Goal: Task Accomplishment & Management: Use online tool/utility

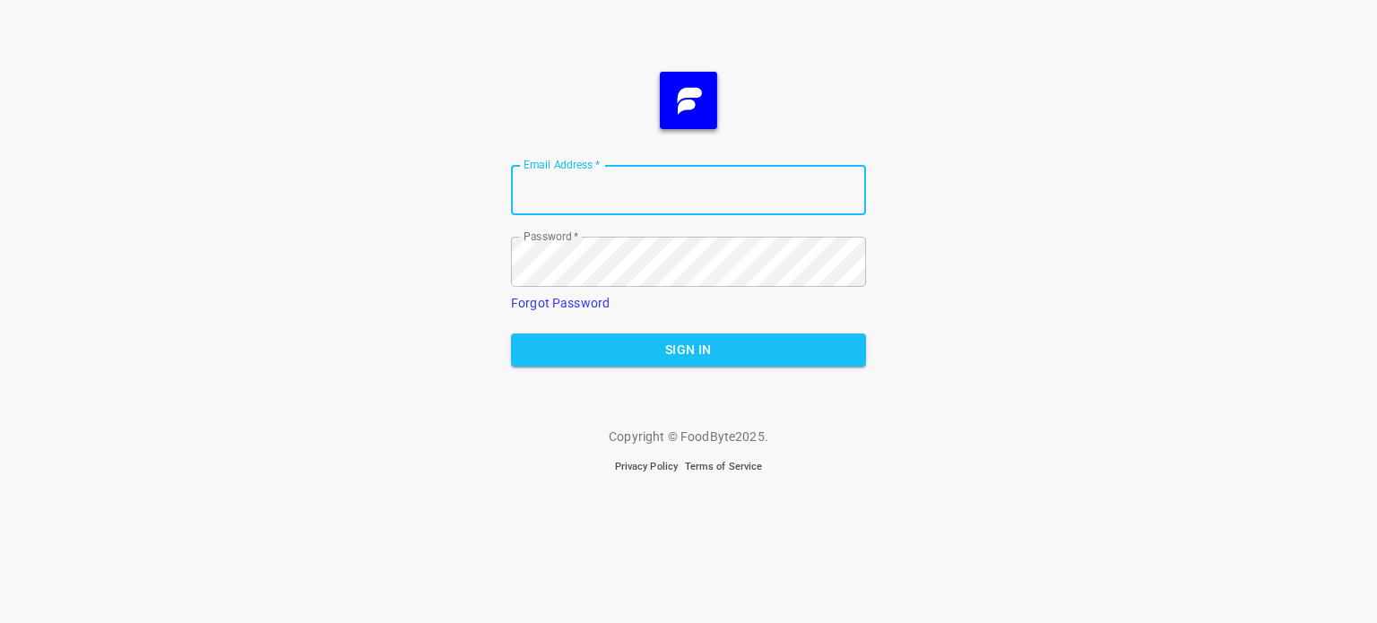
type input "[EMAIL_ADDRESS][DOMAIN_NAME]"
click at [753, 355] on span "Sign In" at bounding box center [688, 350] width 326 height 22
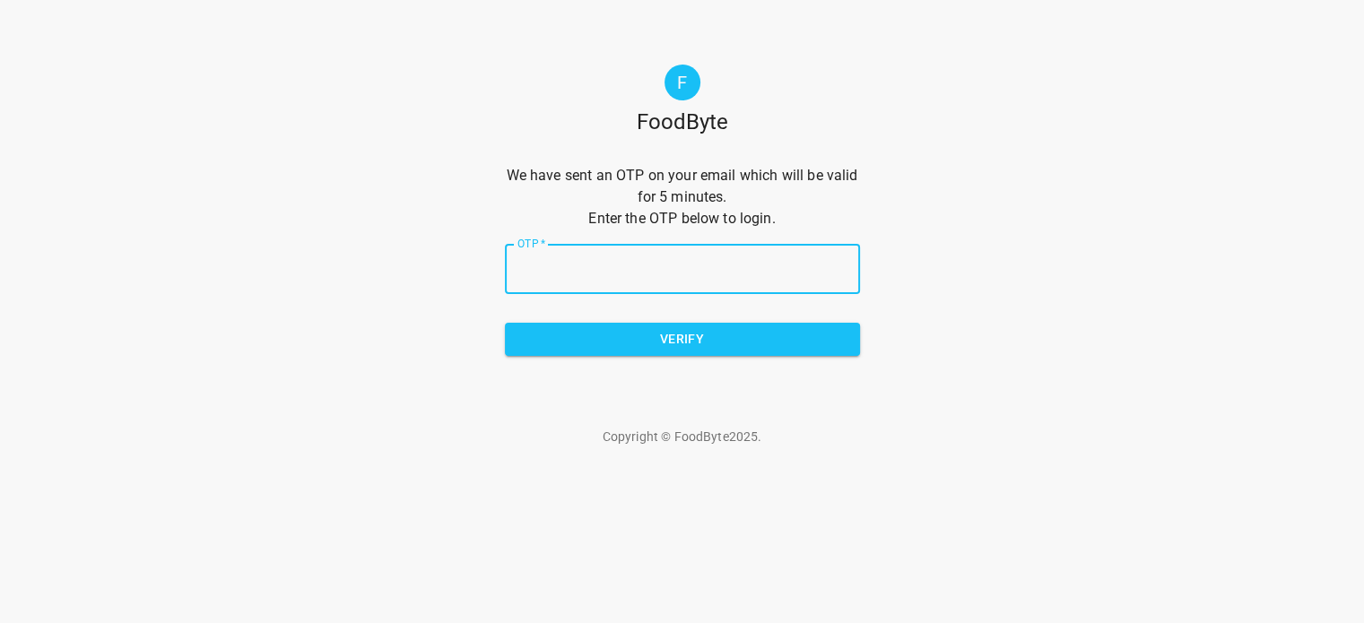
click at [635, 255] on input "OTP   *" at bounding box center [682, 269] width 355 height 50
type input "F"
type input "f52ac3"
click at [672, 345] on span "Verify" at bounding box center [682, 339] width 326 height 22
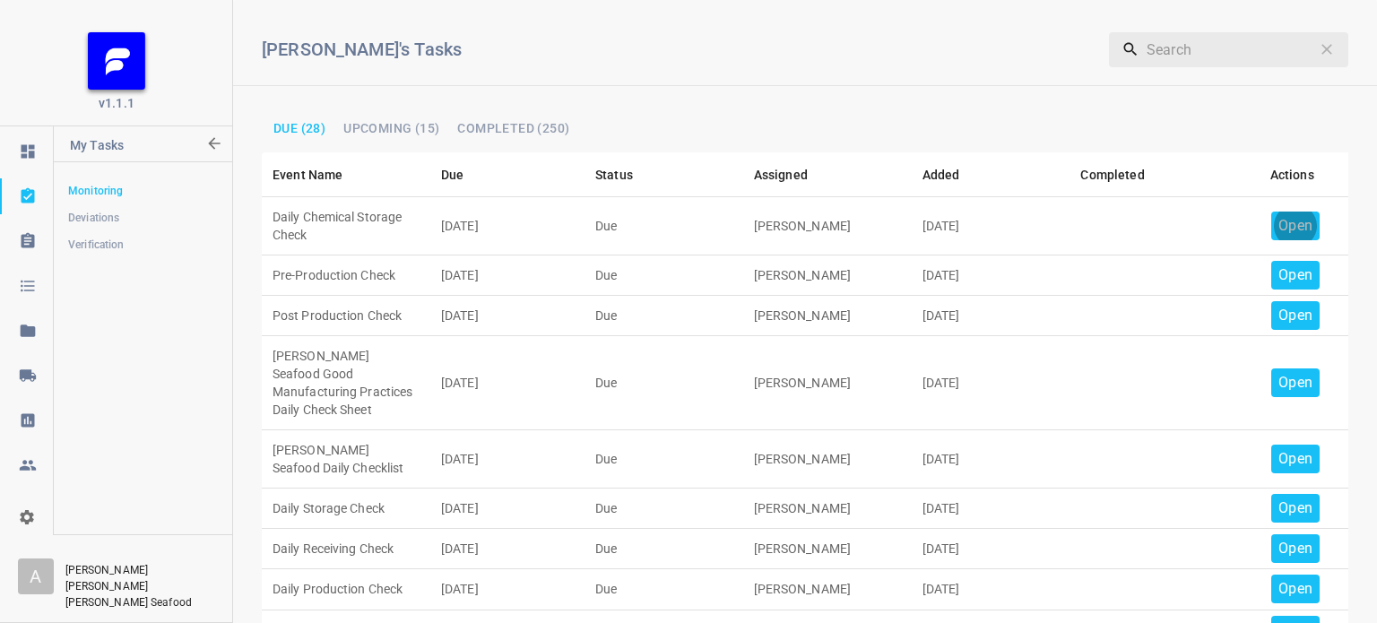
click at [1282, 229] on p "Open" at bounding box center [1295, 226] width 34 height 22
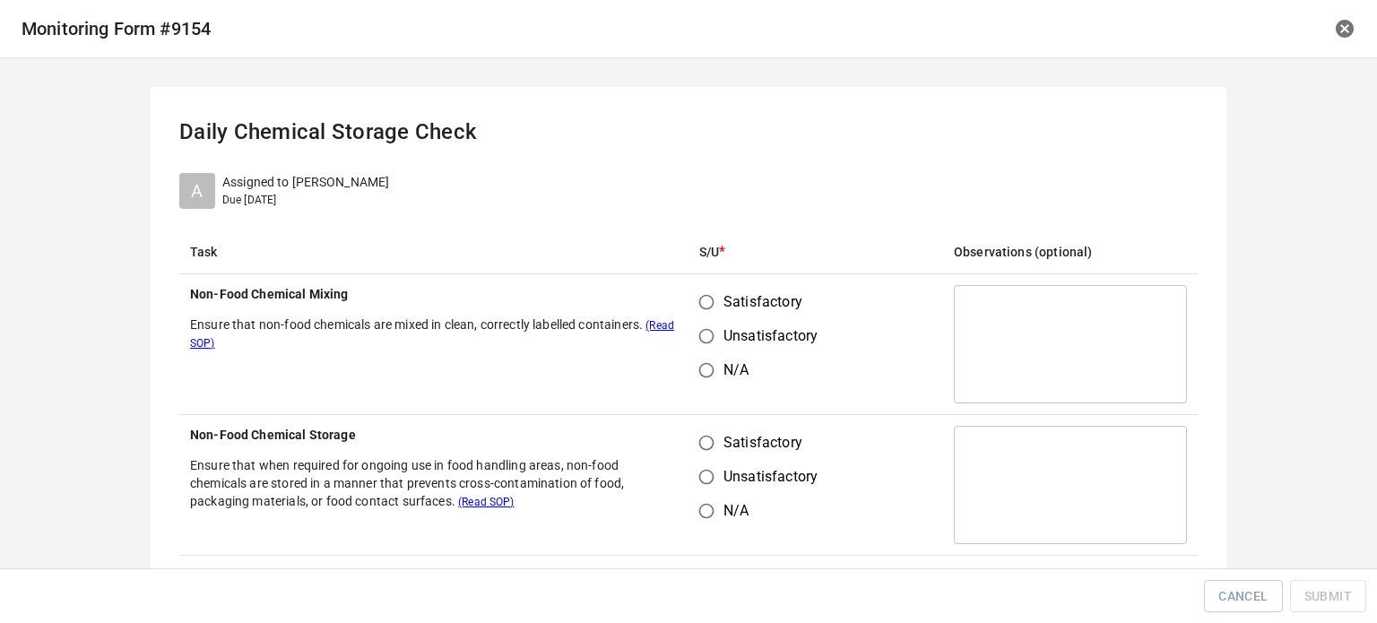
click at [714, 297] on input "Satisfactory" at bounding box center [706, 302] width 34 height 34
radio input "true"
click at [692, 426] on input "Satisfactory" at bounding box center [706, 443] width 34 height 34
radio input "true"
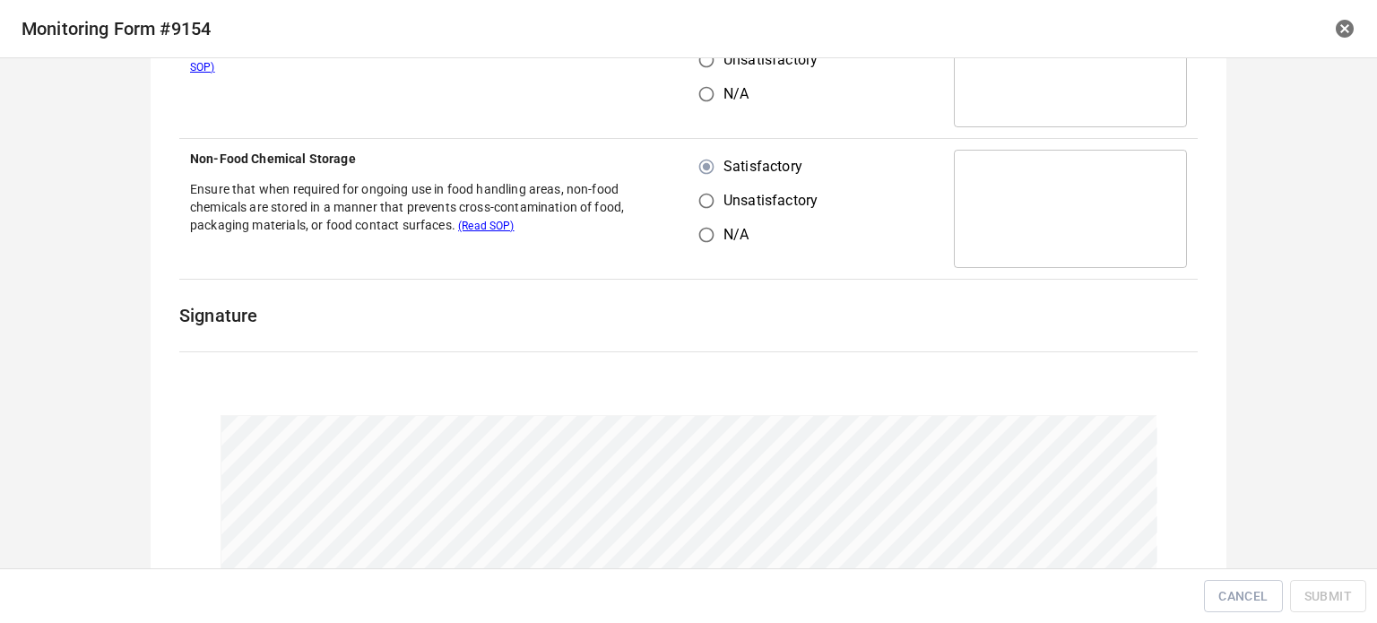
scroll to position [359, 0]
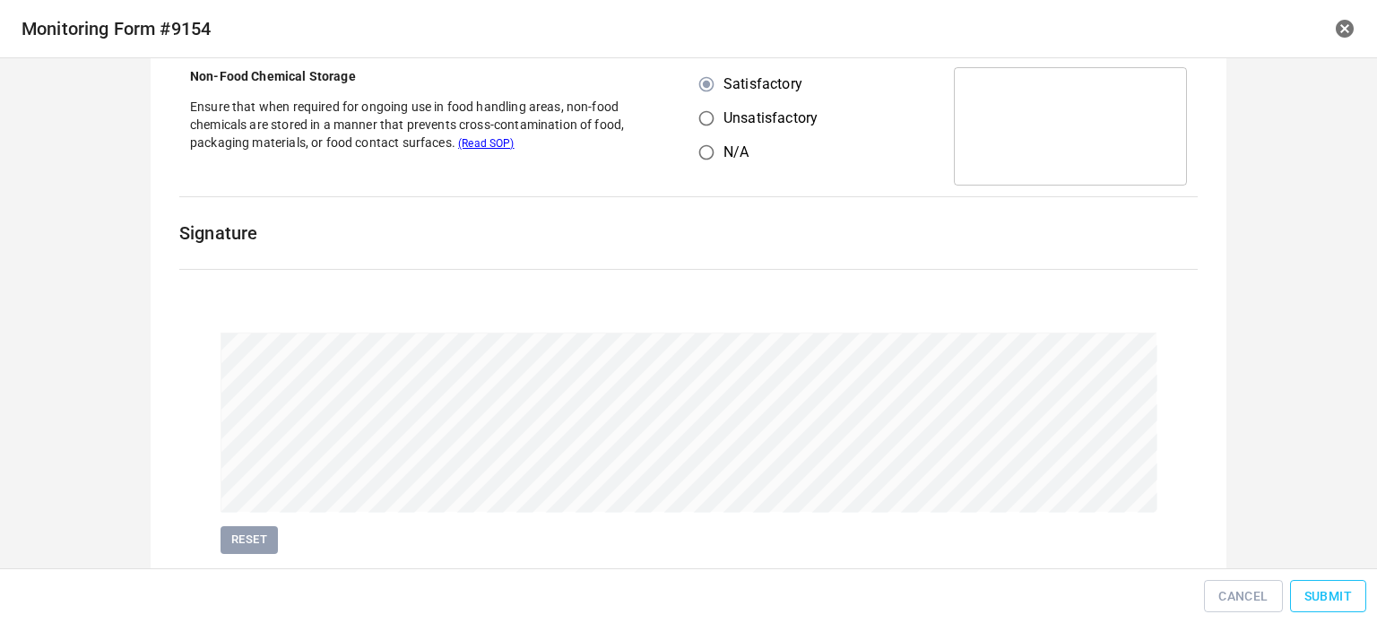
click at [1320, 598] on span "Submit" at bounding box center [1328, 596] width 48 height 22
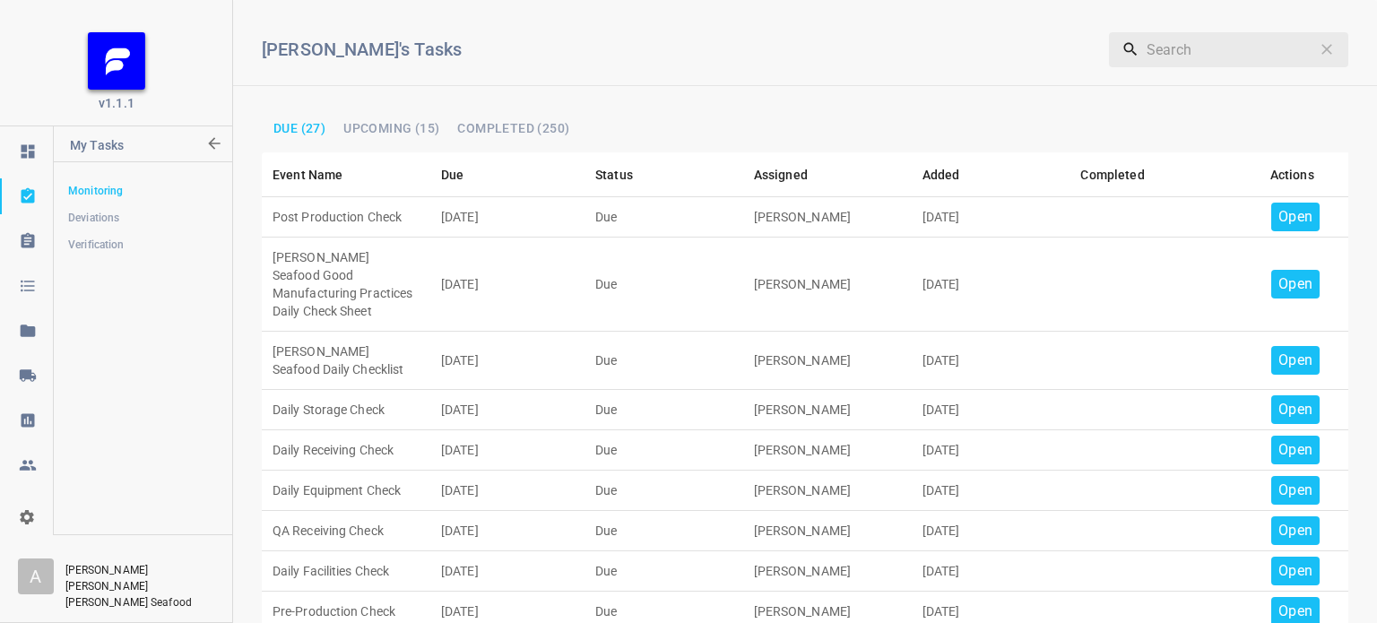
click at [1278, 211] on p "Open" at bounding box center [1295, 217] width 34 height 22
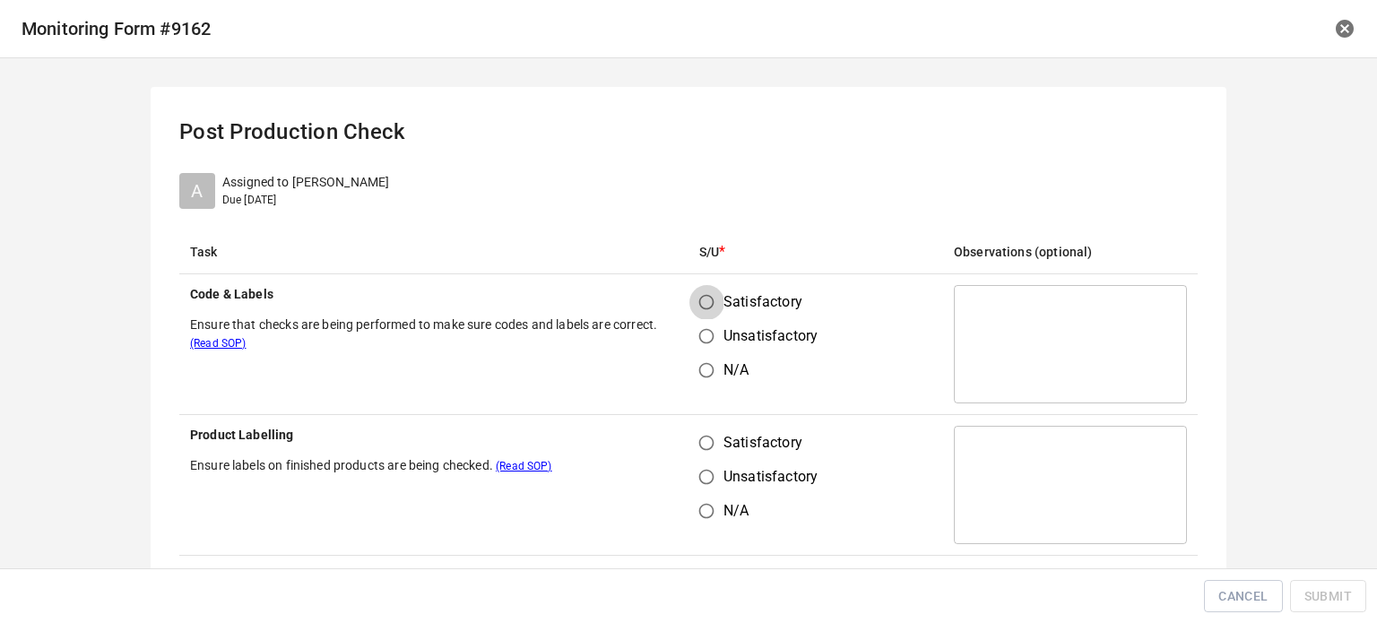
click at [699, 300] on input "Satisfactory" at bounding box center [706, 302] width 34 height 34
radio input "true"
click at [724, 449] on span "Satisfactory" at bounding box center [763, 443] width 79 height 22
click at [722, 449] on input "Satisfactory" at bounding box center [706, 443] width 34 height 34
radio input "true"
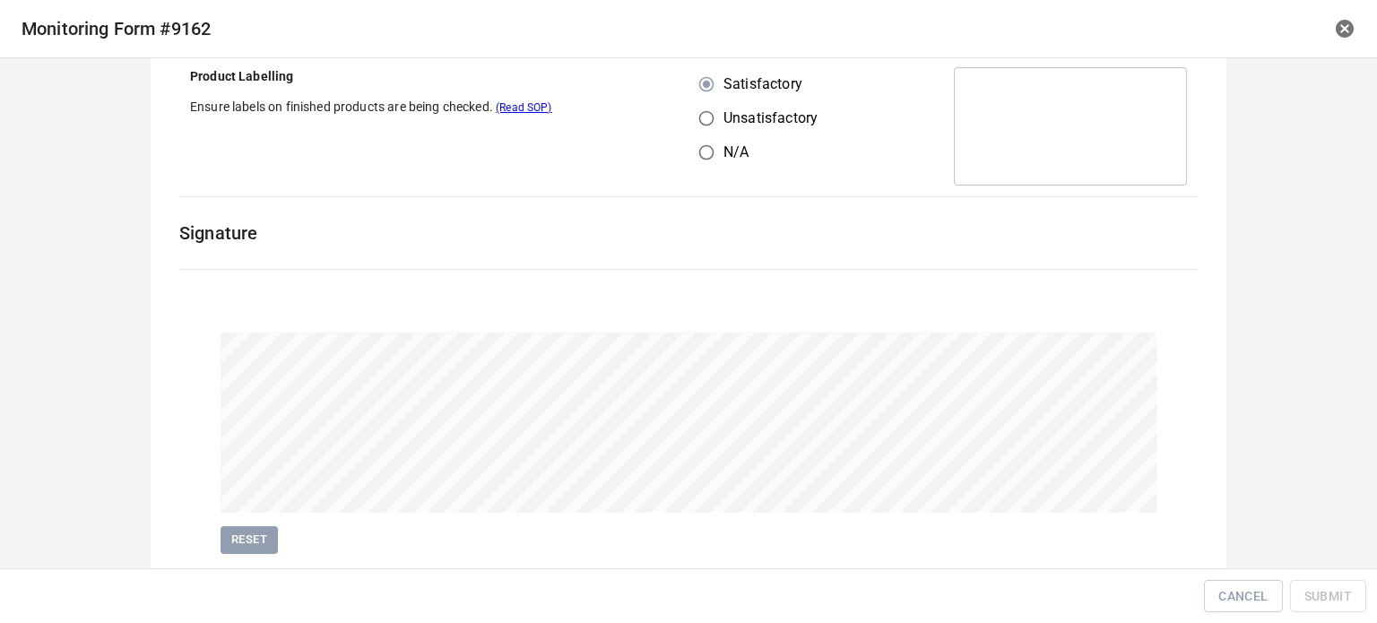
scroll to position [413, 0]
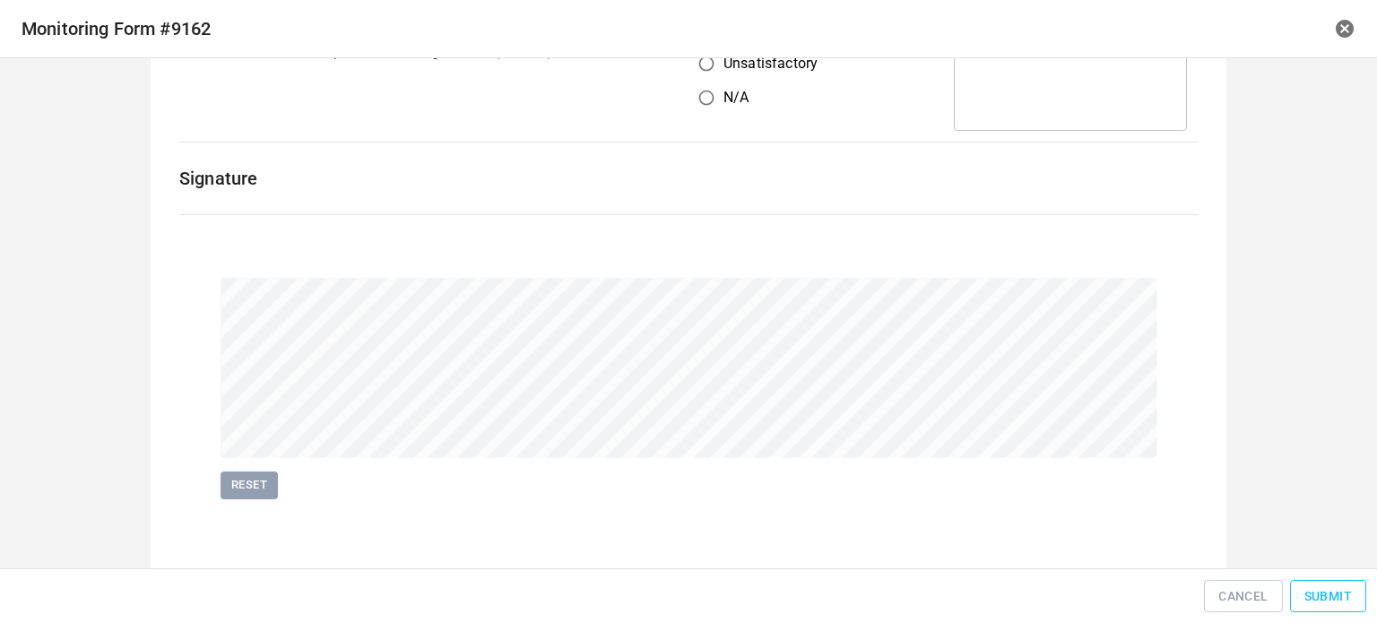
click at [1311, 582] on button "Submit" at bounding box center [1328, 596] width 76 height 33
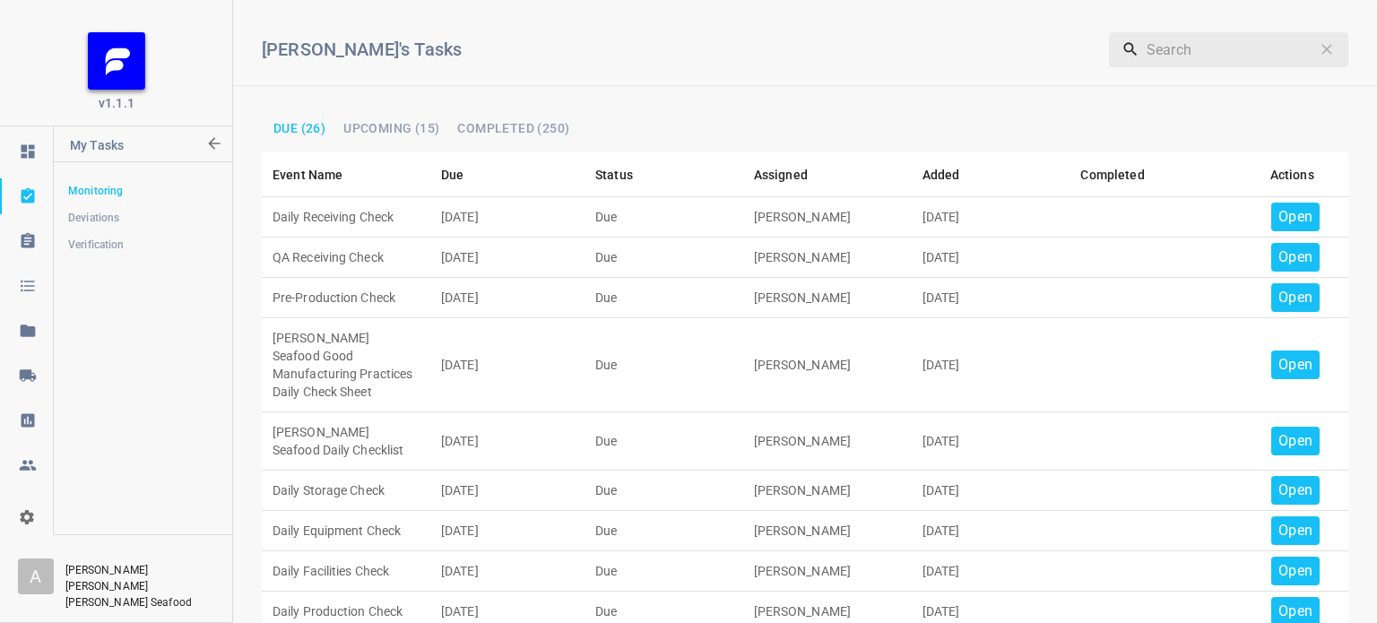
click at [1305, 207] on td "Open" at bounding box center [1291, 217] width 113 height 40
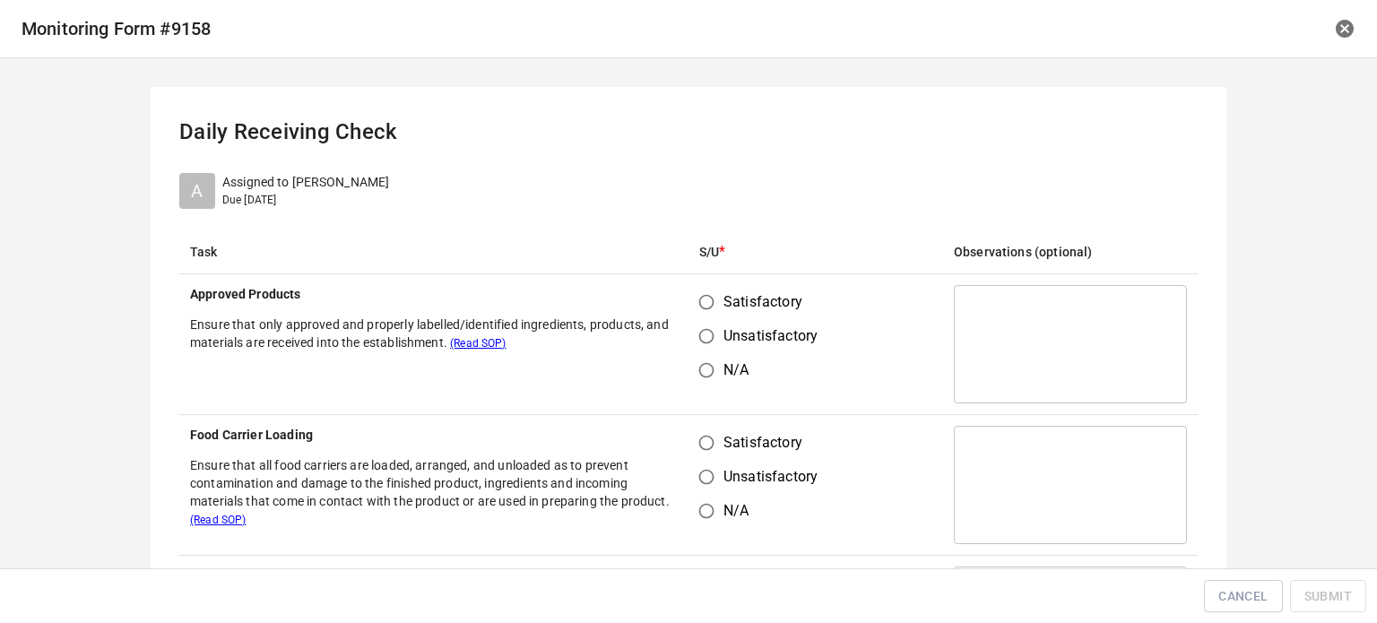
click at [693, 304] on input "Satisfactory" at bounding box center [706, 302] width 34 height 34
radio input "true"
click at [708, 422] on td "Satisfactory Unsatisfactory N/A" at bounding box center [816, 485] width 255 height 141
drag, startPoint x: 698, startPoint y: 440, endPoint x: 714, endPoint y: 438, distance: 16.4
click at [703, 440] on input "Satisfactory" at bounding box center [706, 443] width 34 height 34
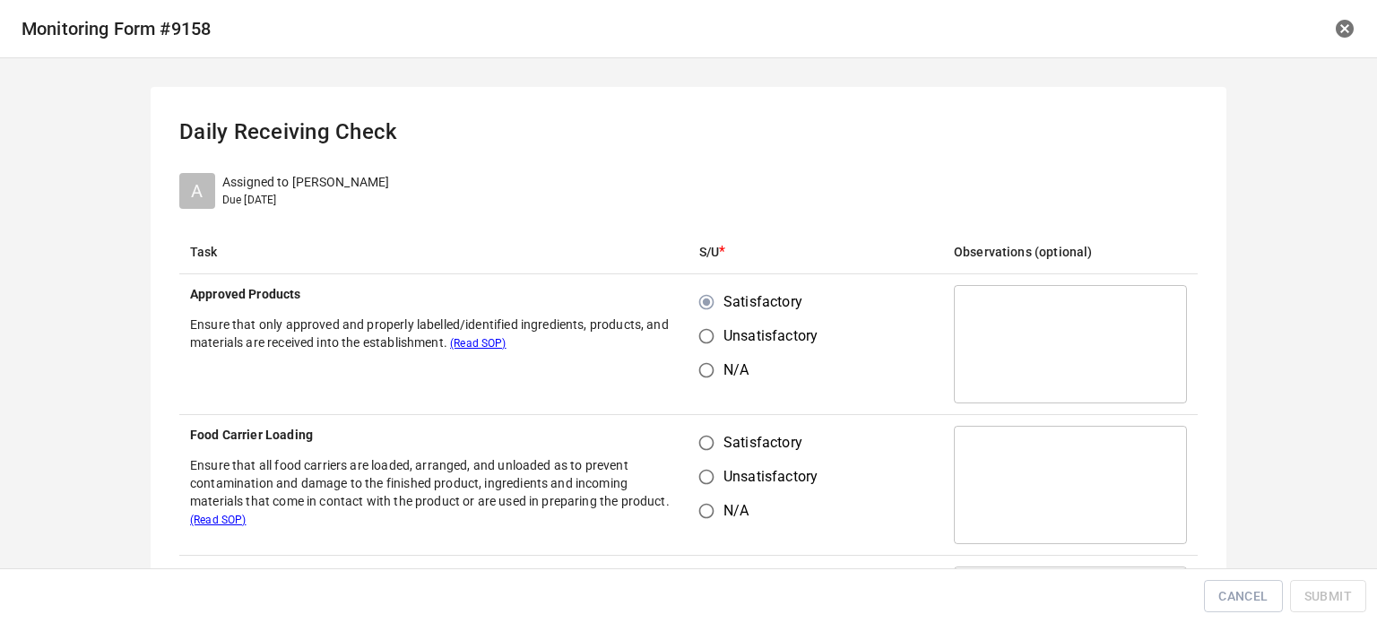
radio input "true"
click at [857, 395] on td "Satisfactory Unsatisfactory N/A" at bounding box center [816, 344] width 255 height 141
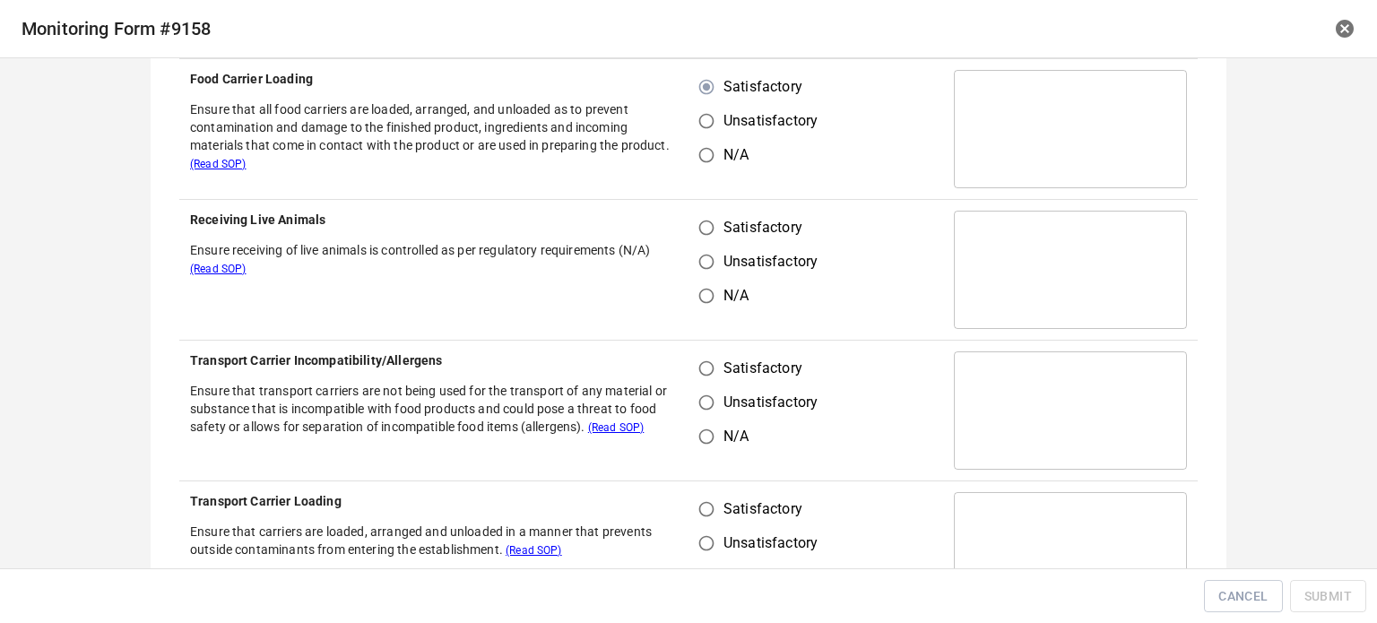
scroll to position [359, 0]
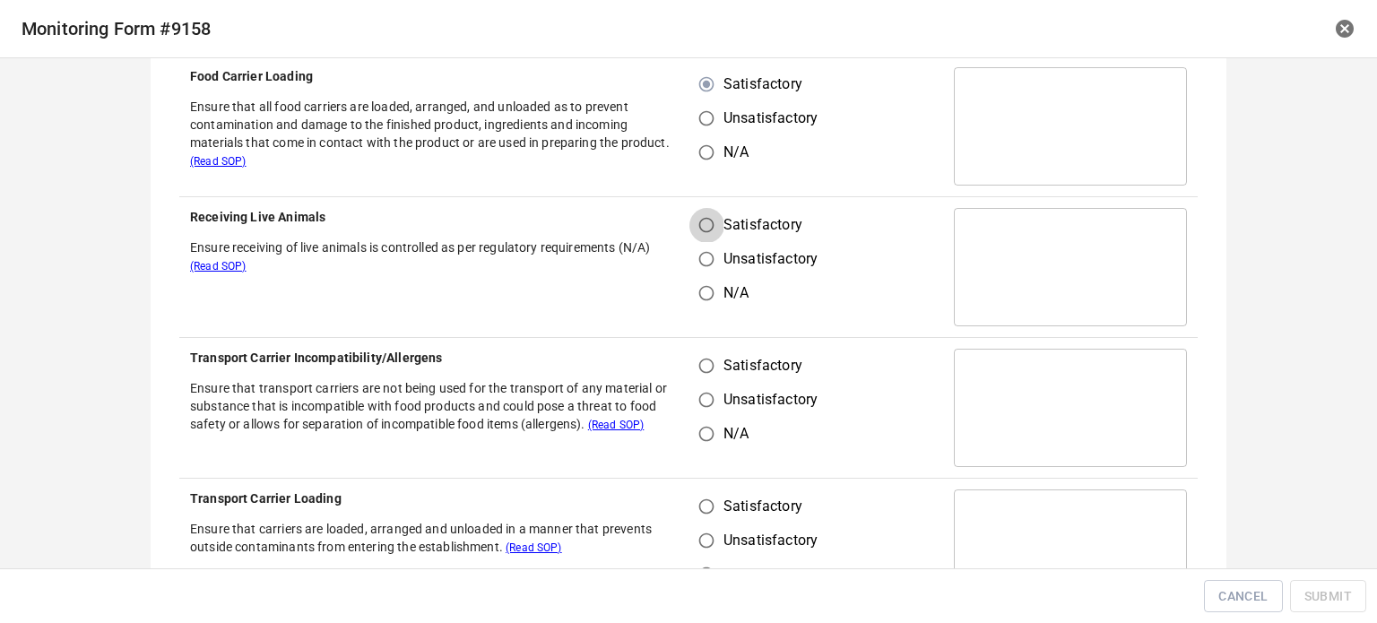
click at [702, 217] on input "Satisfactory" at bounding box center [706, 225] width 34 height 34
radio input "true"
click at [706, 361] on input "Satisfactory" at bounding box center [706, 366] width 34 height 34
radio input "true"
click at [706, 504] on input "Satisfactory" at bounding box center [706, 507] width 34 height 34
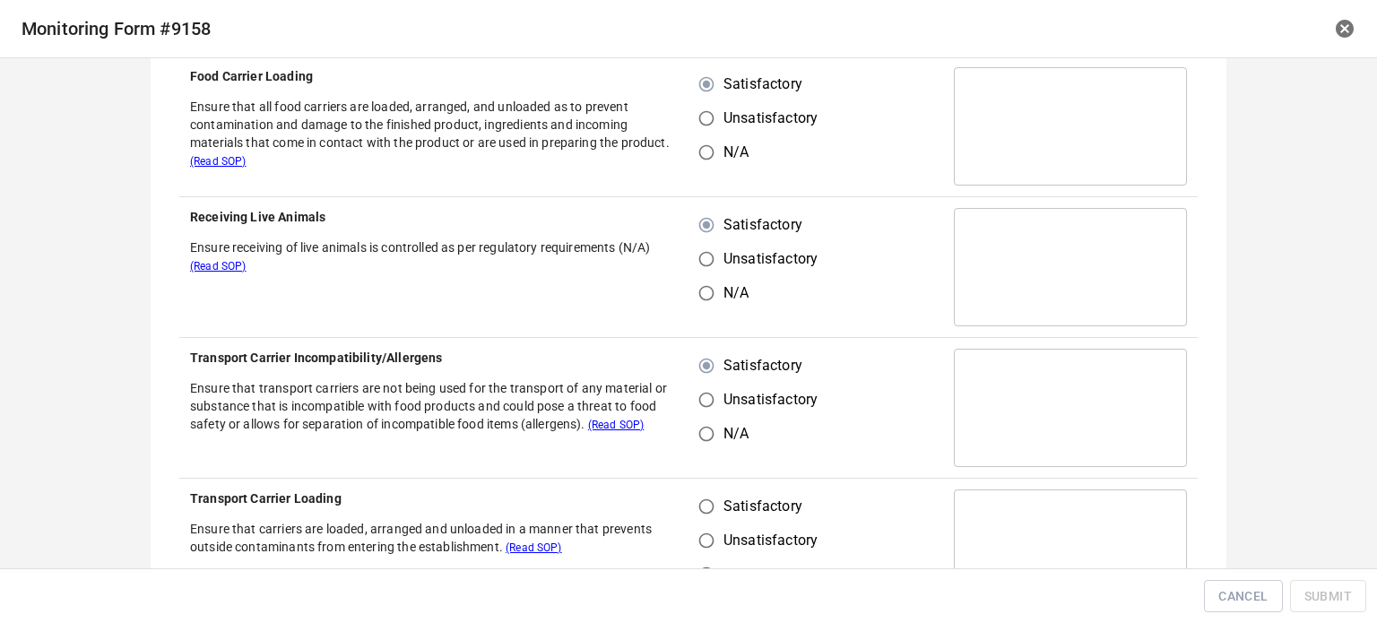
radio input "true"
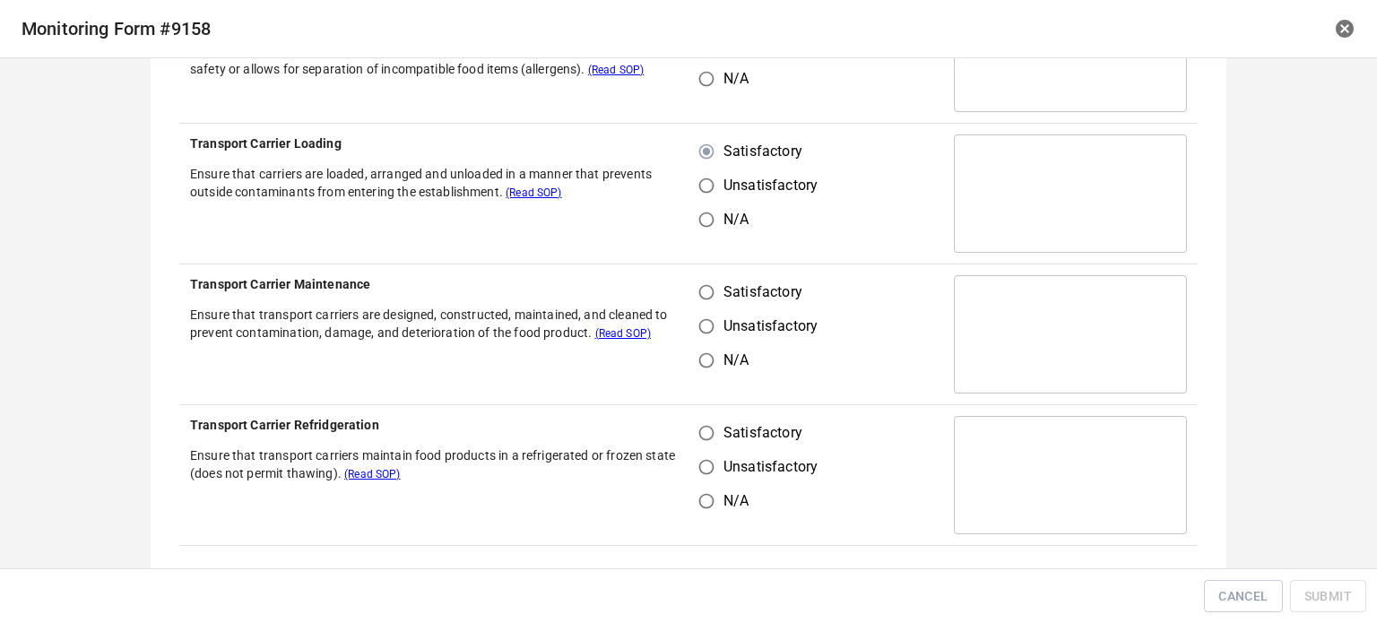
scroll to position [717, 0]
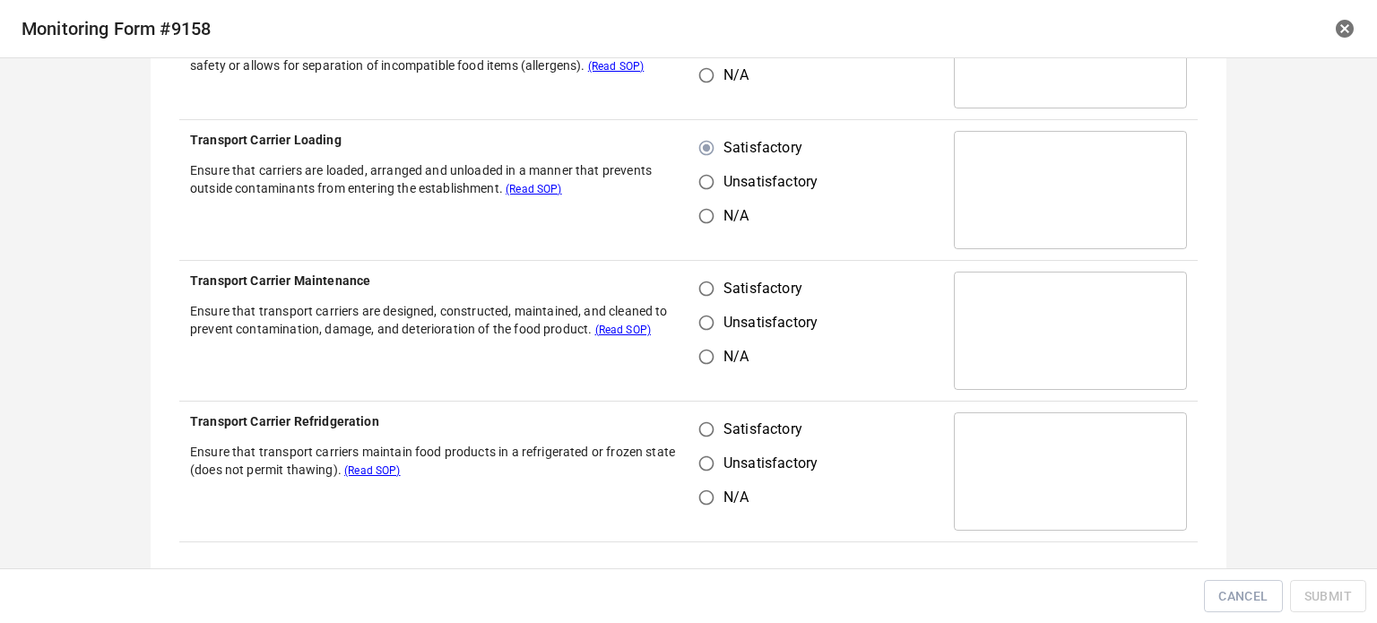
click at [702, 270] on td "Satisfactory Unsatisfactory N/A" at bounding box center [816, 331] width 255 height 141
drag, startPoint x: 699, startPoint y: 311, endPoint x: 703, endPoint y: 290, distance: 21.8
click at [699, 306] on input "Unsatisfactory" at bounding box center [706, 323] width 34 height 34
radio input "true"
click at [703, 290] on input "Satisfactory" at bounding box center [706, 289] width 34 height 34
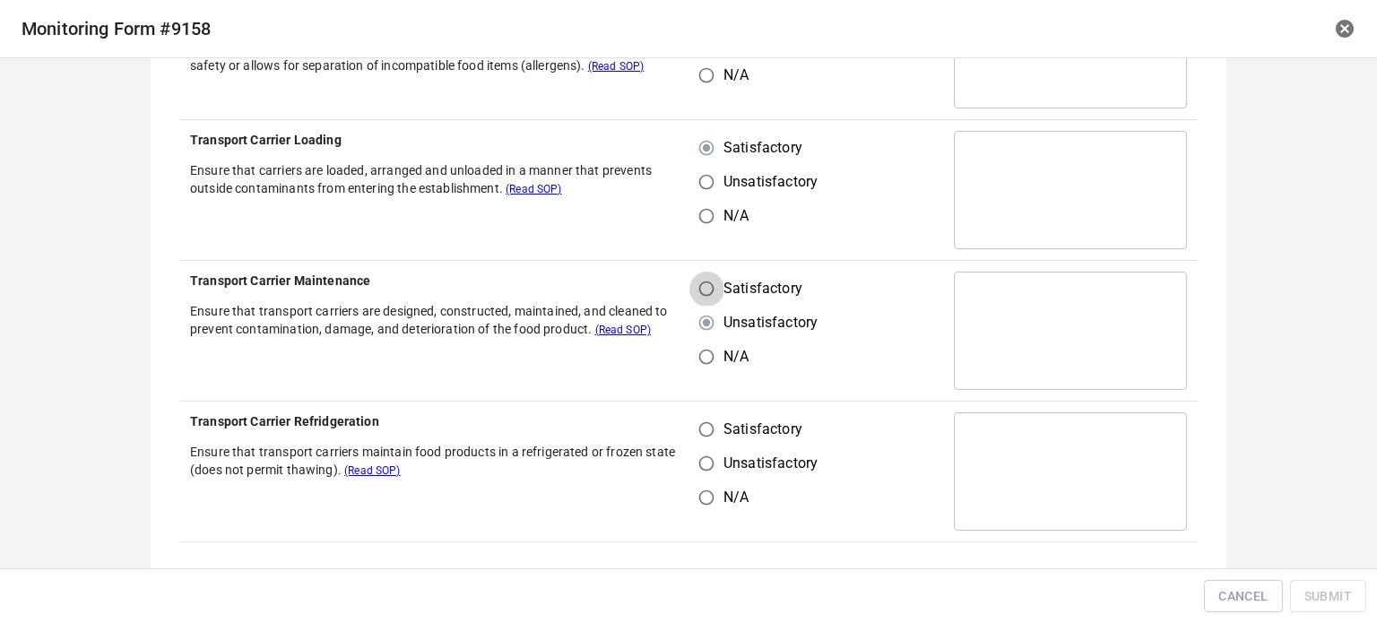
radio input "true"
click at [698, 426] on input "Satisfactory" at bounding box center [706, 429] width 34 height 34
radio input "true"
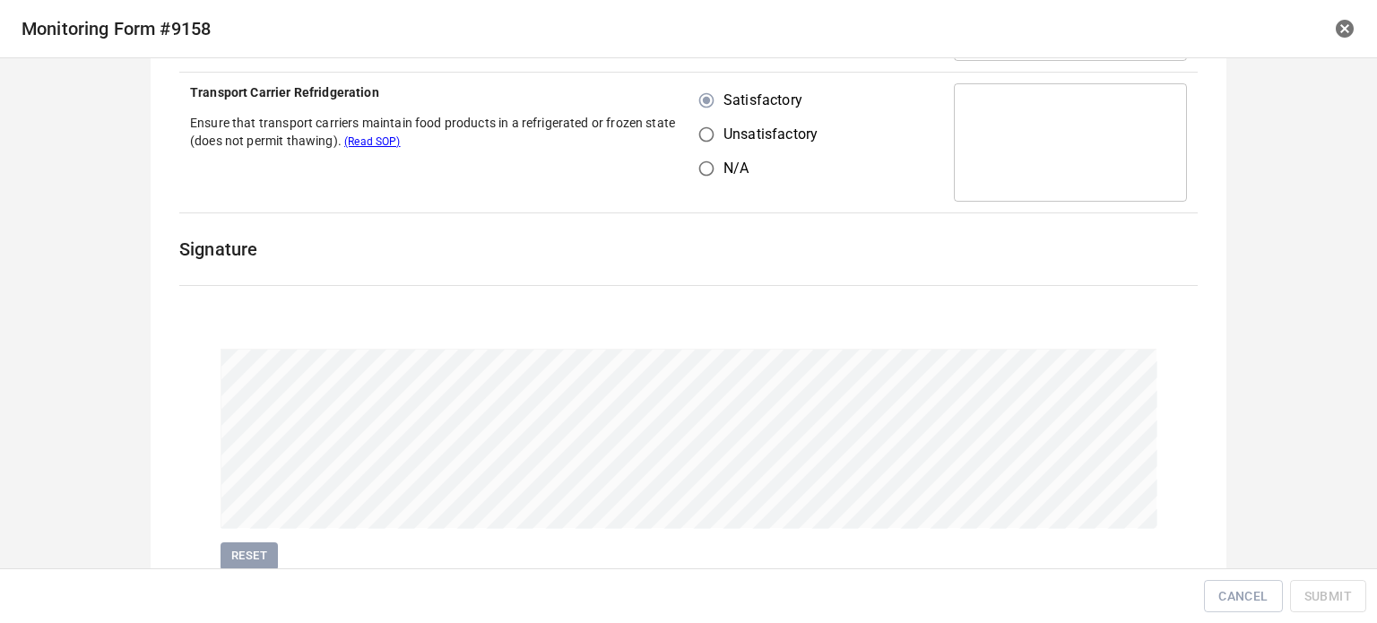
scroll to position [1116, 0]
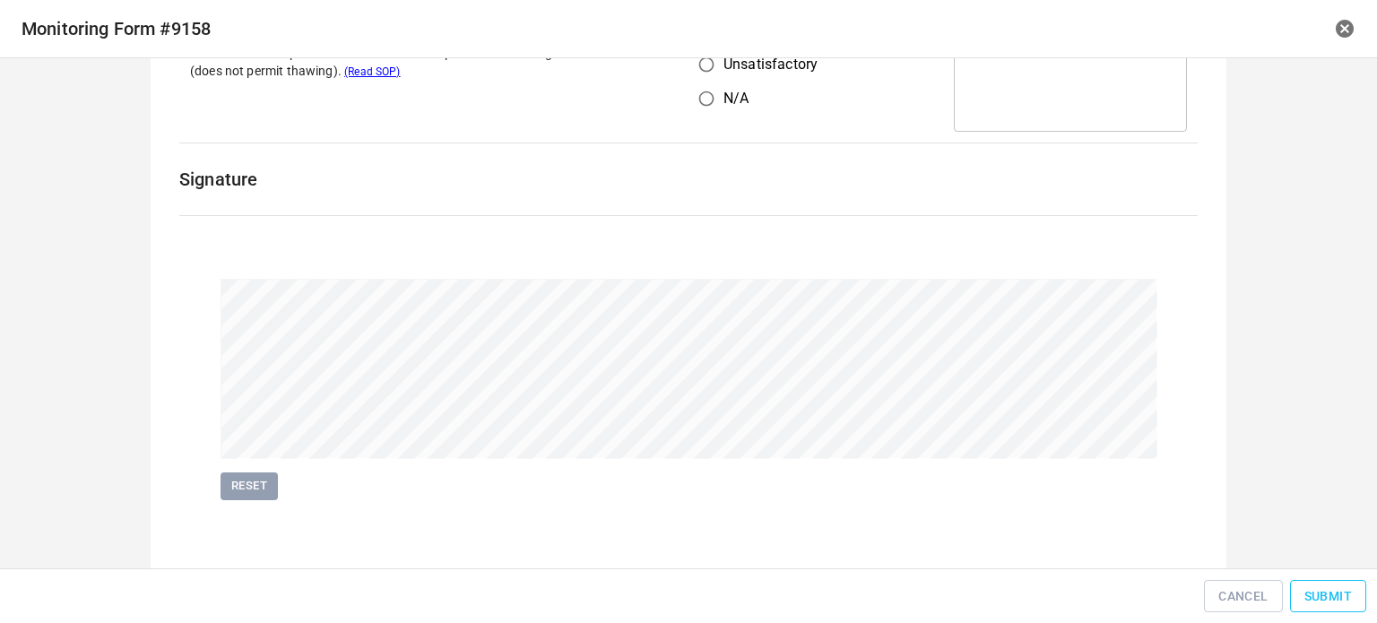
click at [1332, 585] on span "Submit" at bounding box center [1328, 596] width 48 height 22
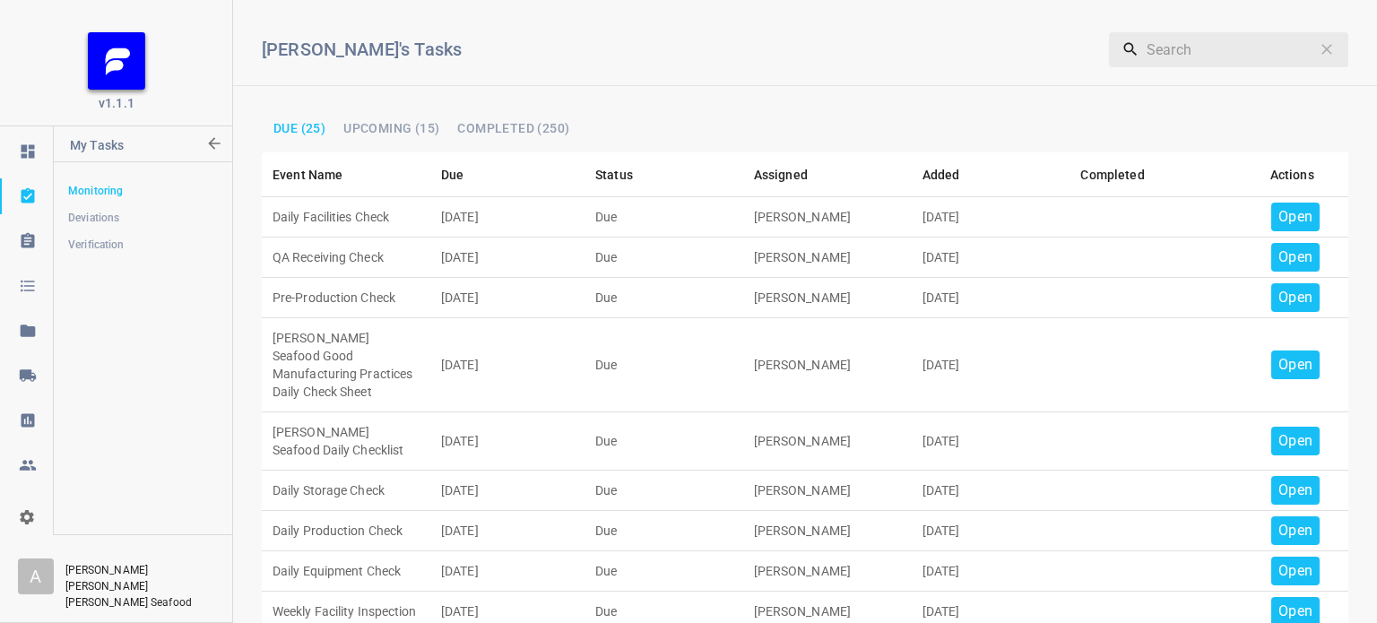
click at [1279, 219] on p "Open" at bounding box center [1295, 217] width 34 height 22
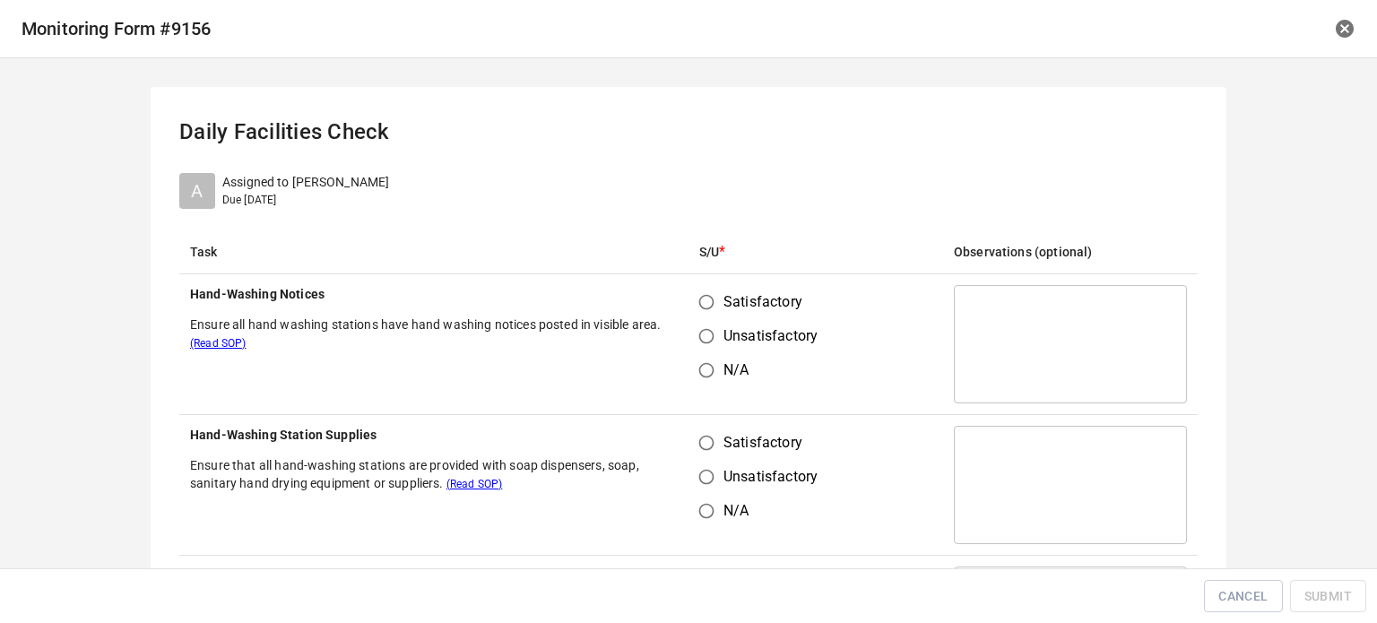
click at [707, 300] on input "Satisfactory" at bounding box center [706, 302] width 34 height 34
radio input "true"
drag, startPoint x: 699, startPoint y: 458, endPoint x: 749, endPoint y: 434, distance: 54.9
click at [699, 456] on input "Satisfactory" at bounding box center [706, 443] width 34 height 34
radio input "true"
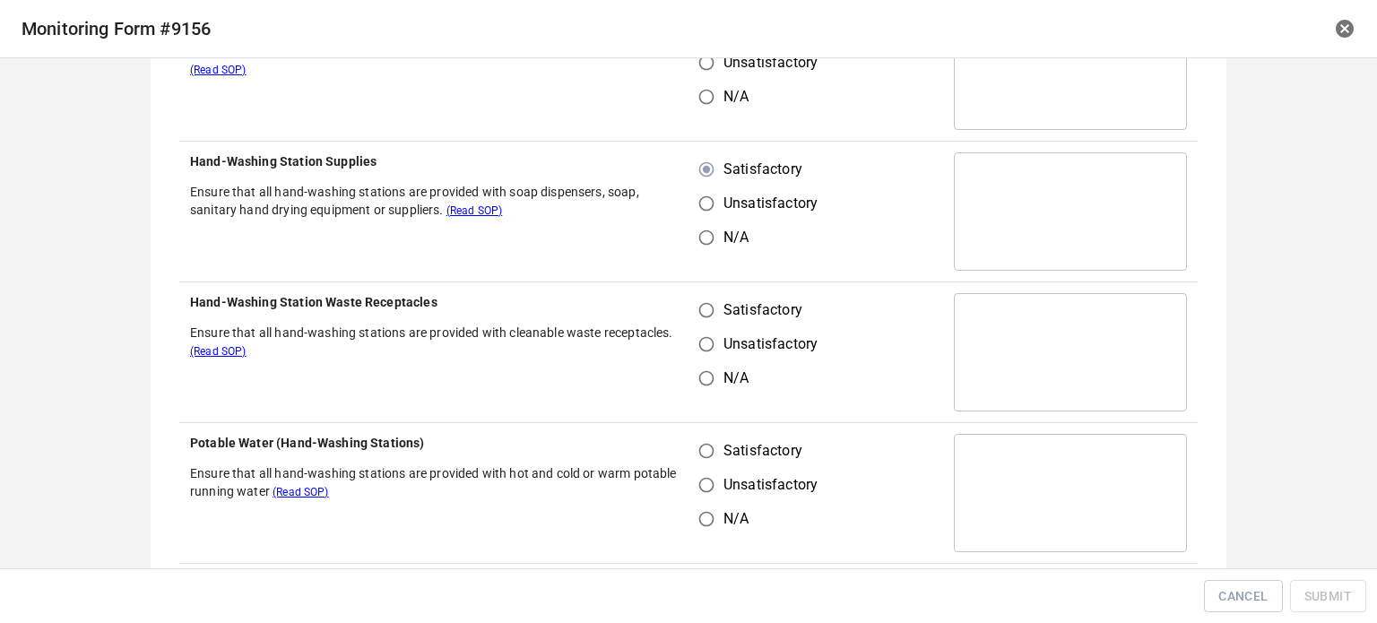
scroll to position [359, 0]
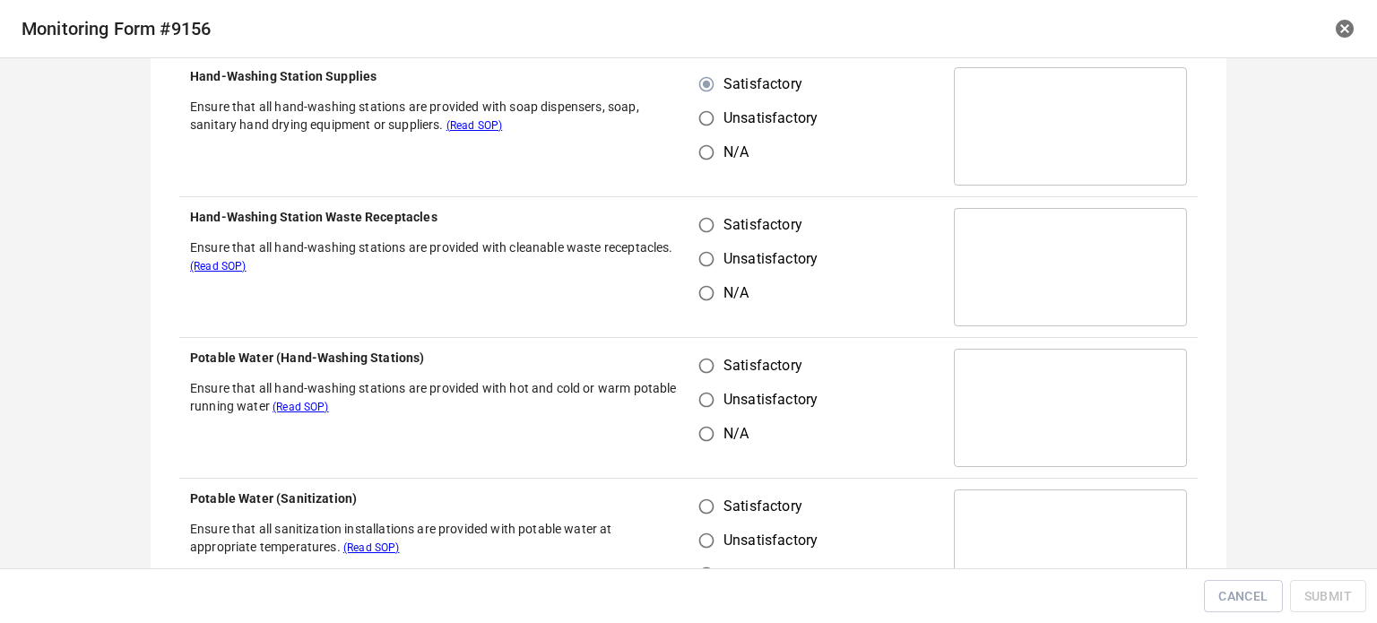
click at [704, 222] on input "Satisfactory" at bounding box center [706, 225] width 34 height 34
radio input "true"
click at [706, 342] on td "Satisfactory Unsatisfactory N/A" at bounding box center [816, 408] width 255 height 141
click at [706, 370] on input "Satisfactory" at bounding box center [706, 366] width 34 height 34
radio input "true"
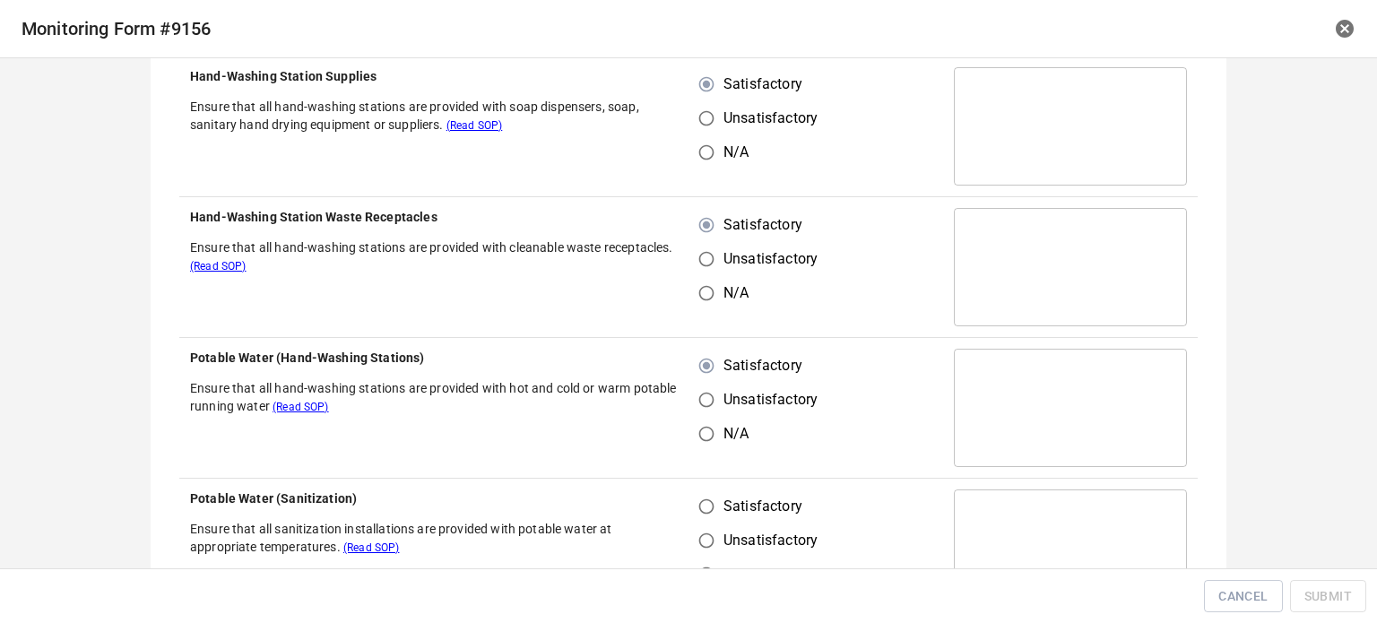
click at [695, 513] on input "Satisfactory" at bounding box center [706, 507] width 34 height 34
radio input "true"
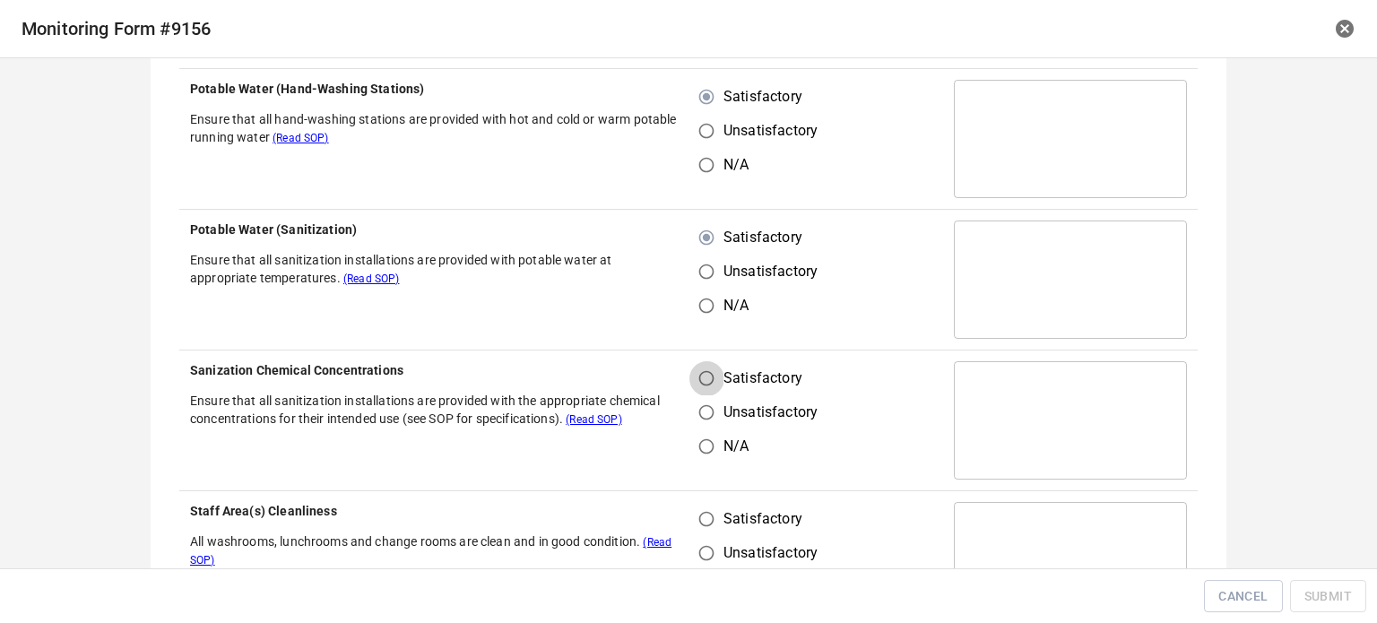
click at [699, 382] on input "Satisfactory" at bounding box center [706, 378] width 34 height 34
radio input "true"
click at [689, 533] on input "Satisfactory" at bounding box center [706, 519] width 34 height 34
radio input "true"
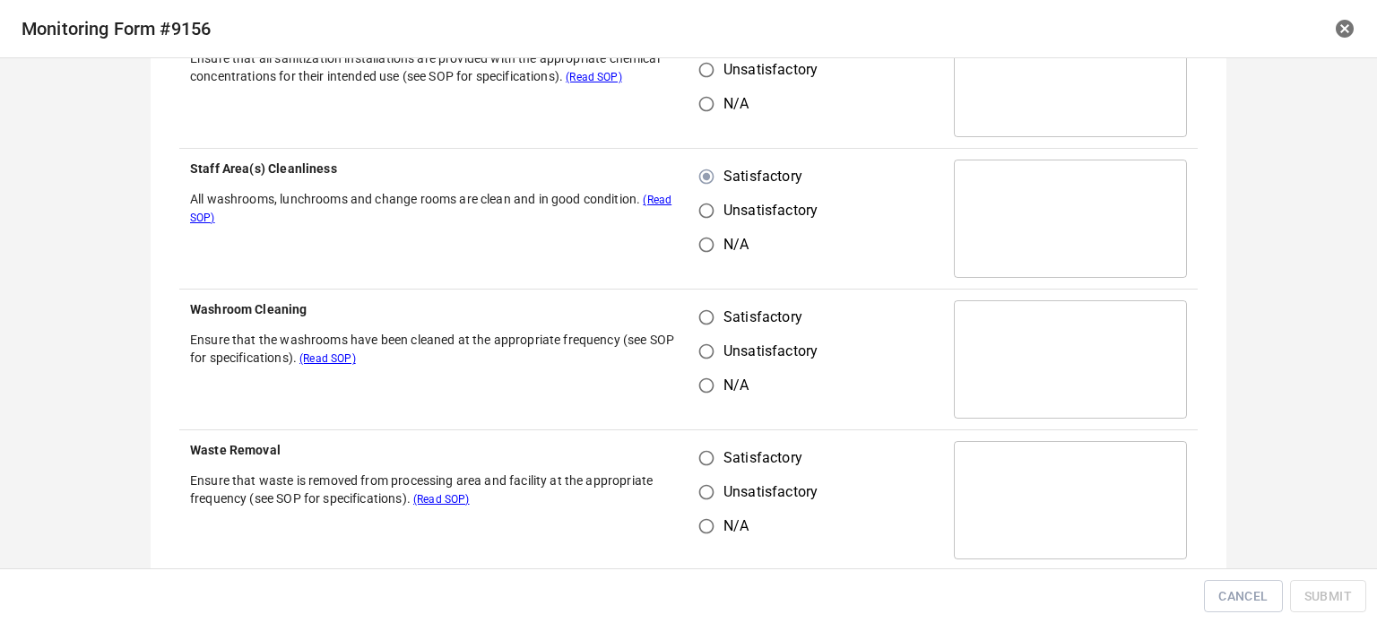
scroll to position [986, 0]
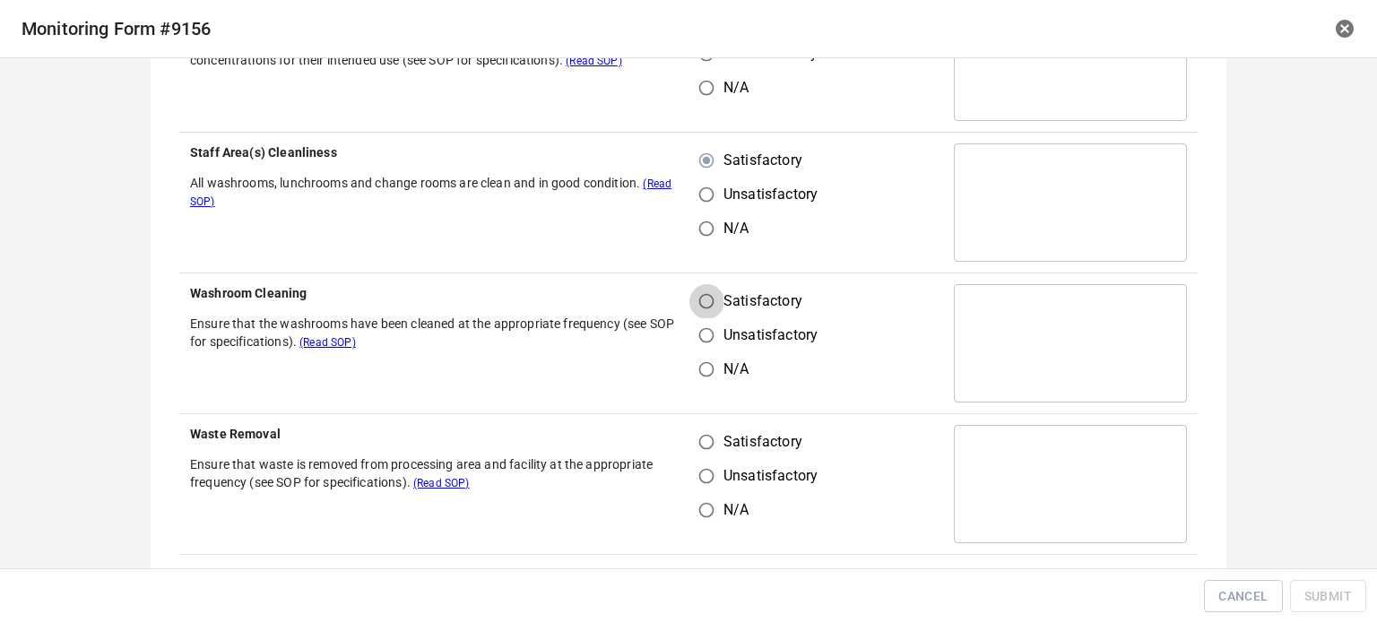
click at [703, 300] on input "Satisfactory" at bounding box center [706, 301] width 34 height 34
radio input "true"
drag, startPoint x: 709, startPoint y: 453, endPoint x: 793, endPoint y: 386, distance: 106.6
click at [715, 454] on input "Satisfactory" at bounding box center [706, 442] width 34 height 34
radio input "true"
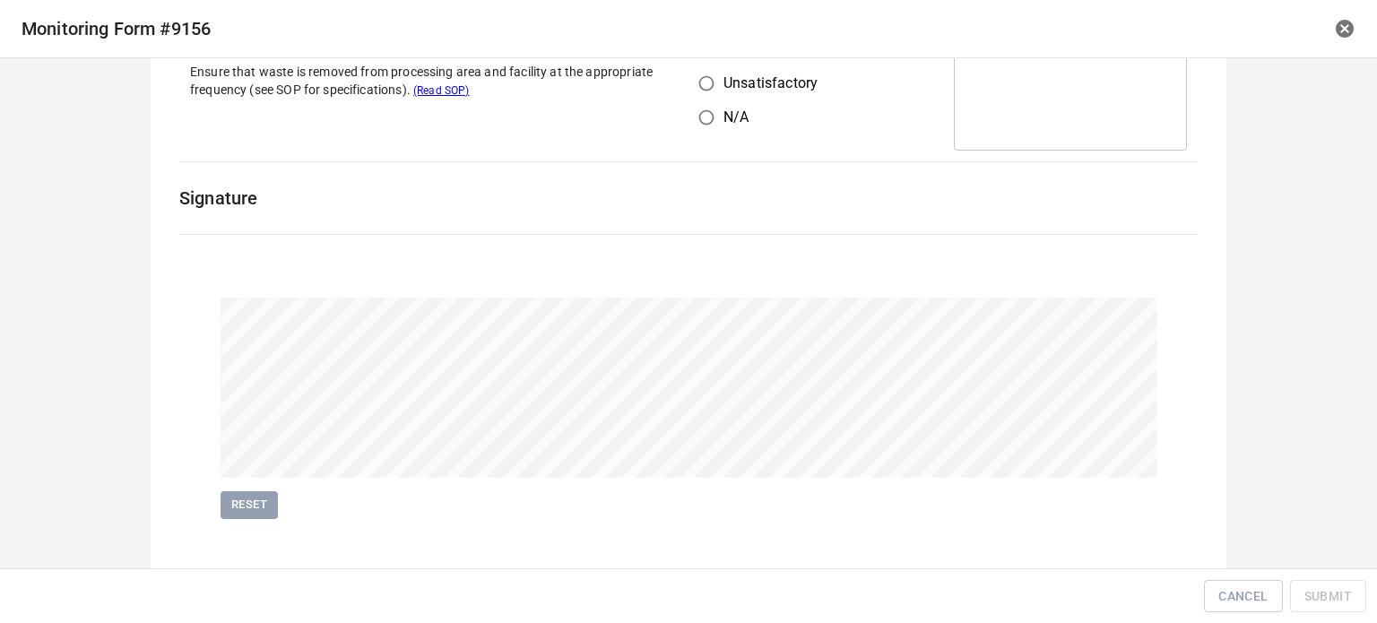
scroll to position [1398, 0]
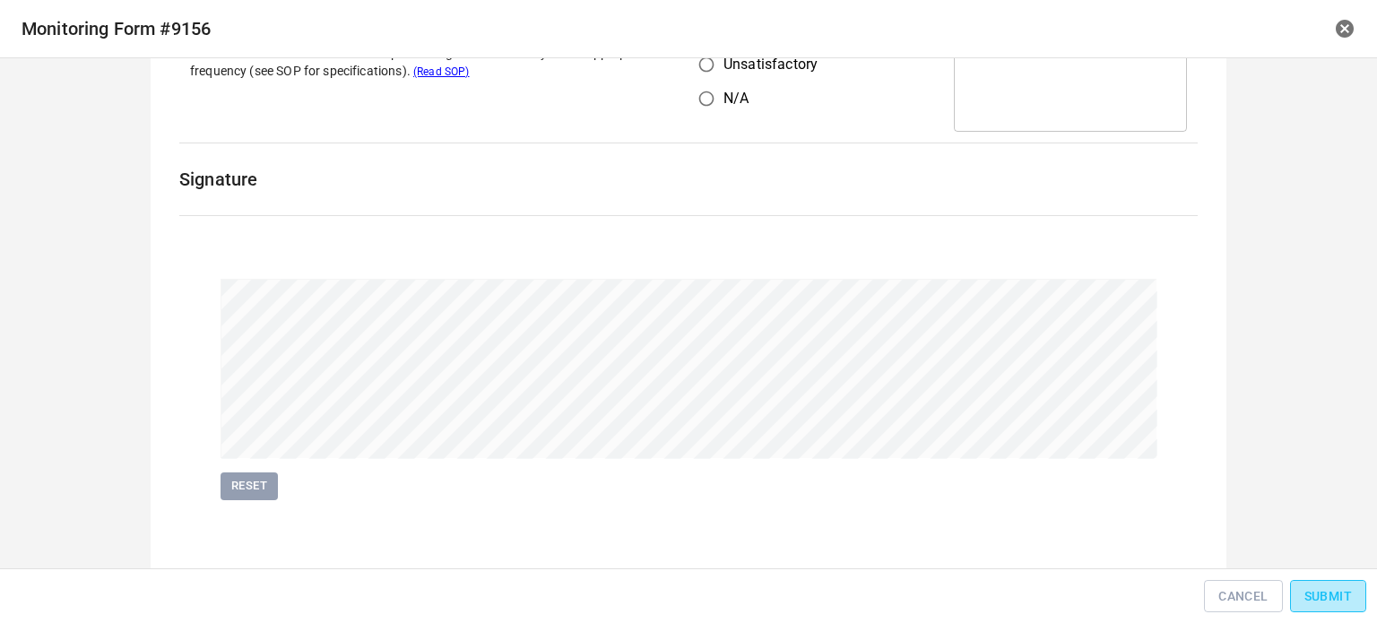
click at [1321, 593] on span "Submit" at bounding box center [1328, 596] width 48 height 22
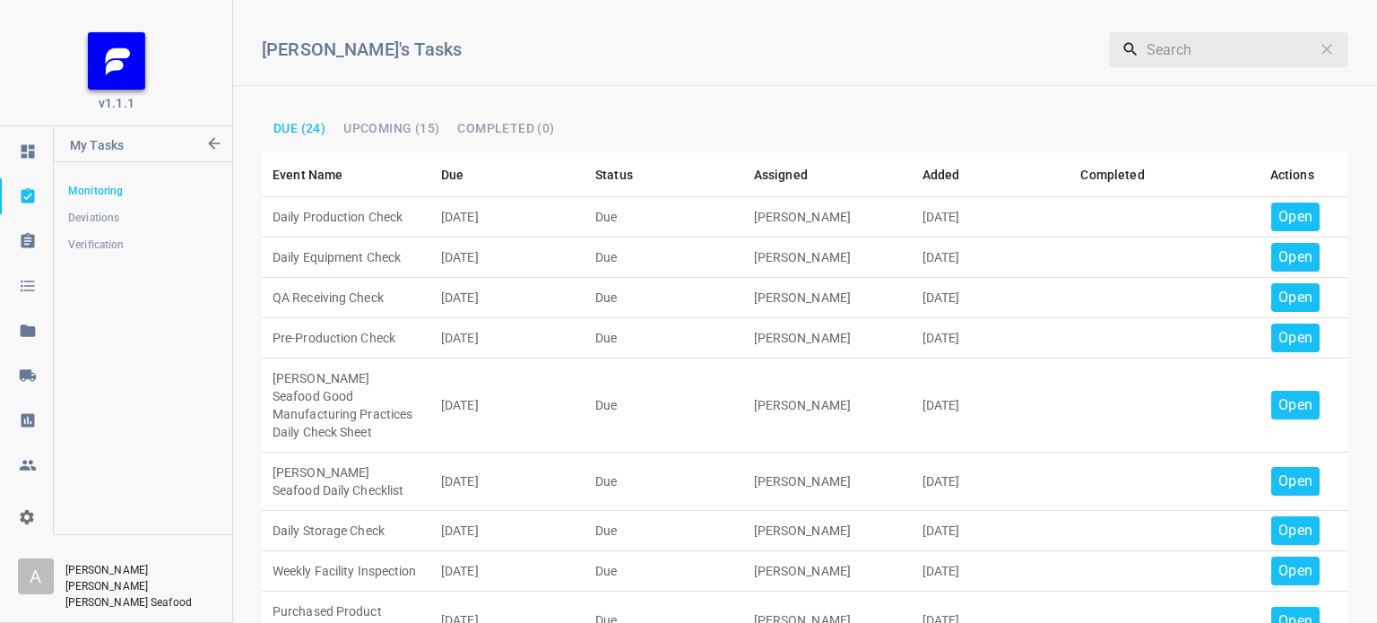
click at [1278, 207] on p "Open" at bounding box center [1295, 217] width 34 height 22
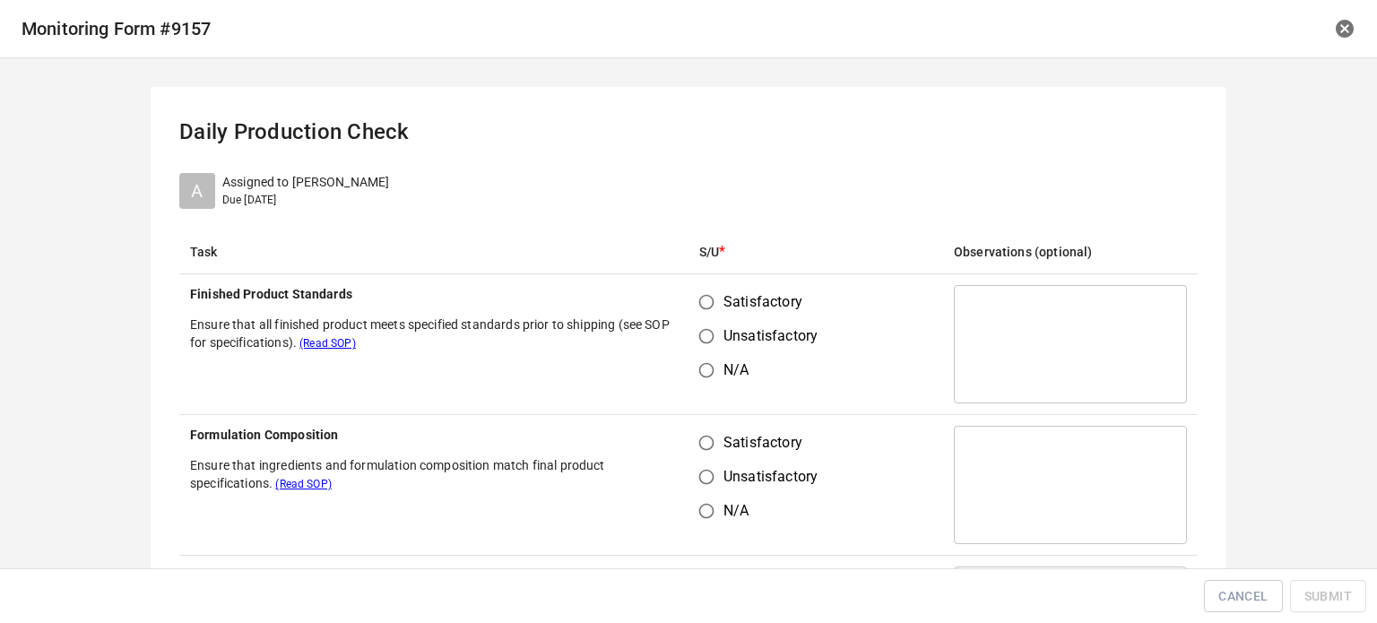
click at [702, 299] on input "Satisfactory" at bounding box center [706, 302] width 34 height 34
radio input "true"
click at [710, 447] on input "Satisfactory" at bounding box center [706, 443] width 34 height 34
radio input "true"
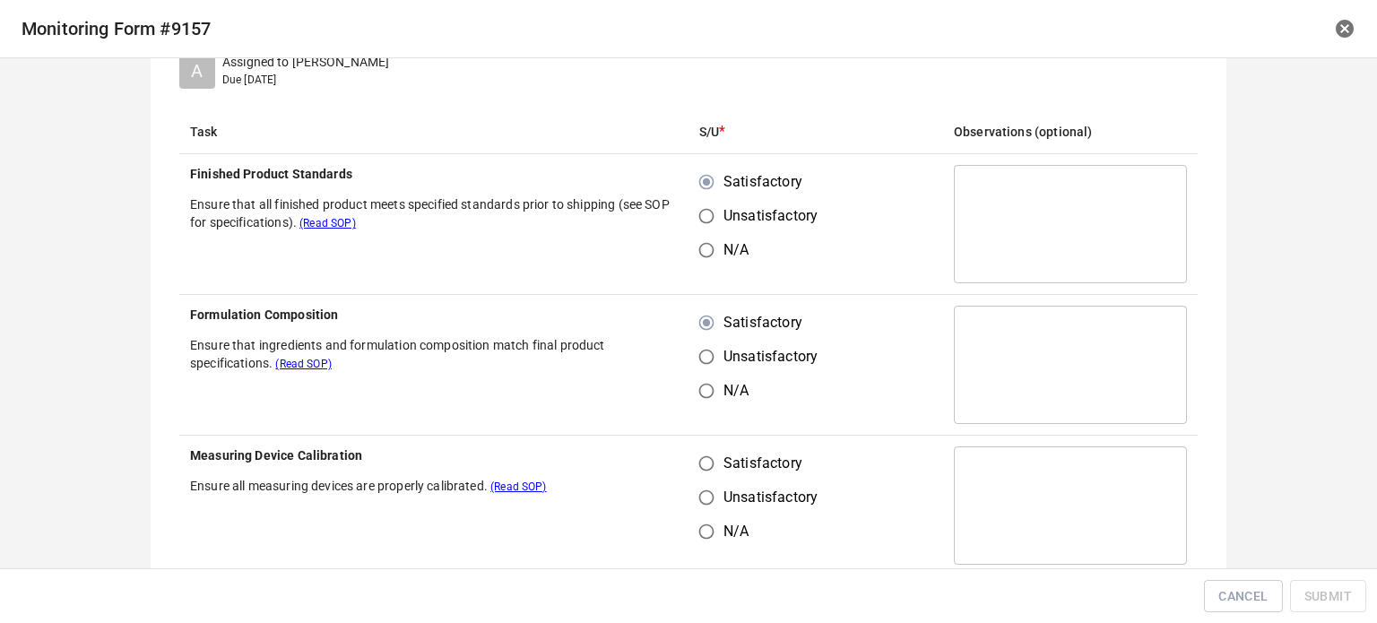
scroll to position [269, 0]
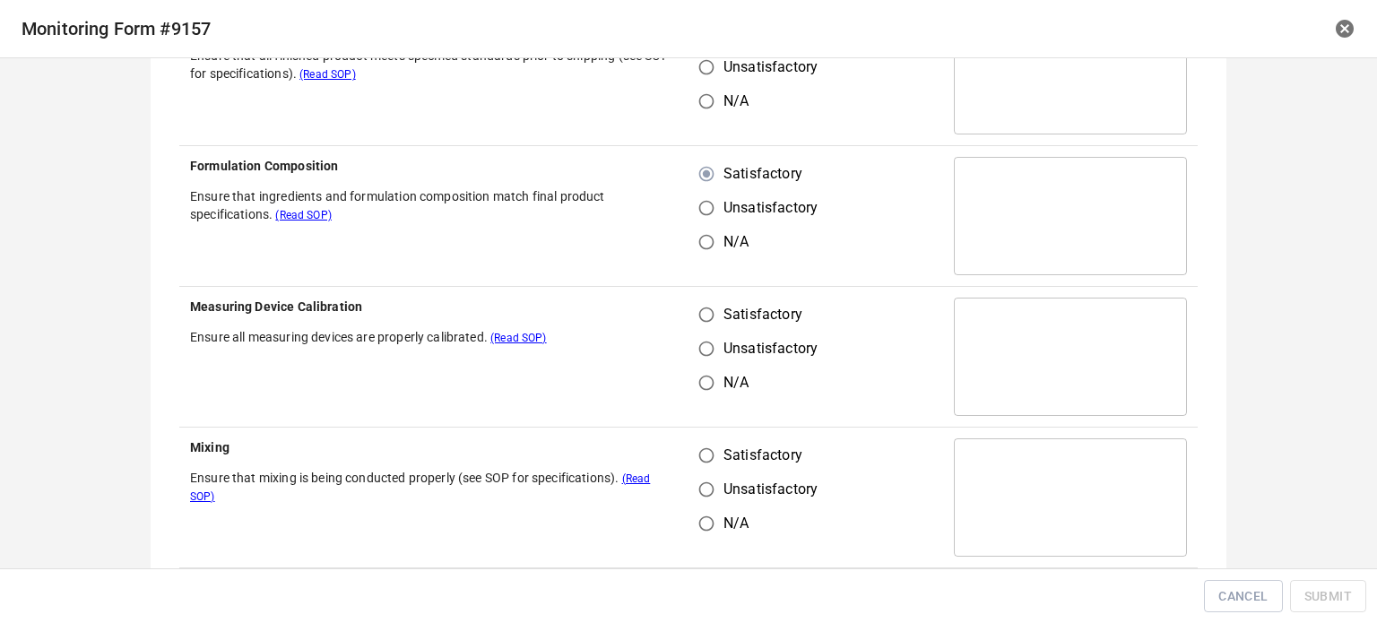
drag, startPoint x: 695, startPoint y: 313, endPoint x: 713, endPoint y: 360, distance: 50.8
click at [696, 317] on input "Satisfactory" at bounding box center [706, 315] width 34 height 34
radio input "true"
drag, startPoint x: 705, startPoint y: 444, endPoint x: 736, endPoint y: 469, distance: 40.2
click at [714, 455] on input "Satisfactory" at bounding box center [706, 455] width 34 height 34
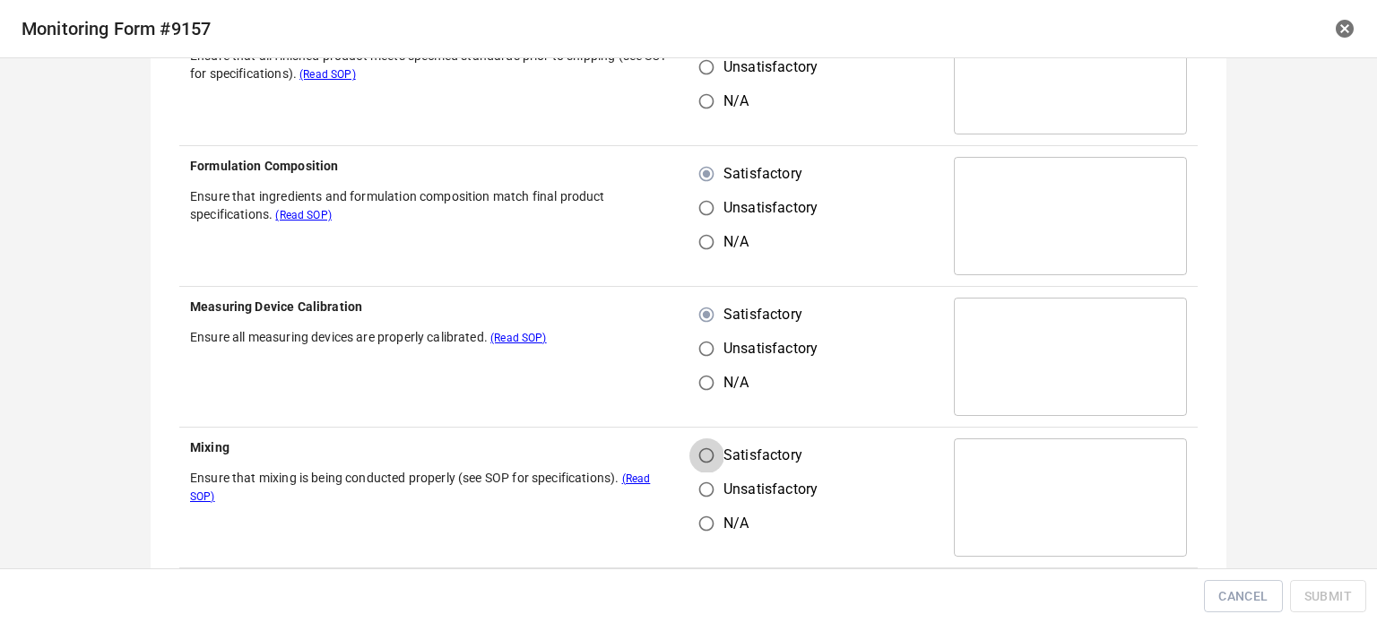
radio input "true"
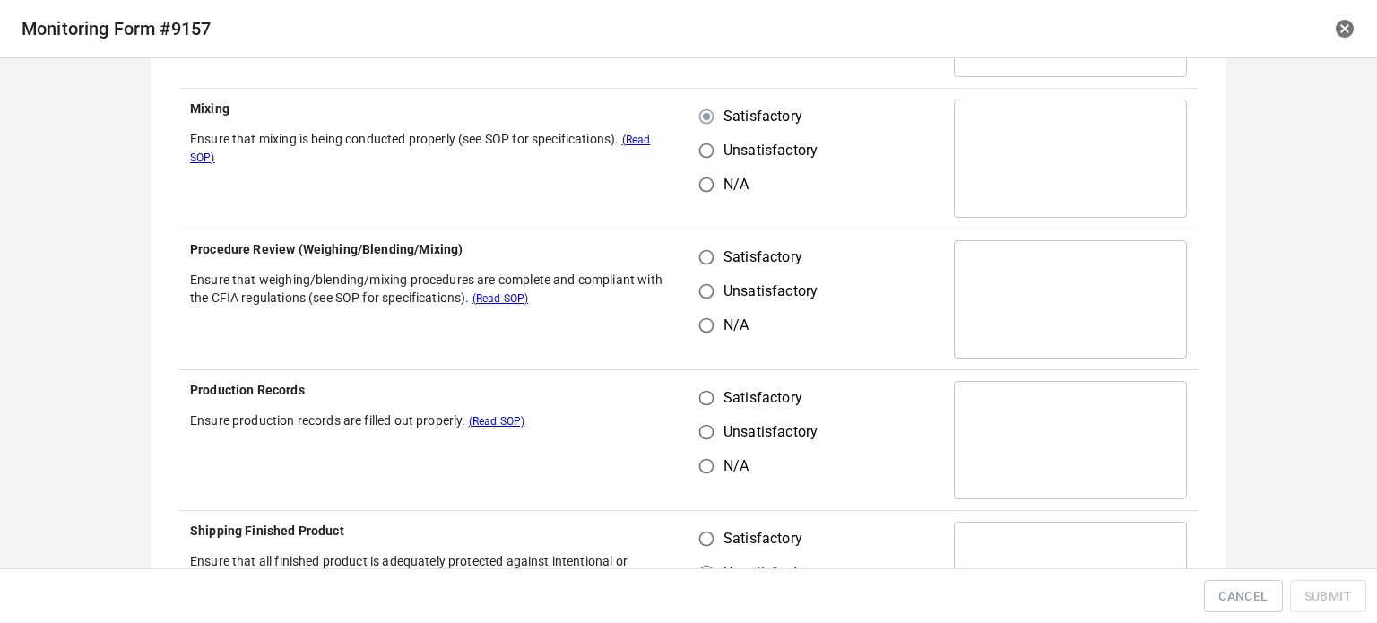
scroll to position [628, 0]
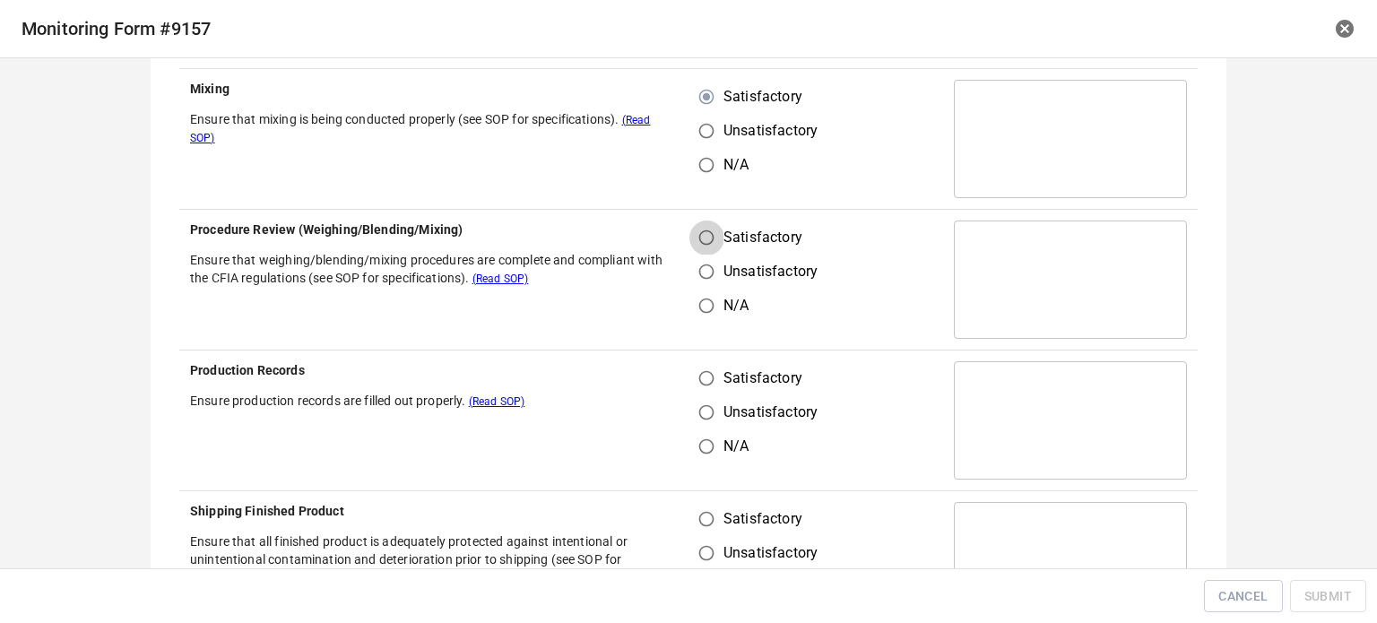
click at [698, 237] on input "Satisfactory" at bounding box center [706, 238] width 34 height 34
radio input "true"
click at [697, 417] on input "Unsatisfactory" at bounding box center [706, 412] width 34 height 34
radio input "true"
click at [699, 379] on input "Satisfactory" at bounding box center [706, 378] width 34 height 34
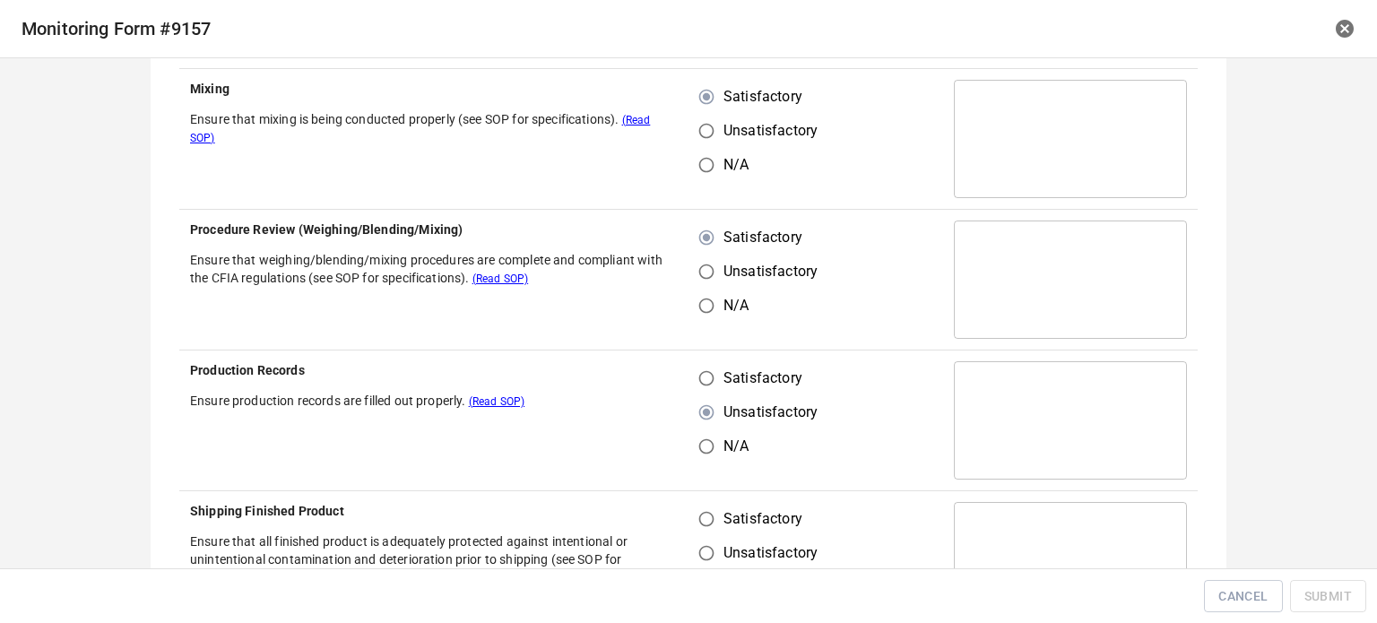
radio input "true"
click at [694, 514] on input "Satisfactory" at bounding box center [706, 519] width 34 height 34
radio input "true"
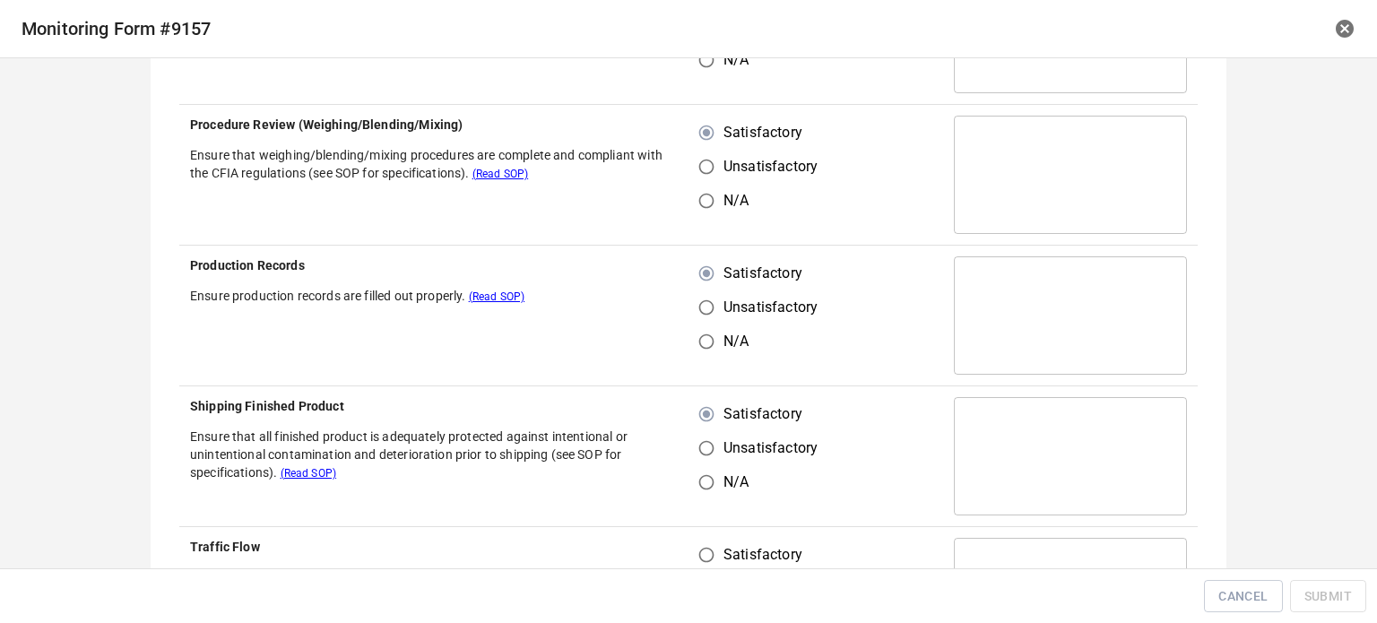
scroll to position [897, 0]
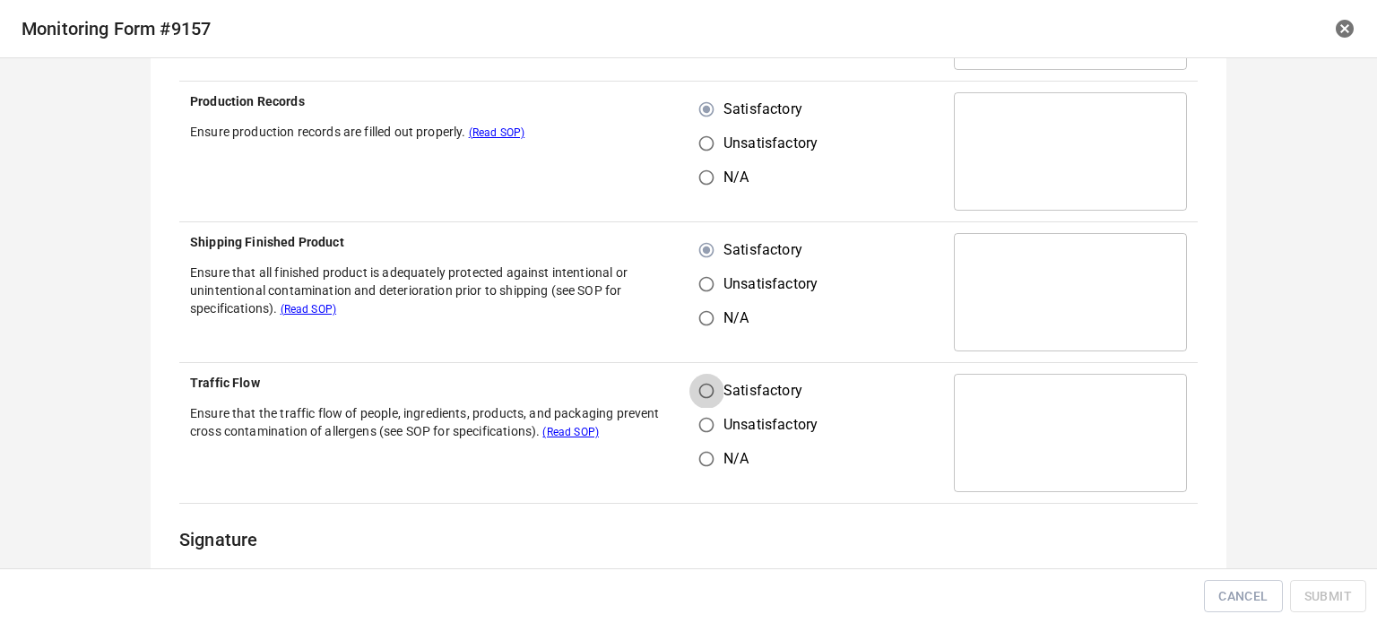
click at [699, 399] on input "Satisfactory" at bounding box center [706, 391] width 34 height 34
radio input "true"
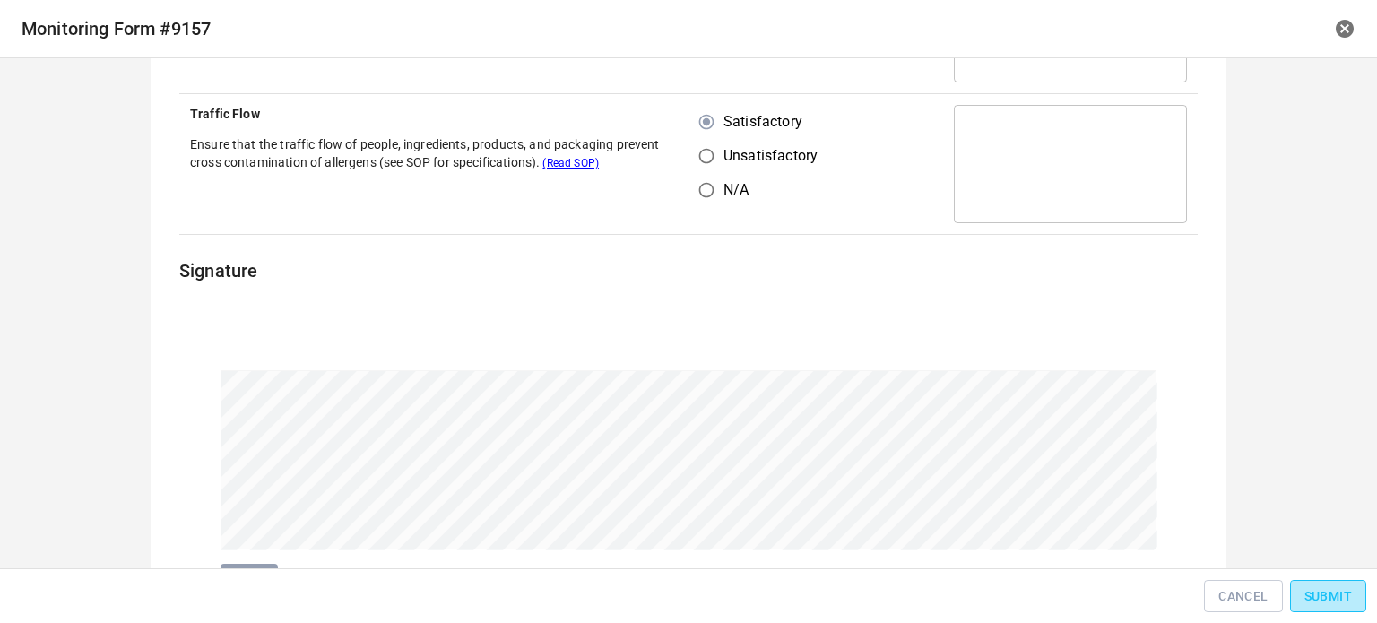
click at [1302, 611] on button "Submit" at bounding box center [1328, 596] width 76 height 33
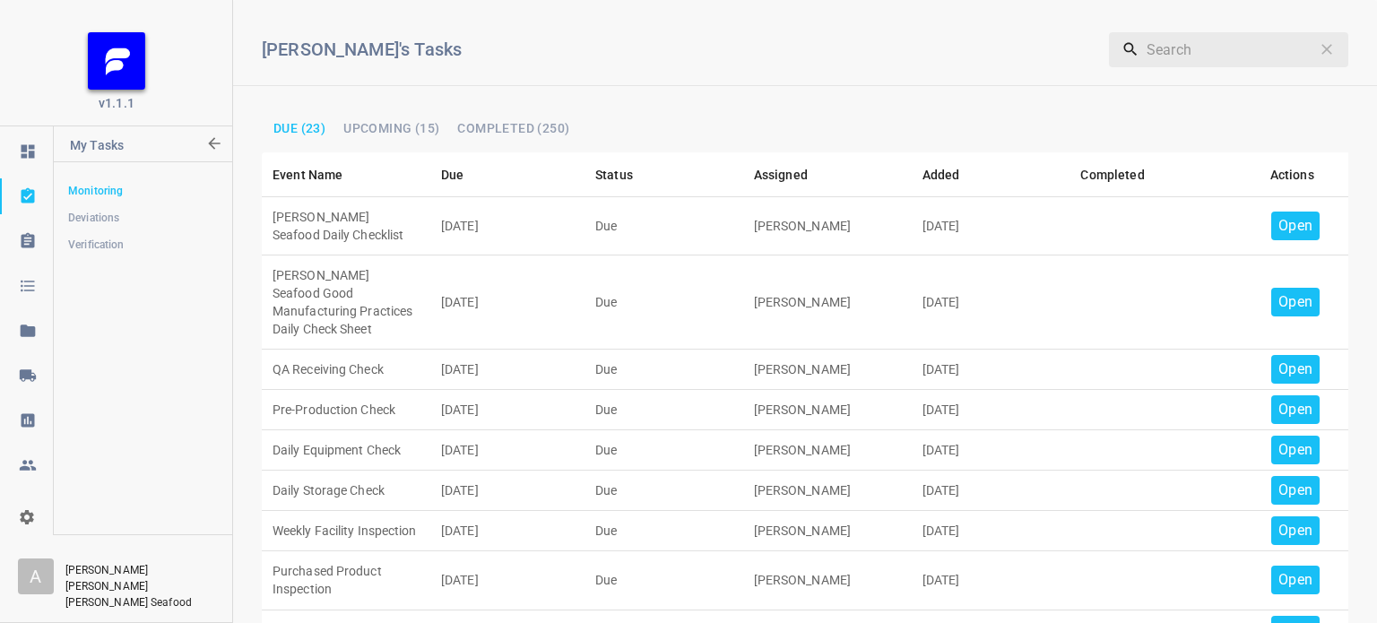
click at [1278, 232] on p "Open" at bounding box center [1295, 226] width 34 height 22
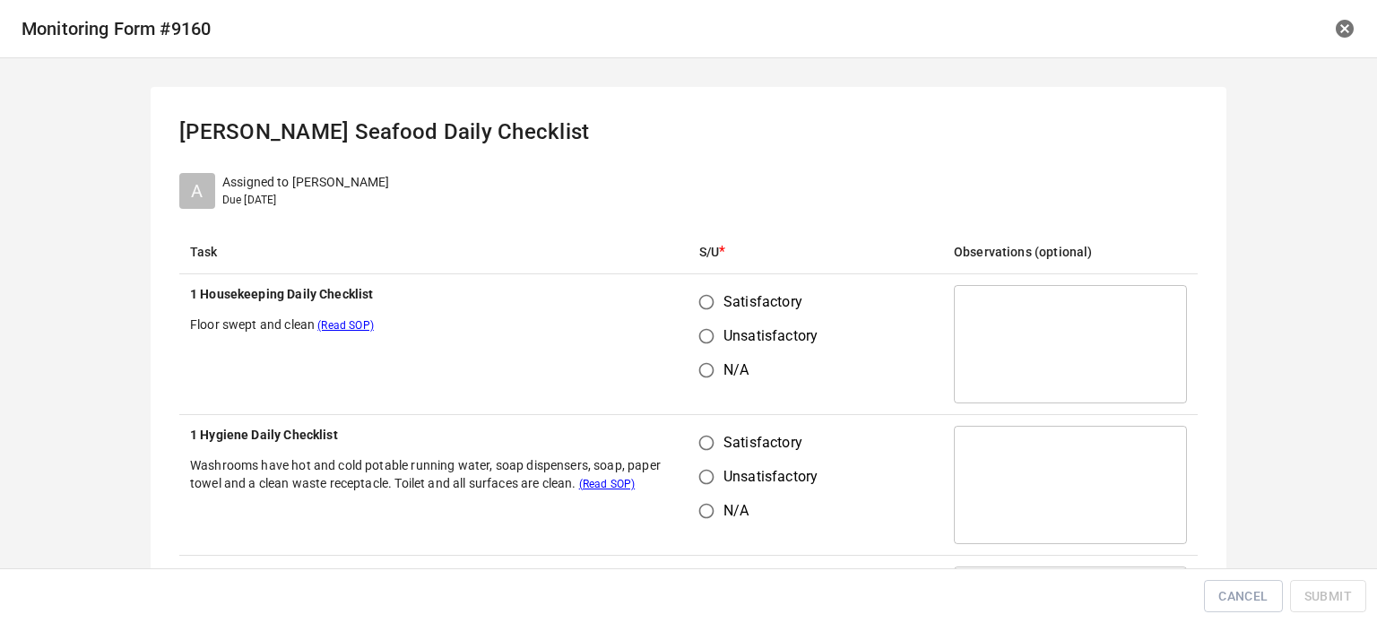
drag, startPoint x: 704, startPoint y: 299, endPoint x: 708, endPoint y: 447, distance: 148.0
click at [705, 300] on input "Satisfactory" at bounding box center [706, 302] width 34 height 34
radio input "true"
click at [705, 438] on input "Satisfactory" at bounding box center [706, 443] width 34 height 34
radio input "true"
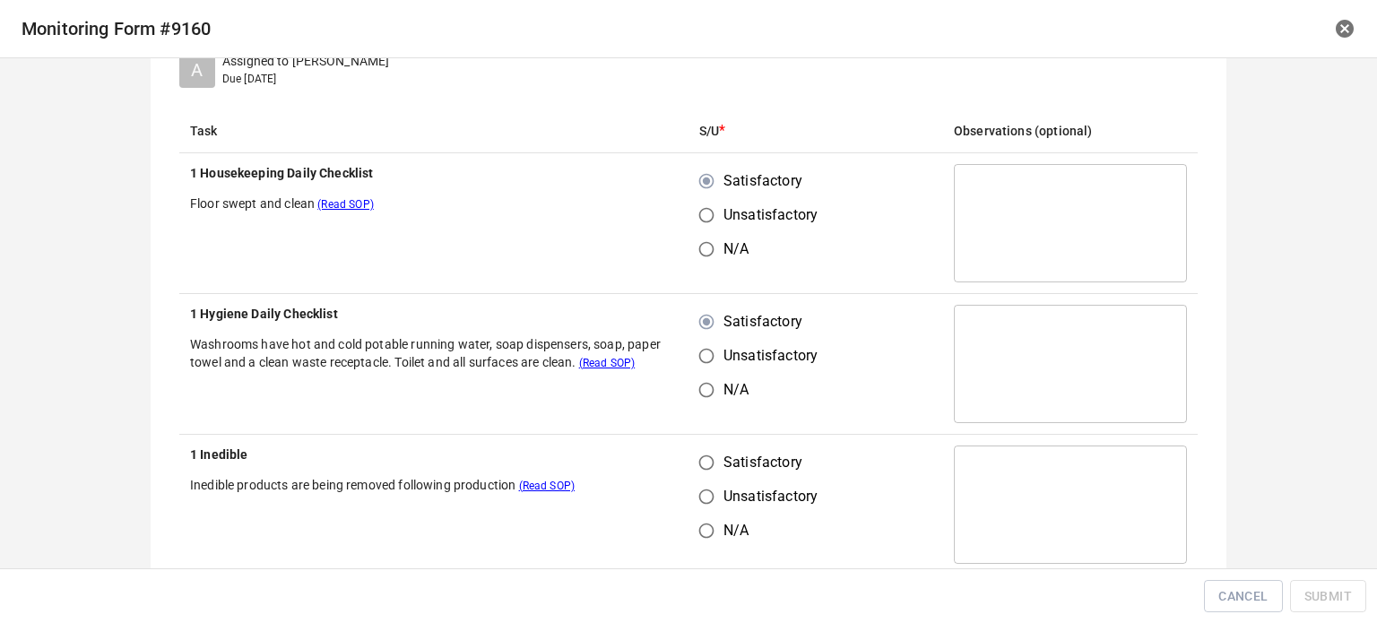
scroll to position [269, 0]
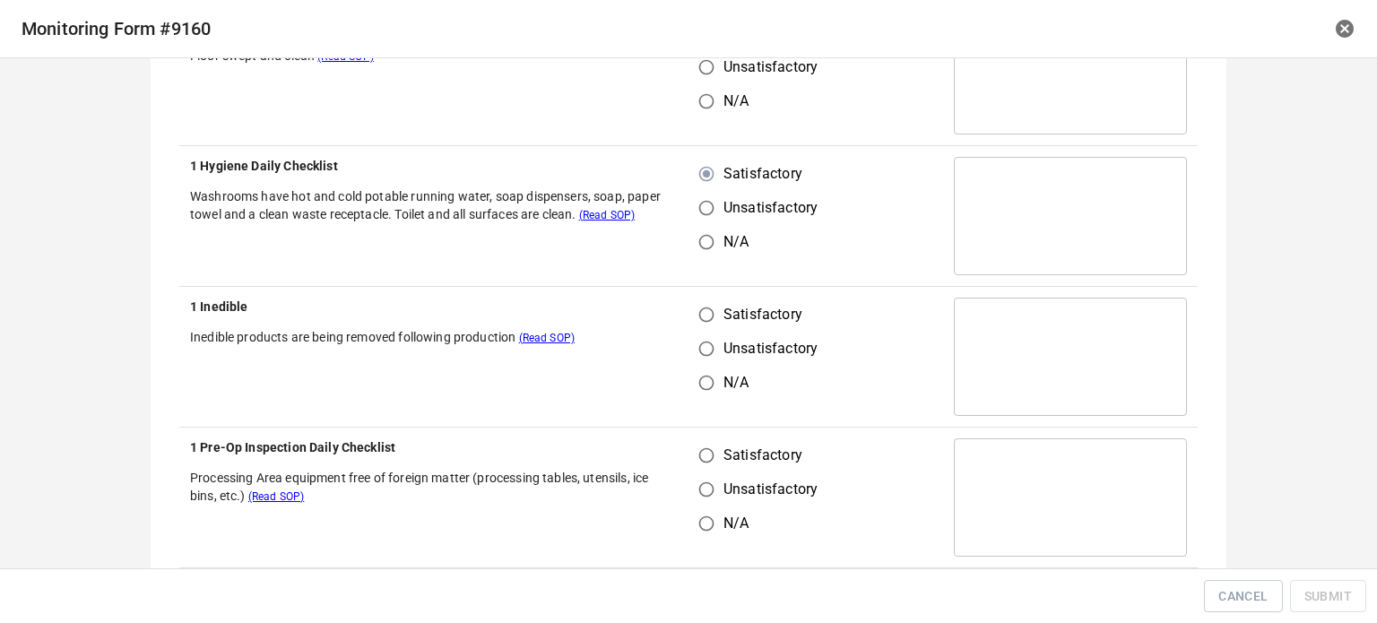
drag, startPoint x: 697, startPoint y: 309, endPoint x: 706, endPoint y: 412, distance: 102.7
click at [698, 315] on input "Satisfactory" at bounding box center [706, 315] width 34 height 34
radio input "true"
click at [694, 470] on input "Satisfactory" at bounding box center [706, 455] width 34 height 34
radio input "true"
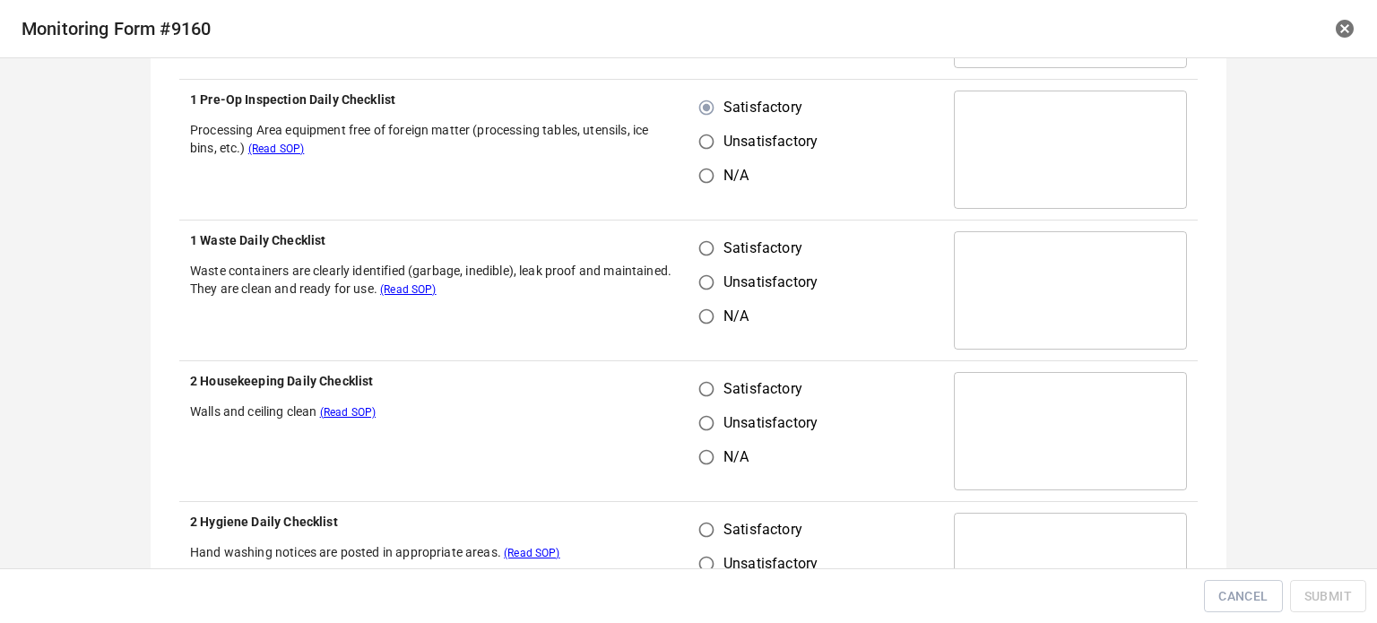
scroll to position [628, 0]
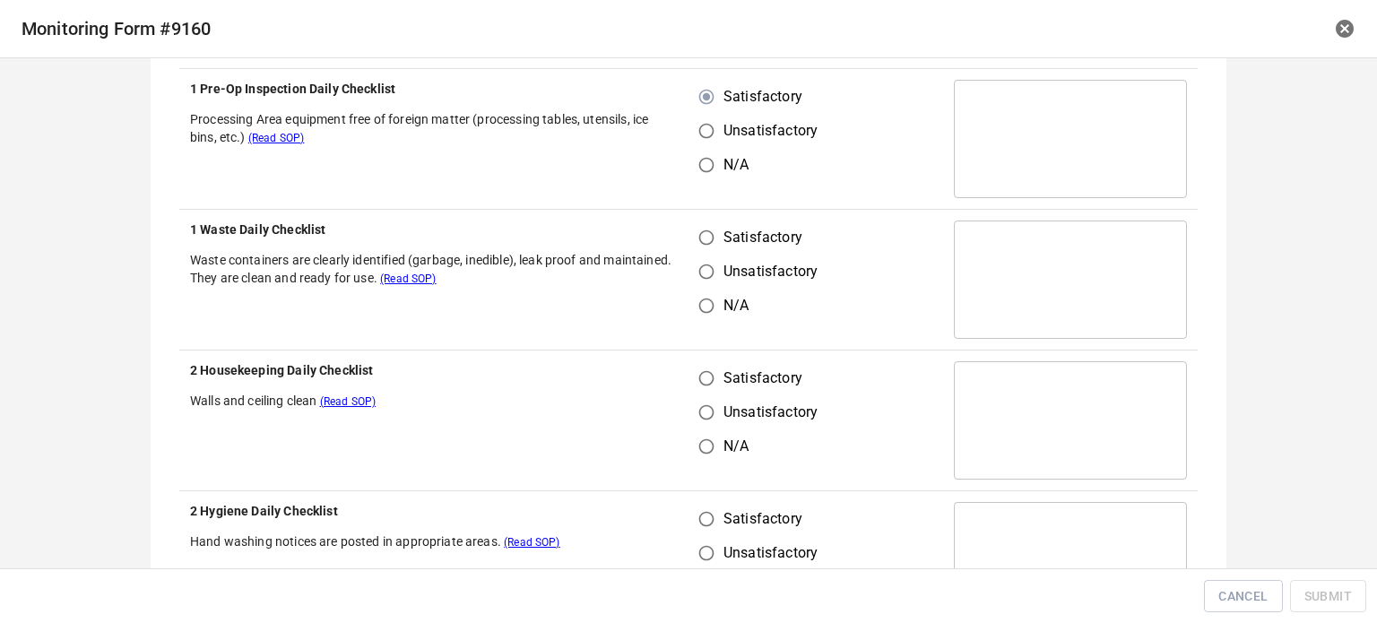
click at [702, 226] on input "Satisfactory" at bounding box center [706, 238] width 34 height 34
radio input "true"
drag, startPoint x: 707, startPoint y: 379, endPoint x: 702, endPoint y: 449, distance: 70.1
click at [707, 381] on input "Satisfactory" at bounding box center [706, 378] width 34 height 34
radio input "true"
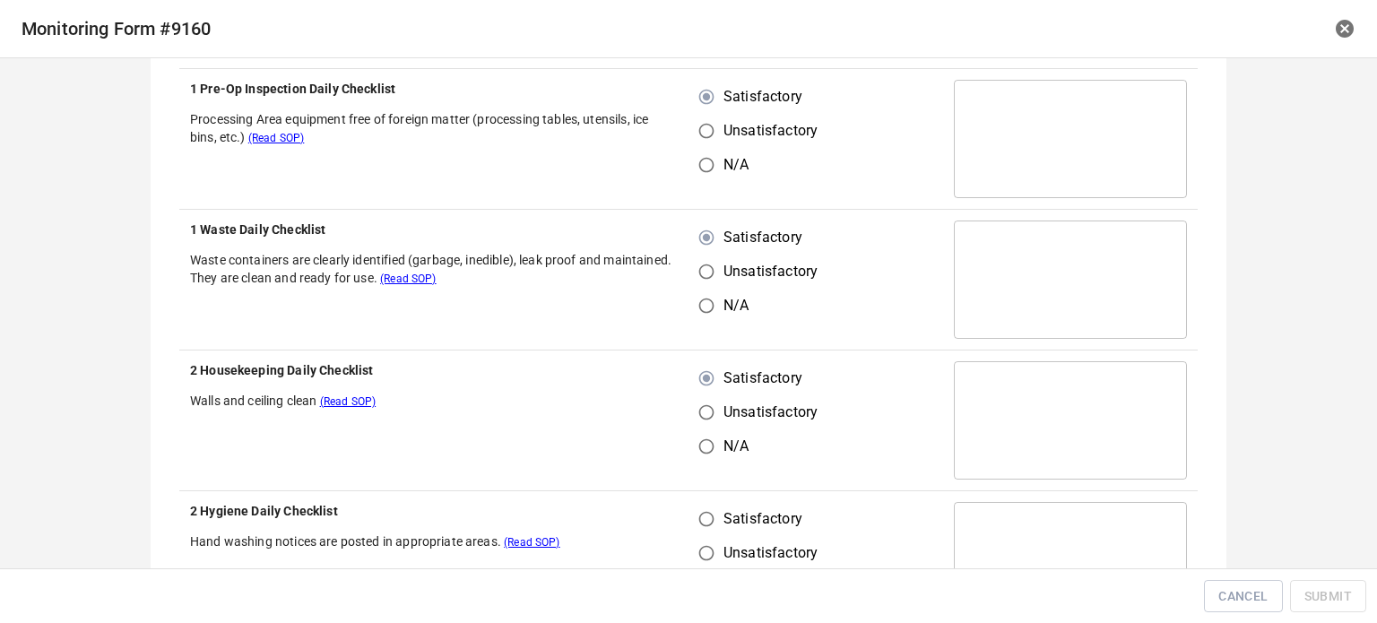
drag, startPoint x: 699, startPoint y: 505, endPoint x: 747, endPoint y: 501, distance: 47.7
click at [711, 505] on input "Satisfactory" at bounding box center [706, 519] width 34 height 34
radio input "true"
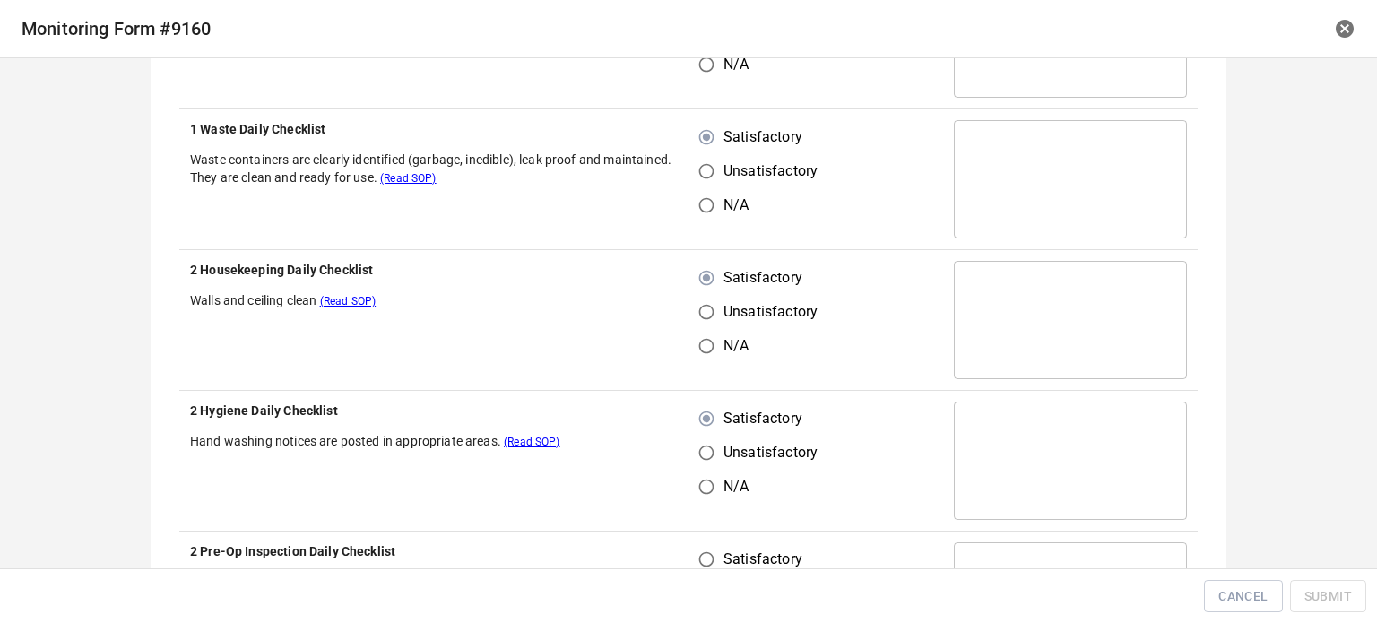
scroll to position [986, 0]
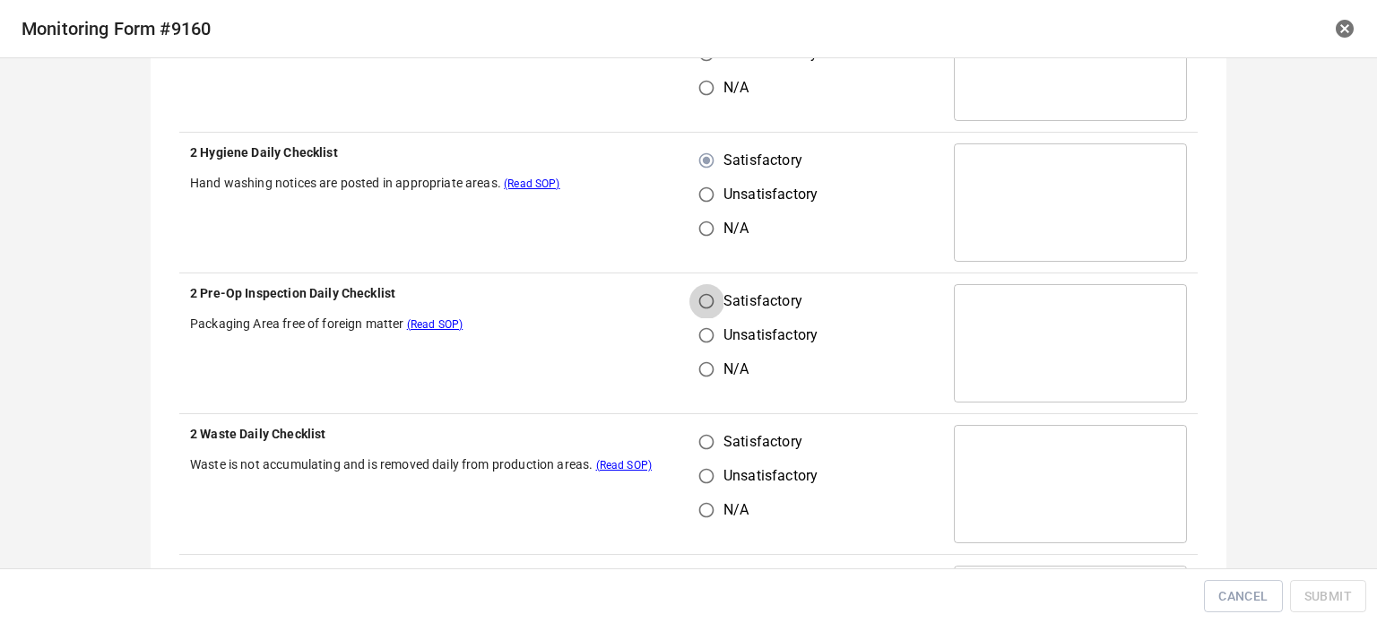
click at [693, 306] on input "Satisfactory" at bounding box center [706, 301] width 34 height 34
radio input "true"
click at [705, 447] on input "Satisfactory" at bounding box center [706, 442] width 34 height 34
radio input "true"
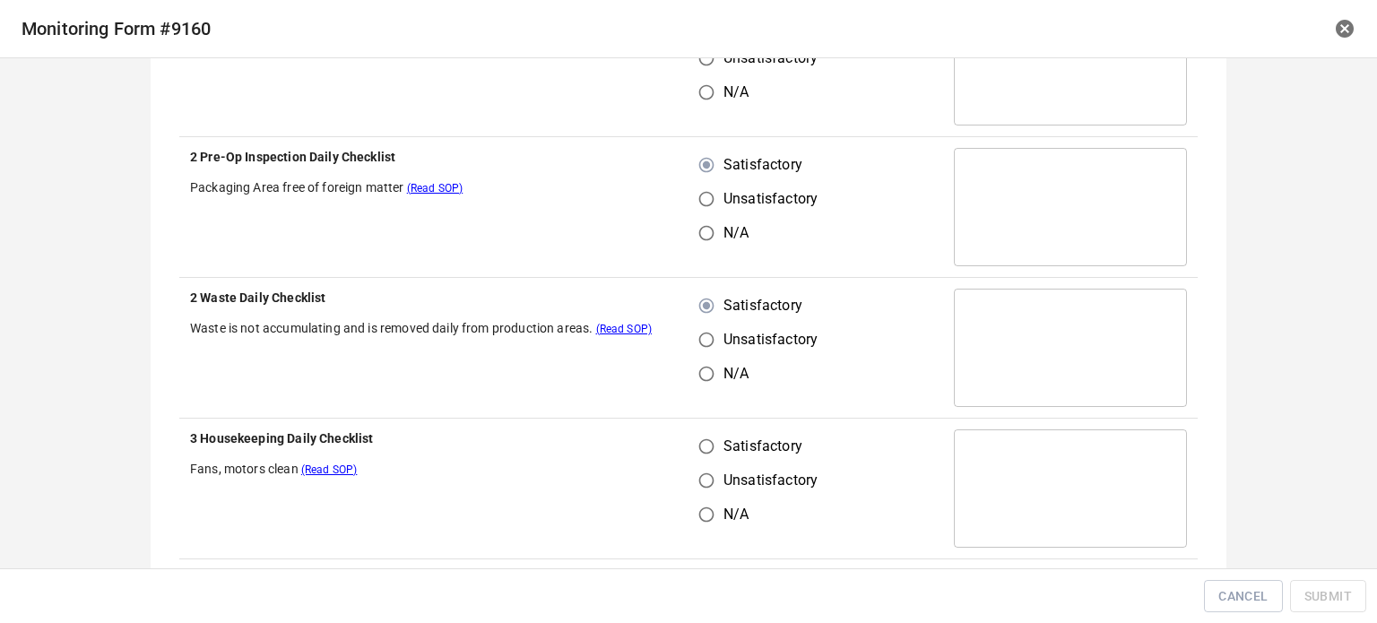
scroll to position [1345, 0]
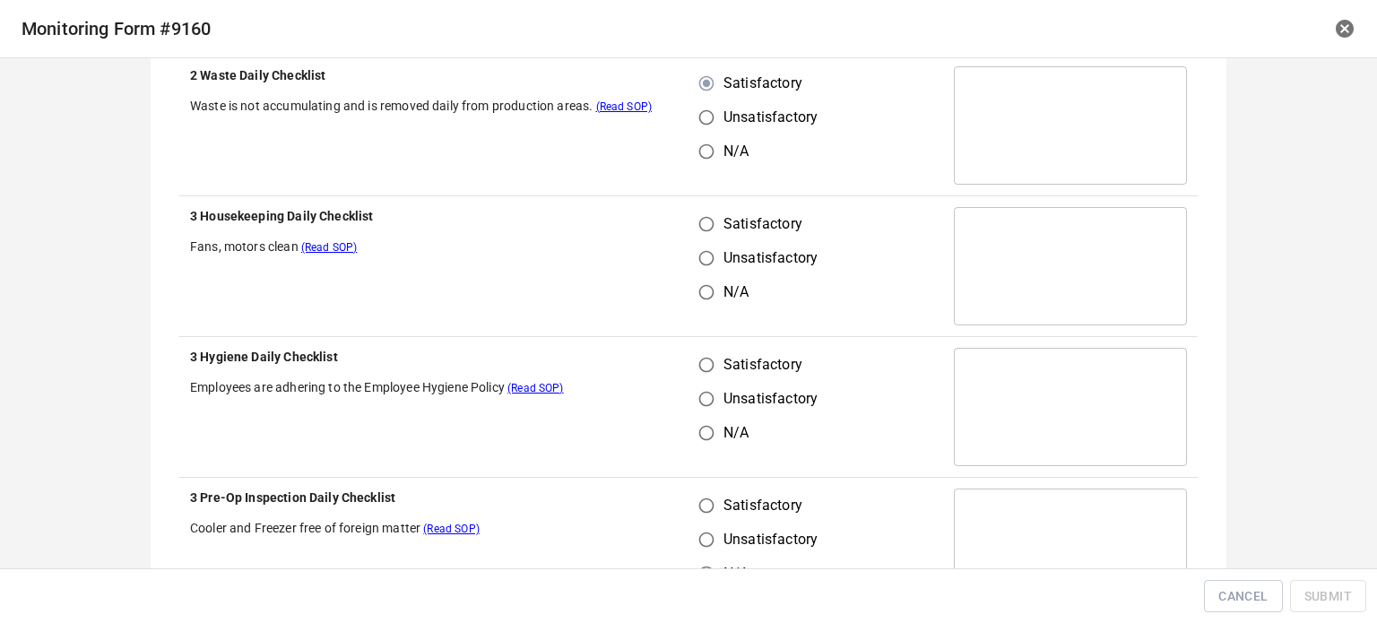
click at [689, 224] on input "Satisfactory" at bounding box center [706, 224] width 34 height 34
radio input "true"
click at [699, 377] on input "Satisfactory" at bounding box center [706, 365] width 34 height 34
radio input "true"
click at [698, 506] on input "Satisfactory" at bounding box center [706, 506] width 34 height 34
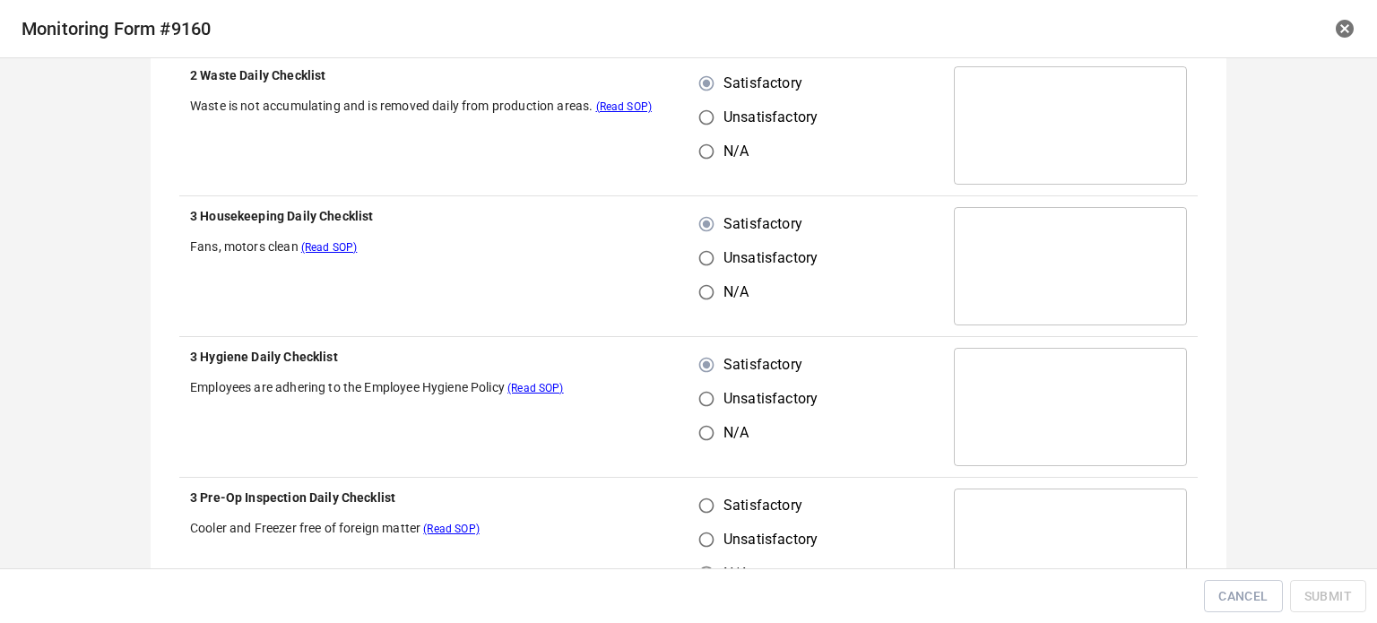
radio input "true"
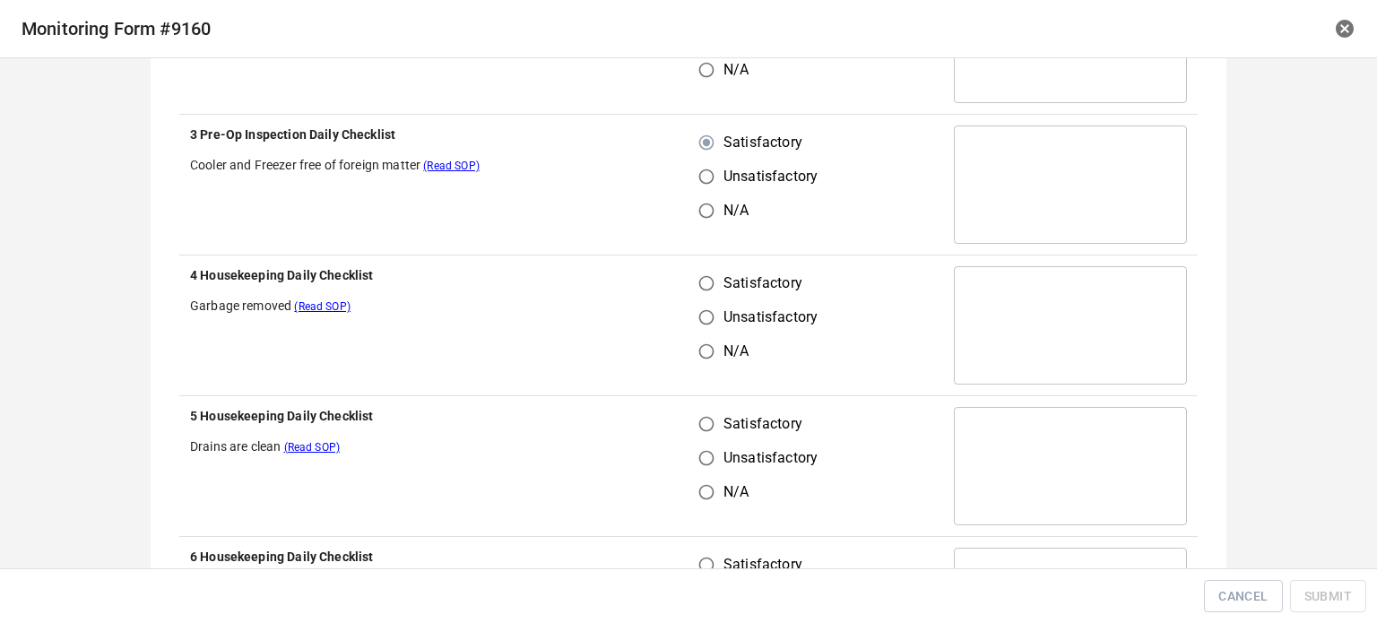
scroll to position [1793, 0]
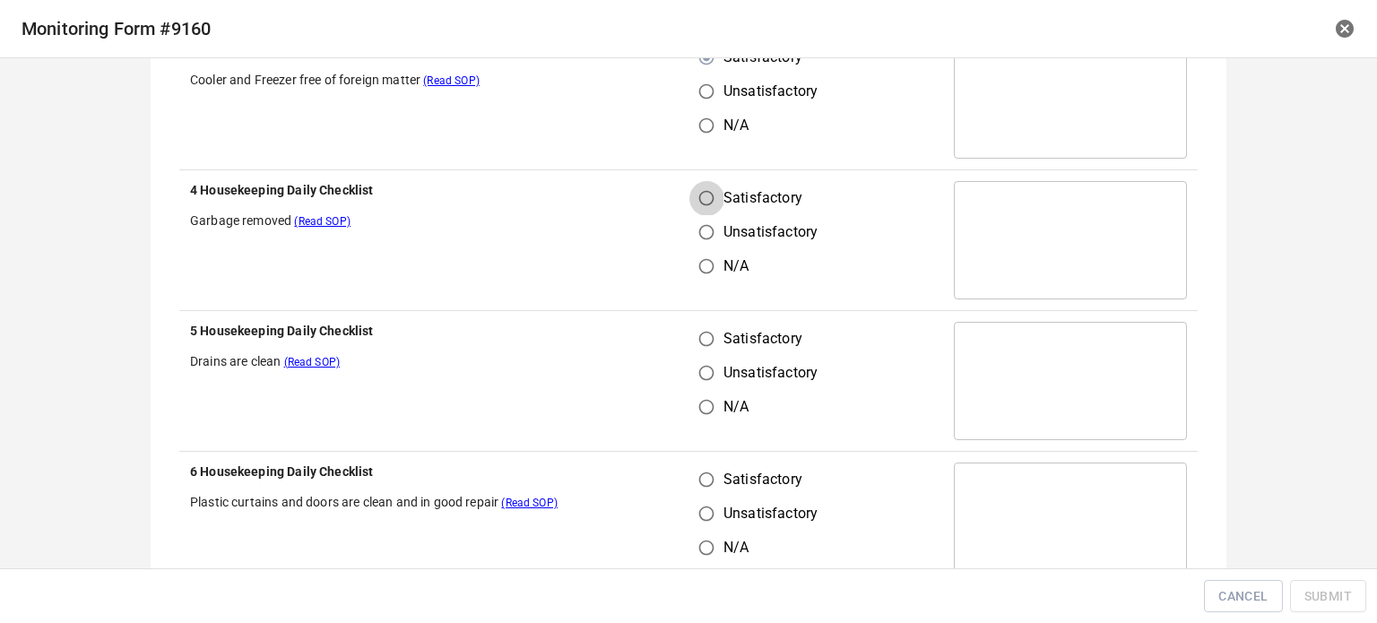
drag, startPoint x: 700, startPoint y: 190, endPoint x: 706, endPoint y: 332, distance: 141.8
click at [703, 197] on input "Satisfactory" at bounding box center [706, 198] width 34 height 34
radio input "true"
drag, startPoint x: 705, startPoint y: 334, endPoint x: 712, endPoint y: 354, distance: 21.0
click at [706, 335] on input "Satisfactory" at bounding box center [706, 339] width 34 height 34
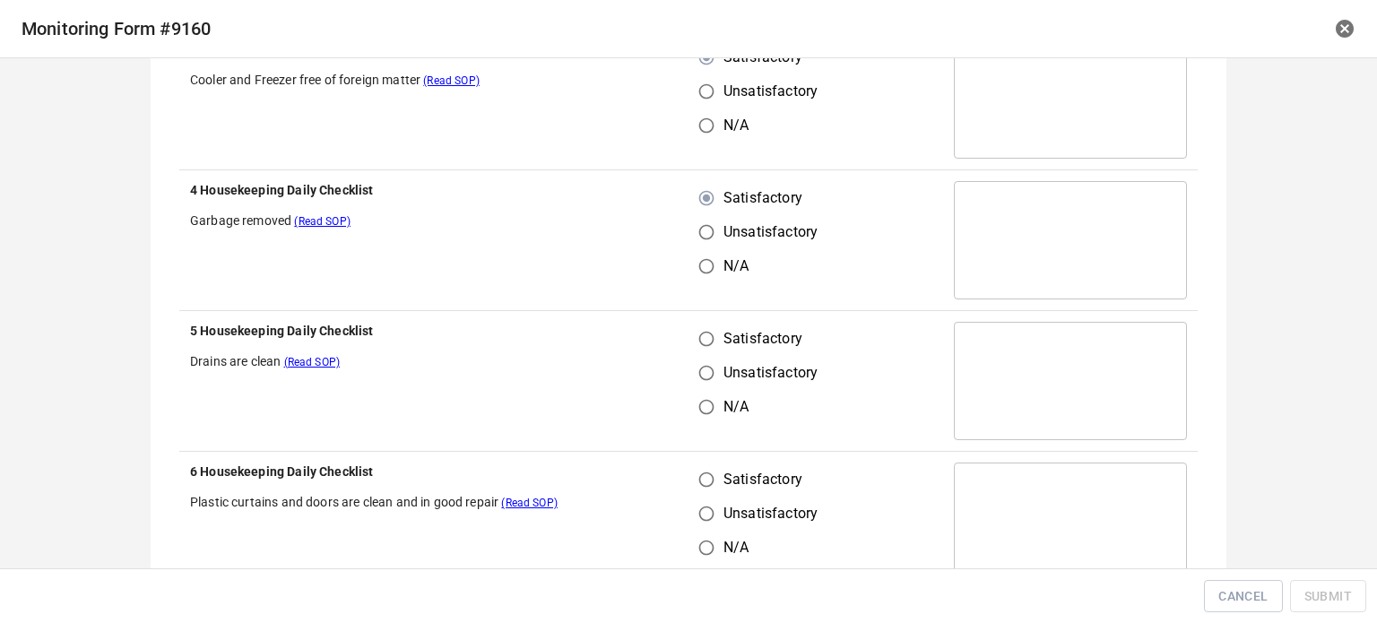
radio input "true"
drag, startPoint x: 699, startPoint y: 501, endPoint x: 707, endPoint y: 480, distance: 23.0
click at [701, 499] on input "Unsatisfactory" at bounding box center [706, 514] width 34 height 34
radio input "true"
drag, startPoint x: 712, startPoint y: 471, endPoint x: 840, endPoint y: 374, distance: 160.7
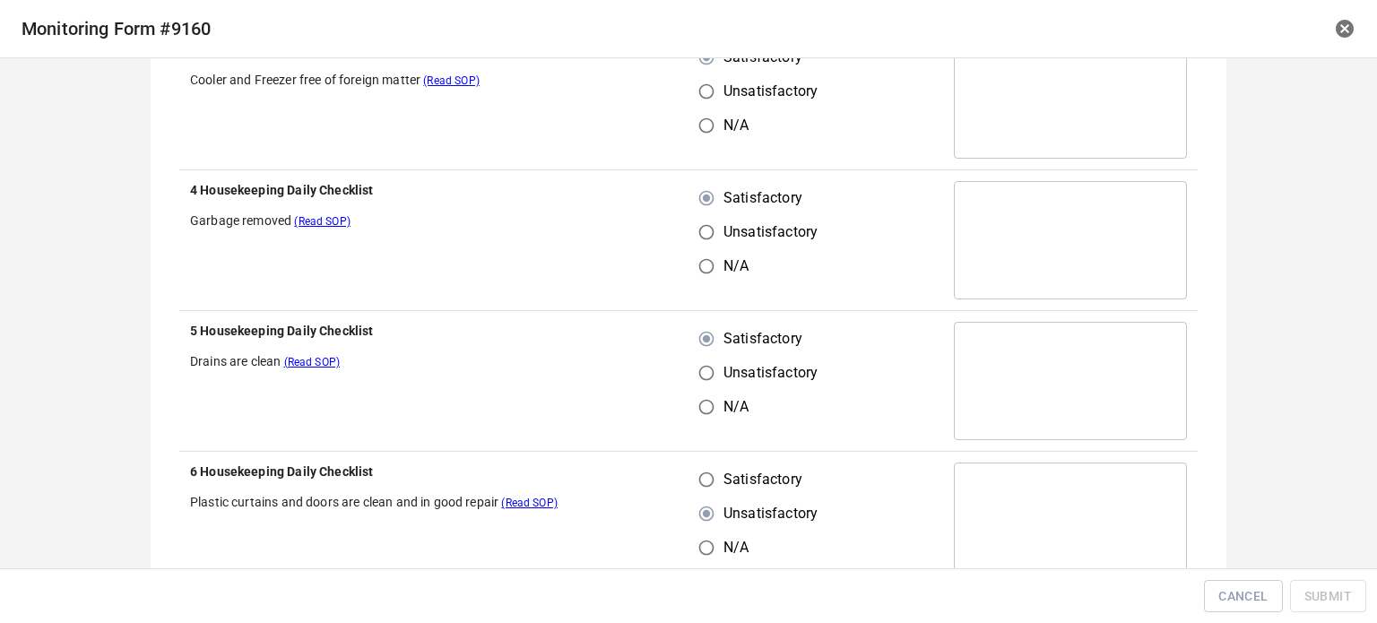
click at [721, 468] on label "Satisfactory" at bounding box center [753, 480] width 128 height 34
click at [721, 468] on input "Satisfactory" at bounding box center [706, 480] width 34 height 34
radio input "true"
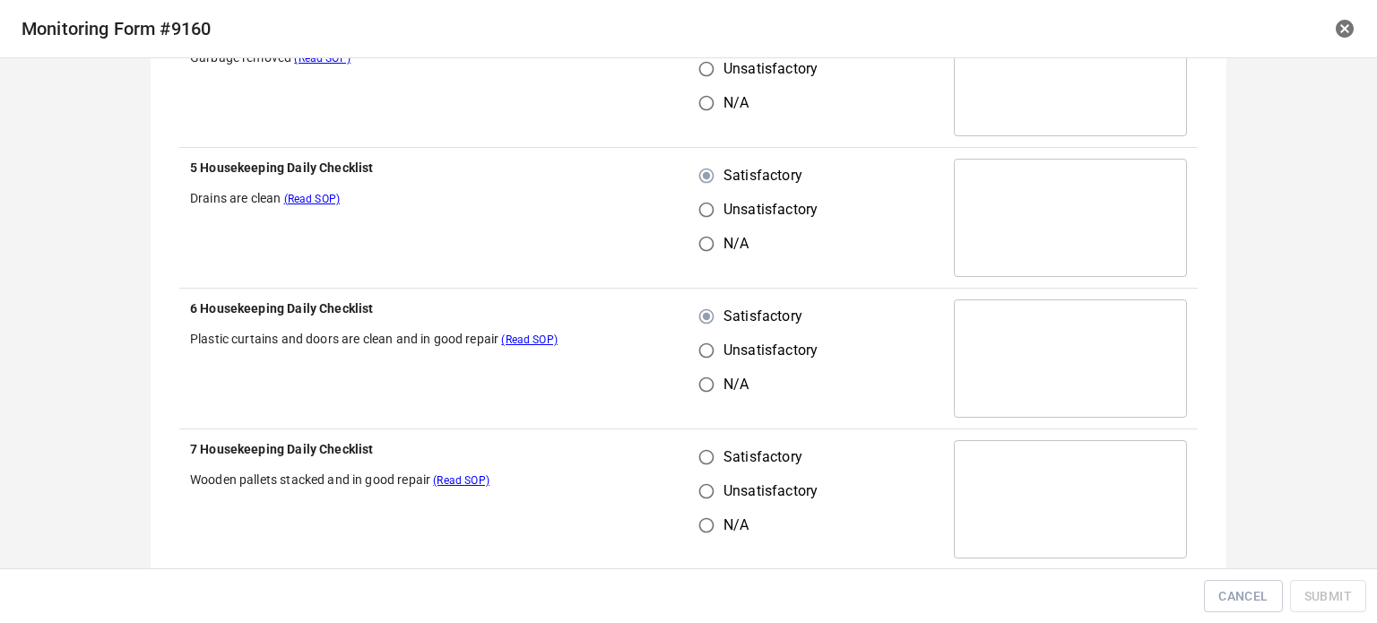
scroll to position [2062, 0]
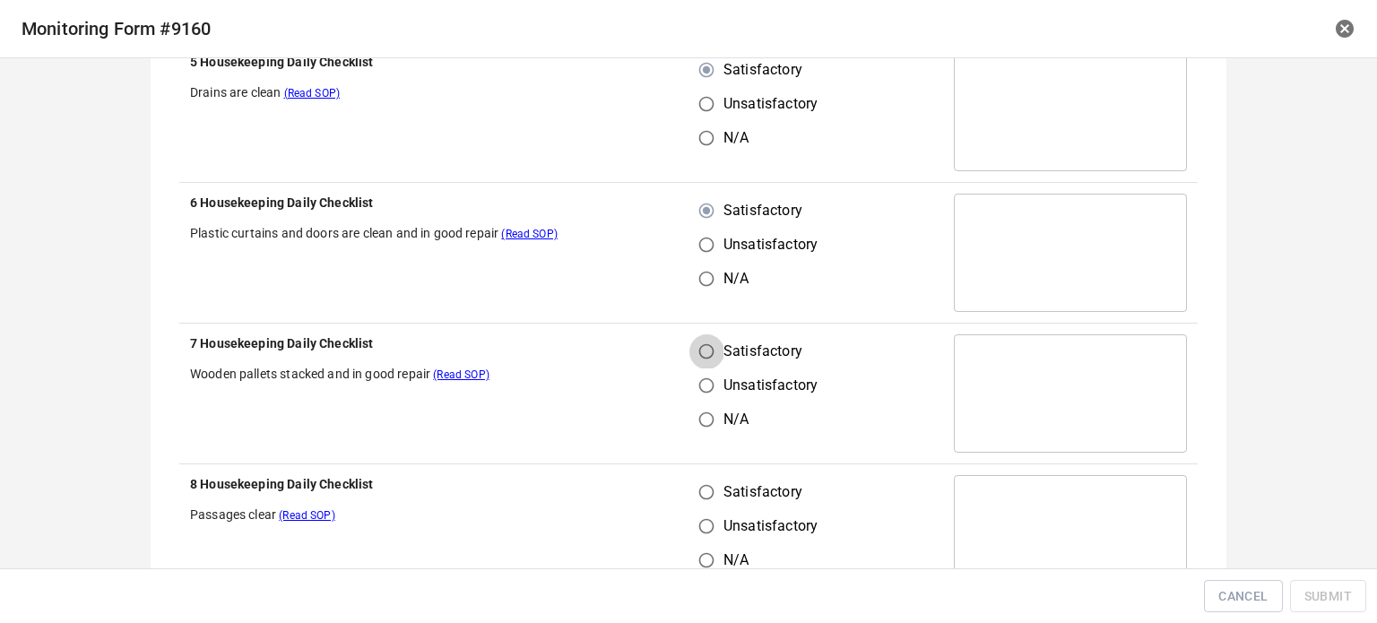
click at [701, 340] on input "Satisfactory" at bounding box center [706, 351] width 34 height 34
radio input "true"
click at [703, 497] on input "Satisfactory" at bounding box center [706, 492] width 34 height 34
radio input "true"
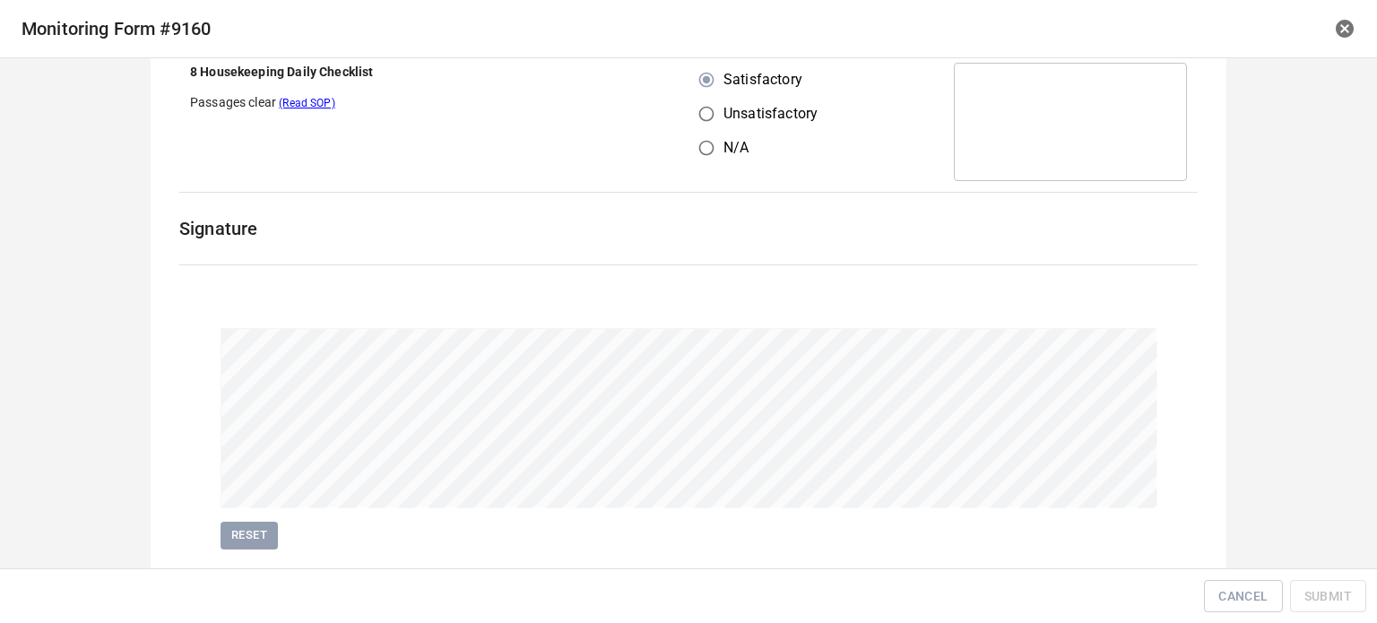
scroll to position [2522, 0]
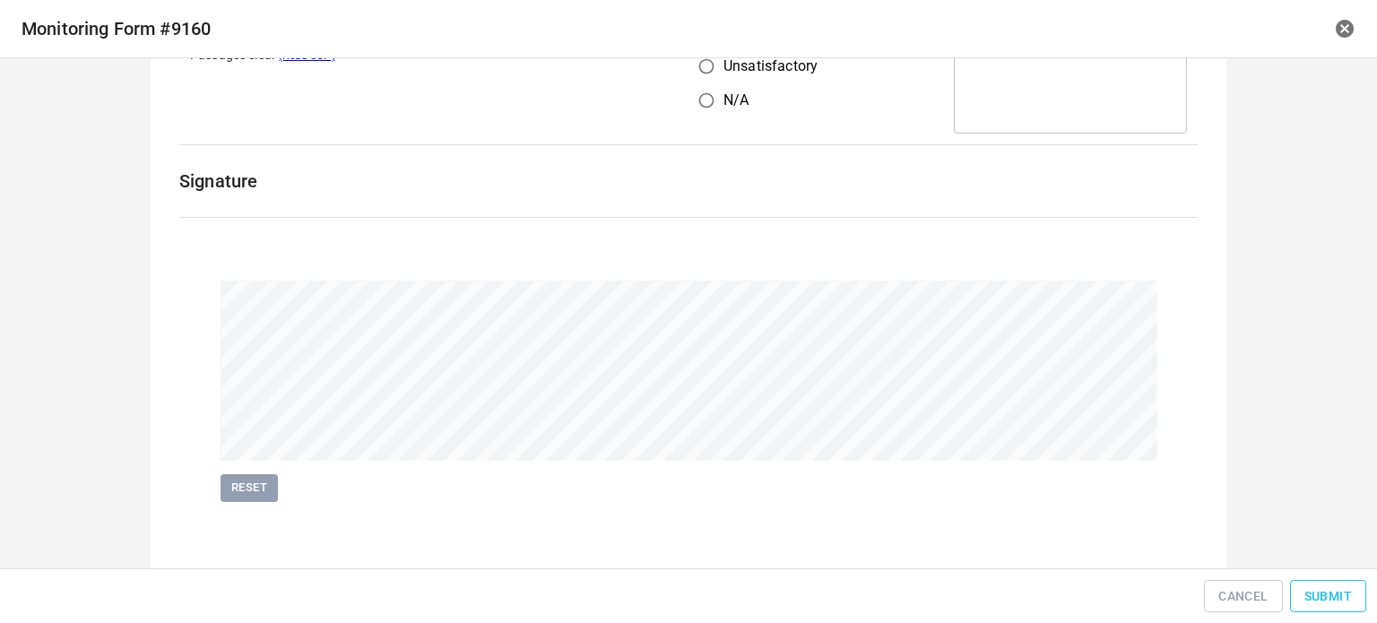
click at [1326, 590] on span "Submit" at bounding box center [1328, 596] width 48 height 22
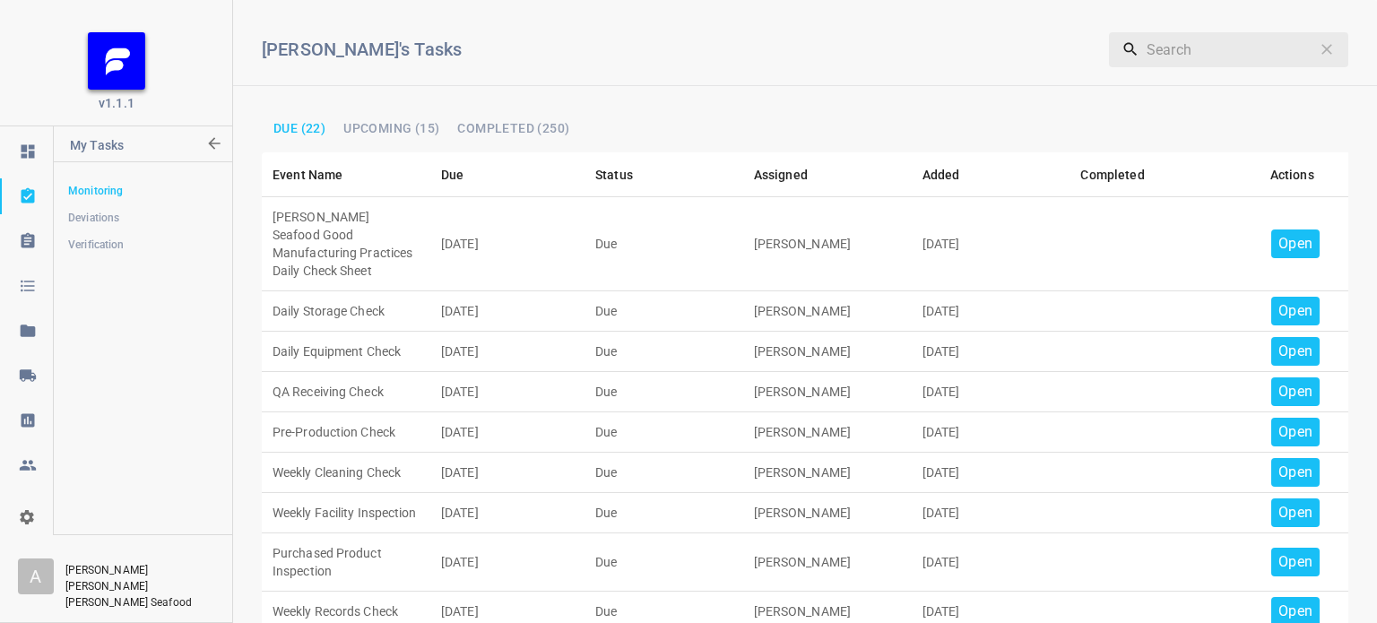
click at [1283, 234] on p "Open" at bounding box center [1295, 244] width 34 height 22
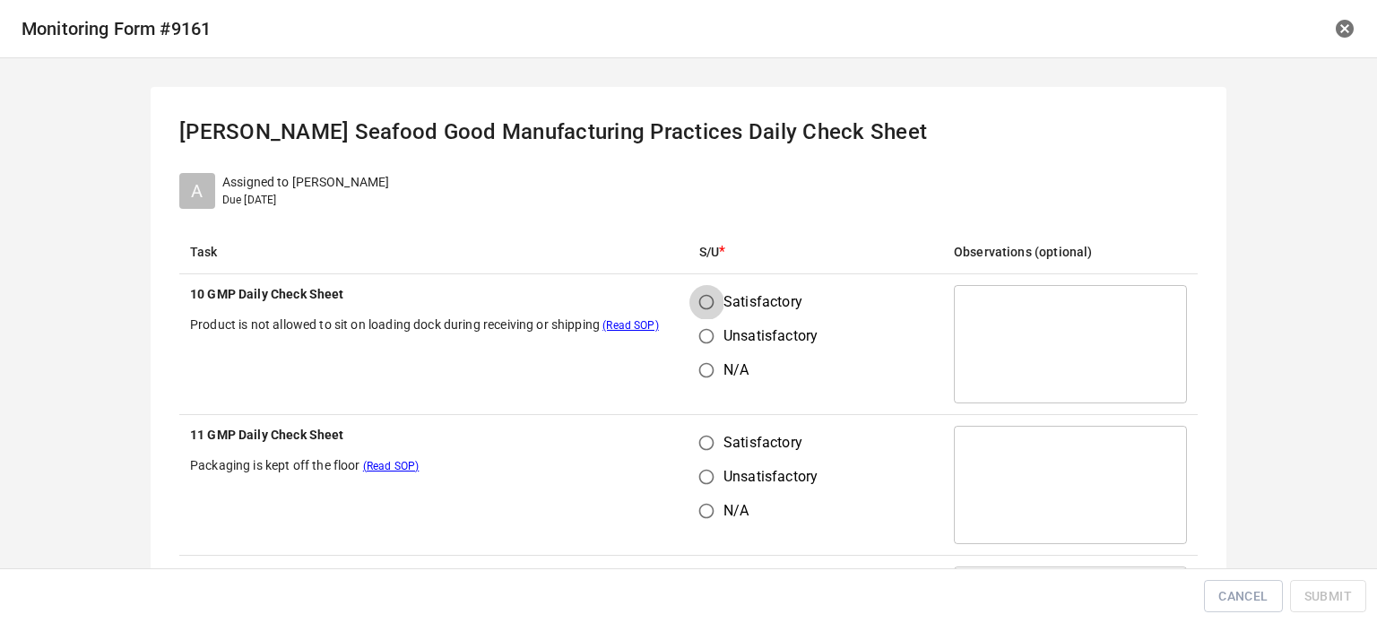
click at [698, 304] on input "Satisfactory" at bounding box center [706, 302] width 34 height 34
radio input "true"
drag, startPoint x: 696, startPoint y: 427, endPoint x: 750, endPoint y: 472, distance: 70.6
click at [705, 434] on input "Satisfactory" at bounding box center [706, 443] width 34 height 34
radio input "true"
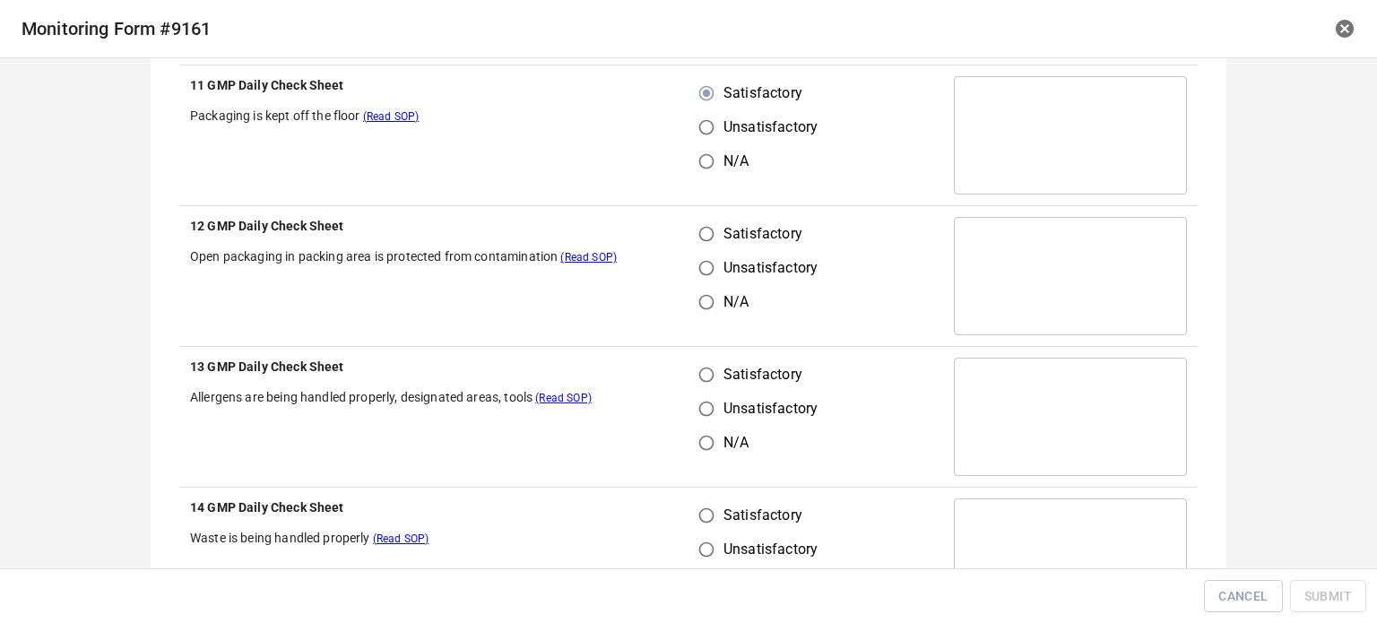
scroll to position [359, 0]
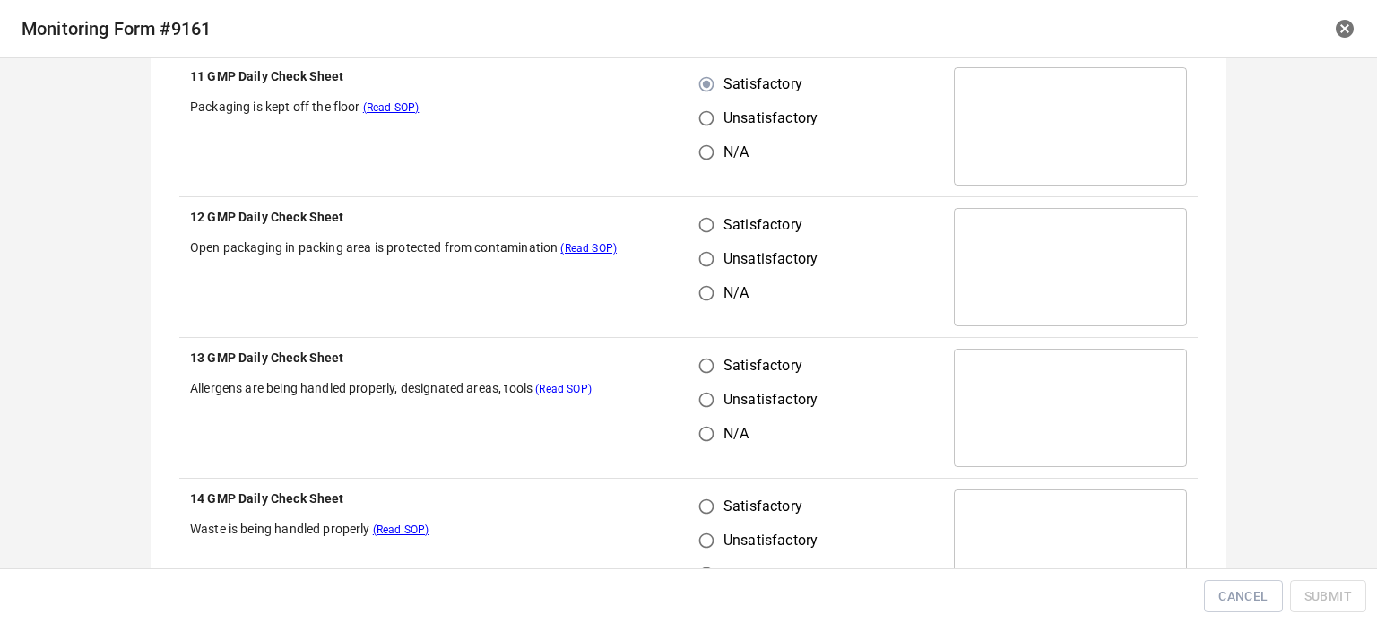
click at [696, 230] on input "Satisfactory" at bounding box center [706, 225] width 34 height 34
radio input "true"
click at [697, 379] on input "Satisfactory" at bounding box center [706, 366] width 34 height 34
radio input "true"
click at [698, 522] on input "Satisfactory" at bounding box center [706, 507] width 34 height 34
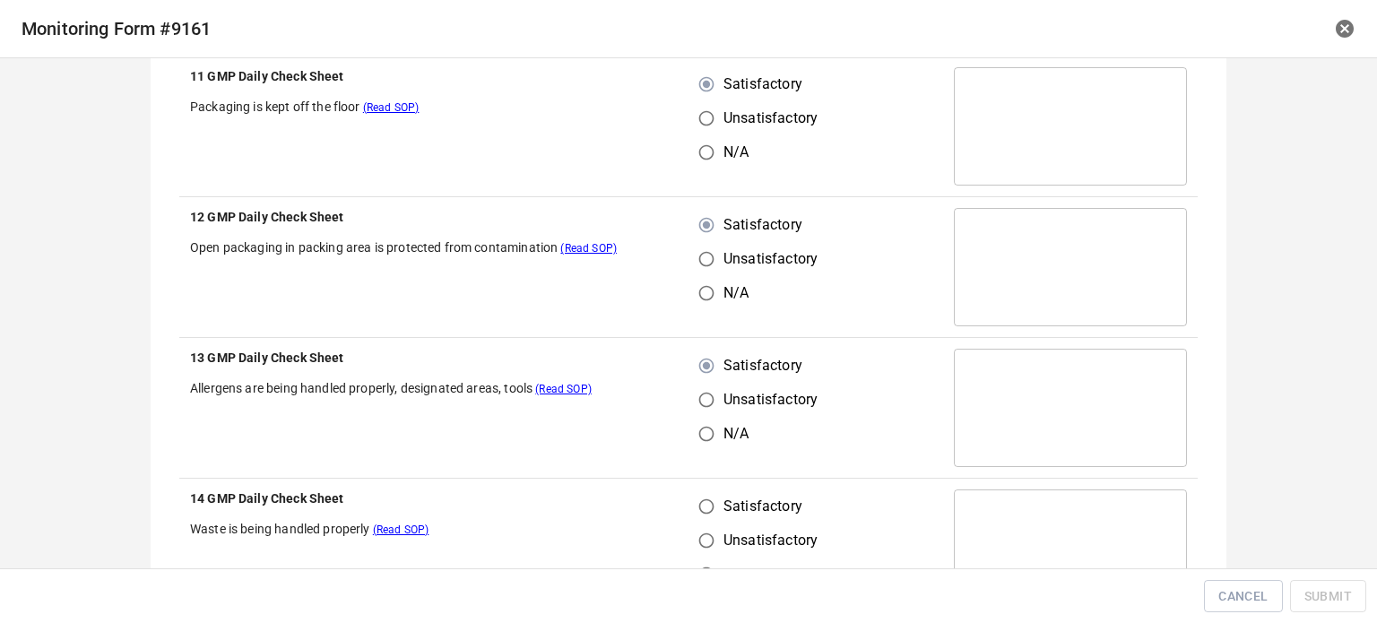
radio input "true"
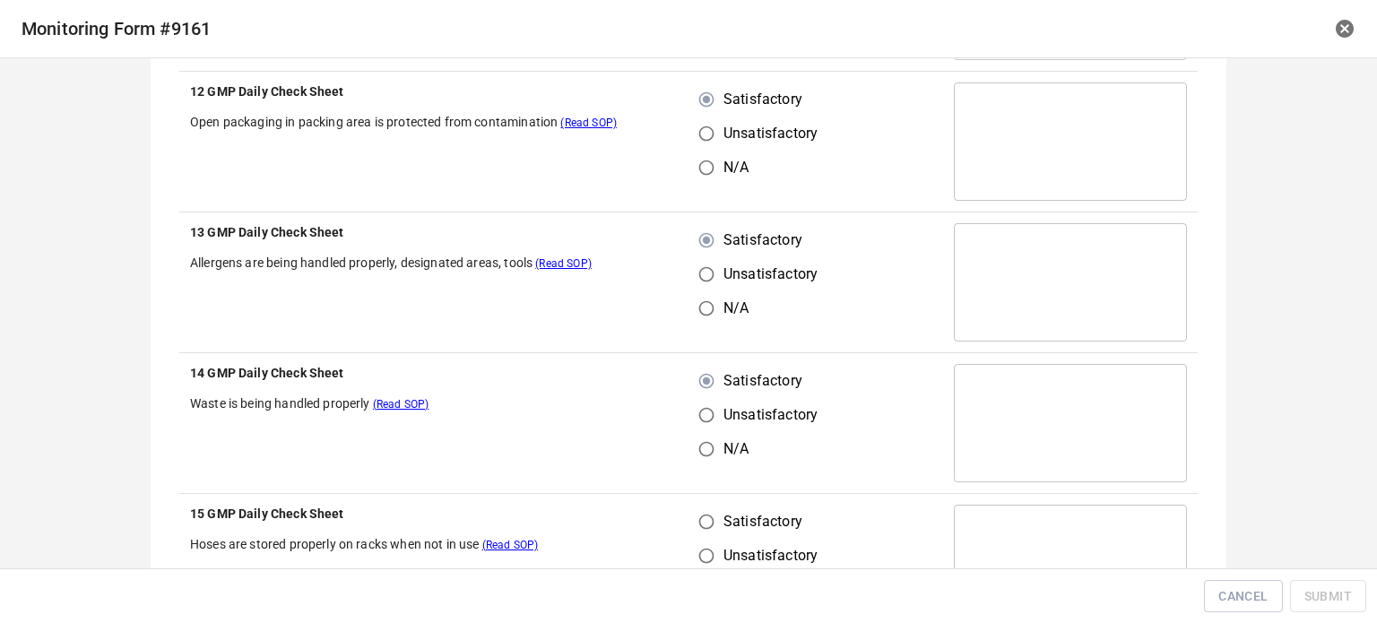
scroll to position [717, 0]
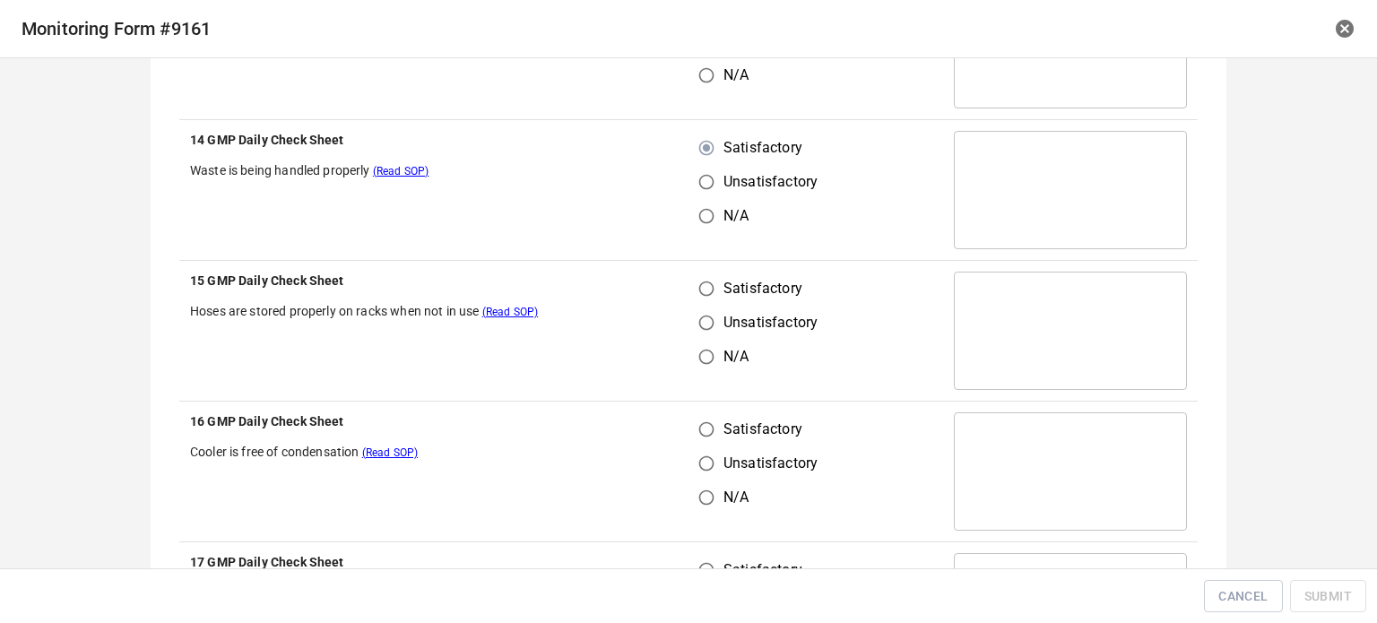
click at [689, 294] on input "Satisfactory" at bounding box center [706, 289] width 34 height 34
radio input "true"
click at [712, 420] on input "Satisfactory" at bounding box center [706, 429] width 34 height 34
radio input "true"
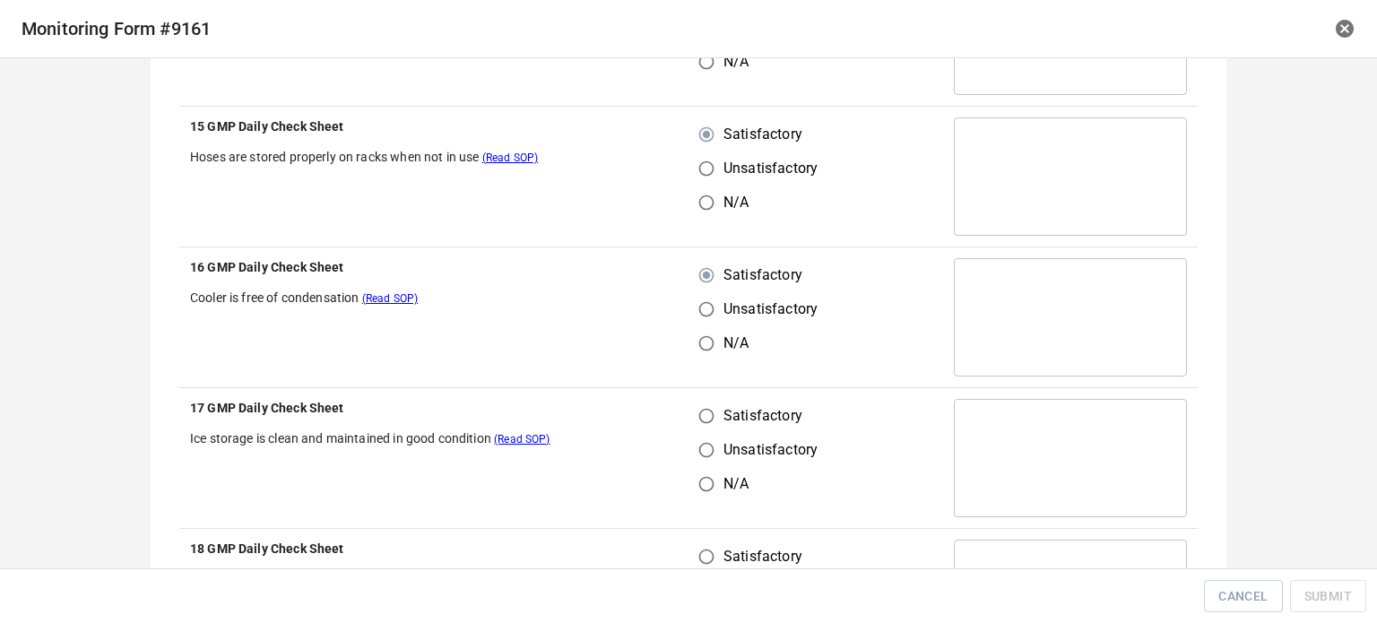
scroll to position [986, 0]
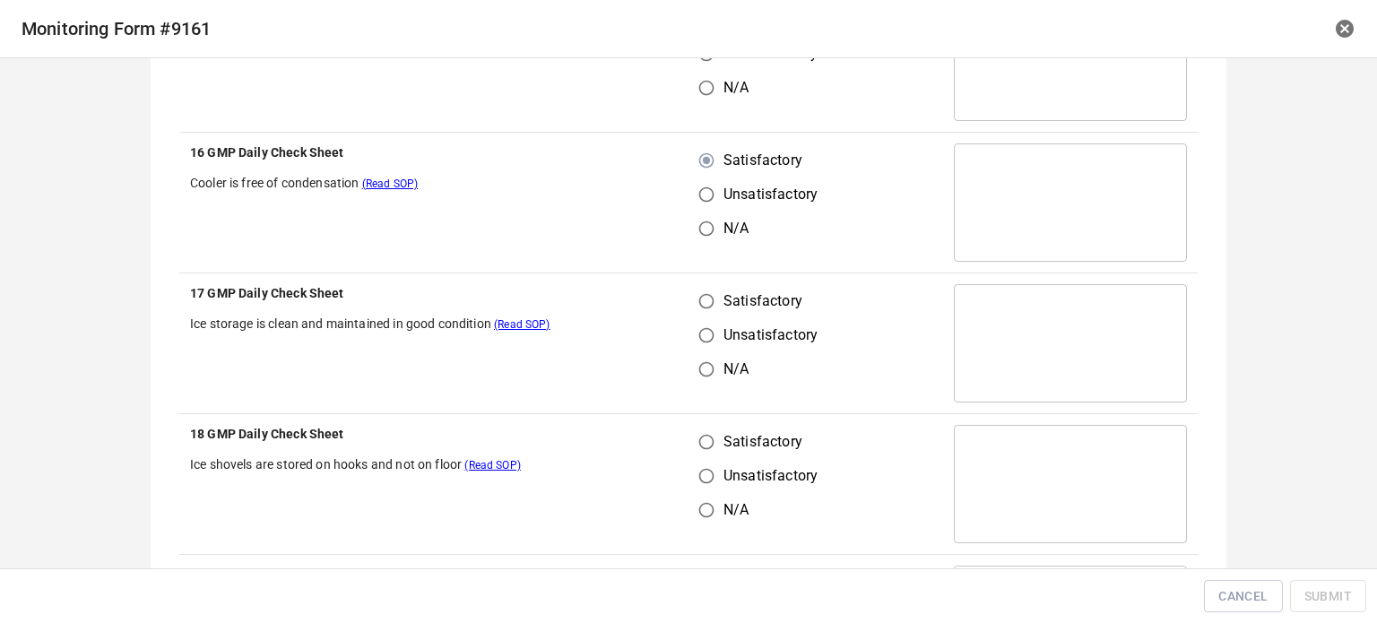
drag, startPoint x: 699, startPoint y: 292, endPoint x: 685, endPoint y: 394, distance: 102.3
click at [699, 293] on input "Satisfactory" at bounding box center [706, 301] width 34 height 34
radio input "true"
drag, startPoint x: 683, startPoint y: 444, endPoint x: 767, endPoint y: 439, distance: 84.4
click at [705, 446] on input "Satisfactory" at bounding box center [706, 442] width 34 height 34
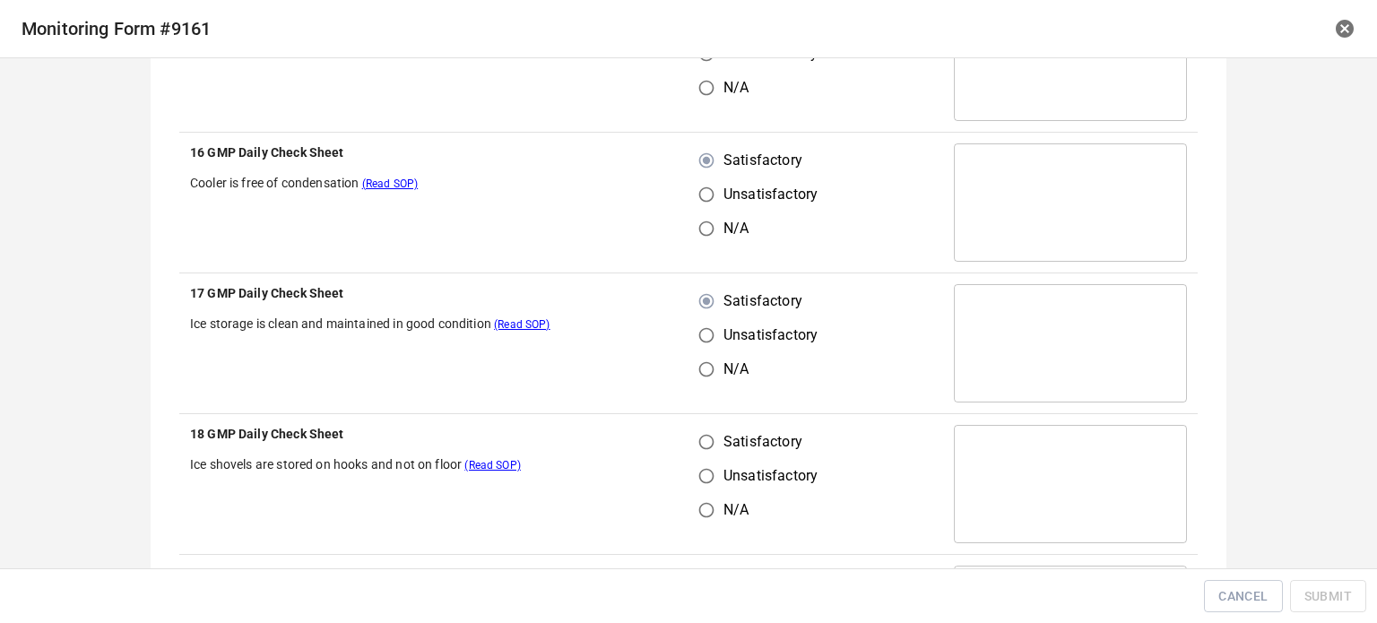
radio input "true"
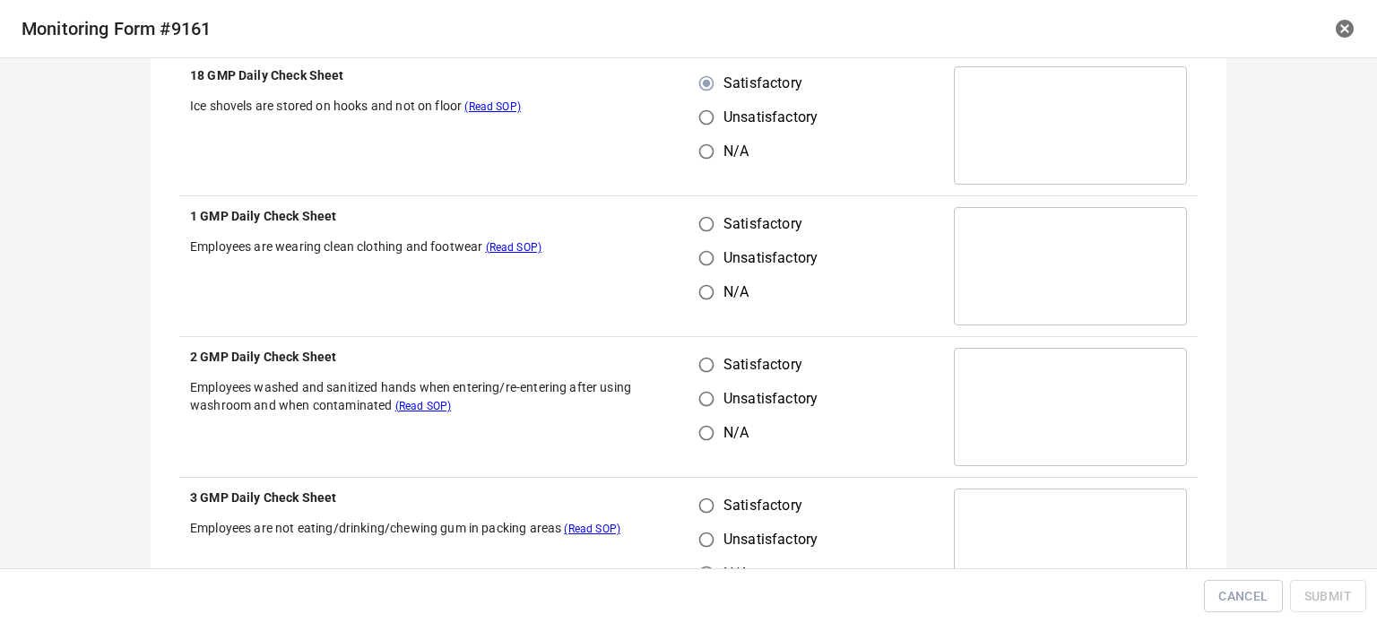
click at [694, 229] on input "Satisfactory" at bounding box center [706, 224] width 34 height 34
radio input "true"
click at [724, 361] on span "Satisfactory" at bounding box center [763, 365] width 79 height 22
click at [717, 361] on input "Satisfactory" at bounding box center [706, 365] width 34 height 34
radio input "true"
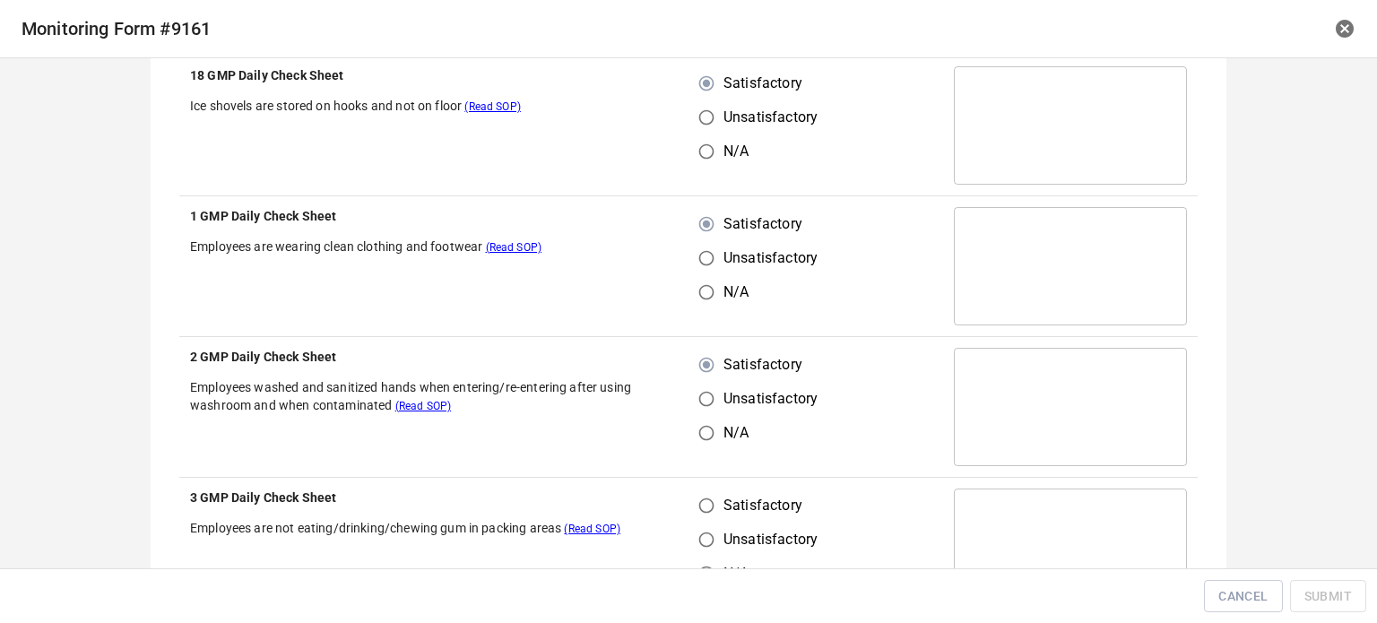
click at [705, 498] on input "Satisfactory" at bounding box center [706, 506] width 34 height 34
radio input "true"
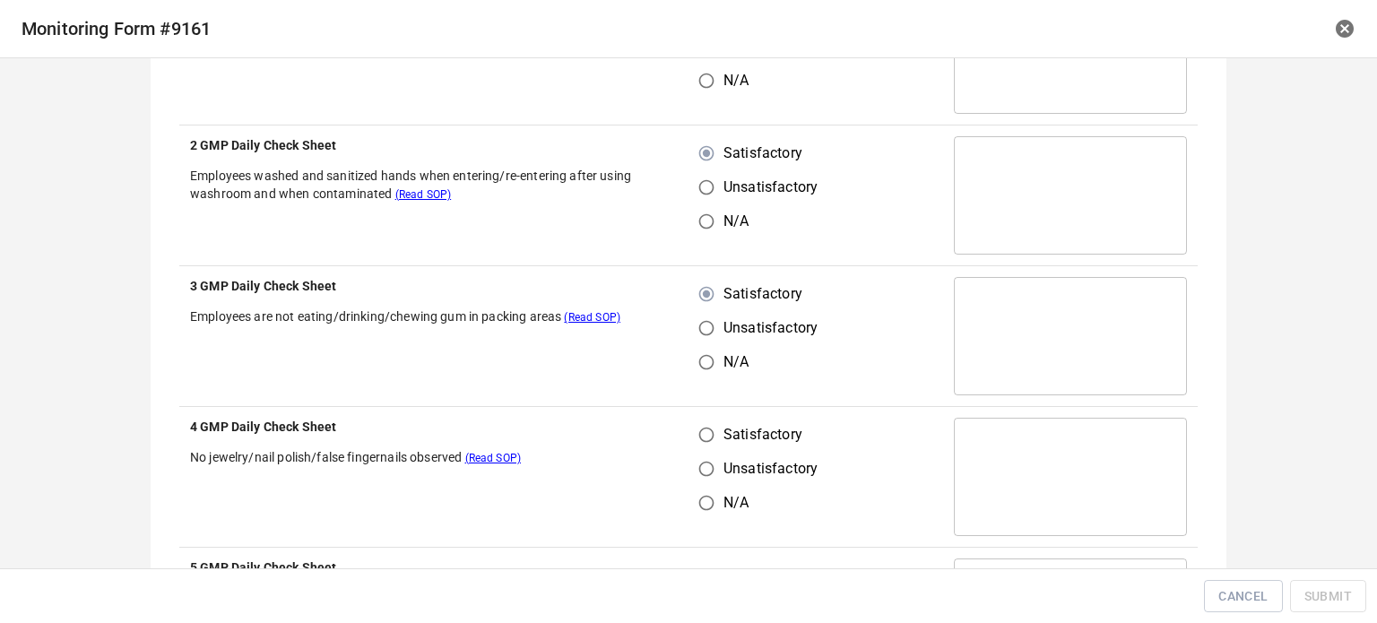
scroll to position [1703, 0]
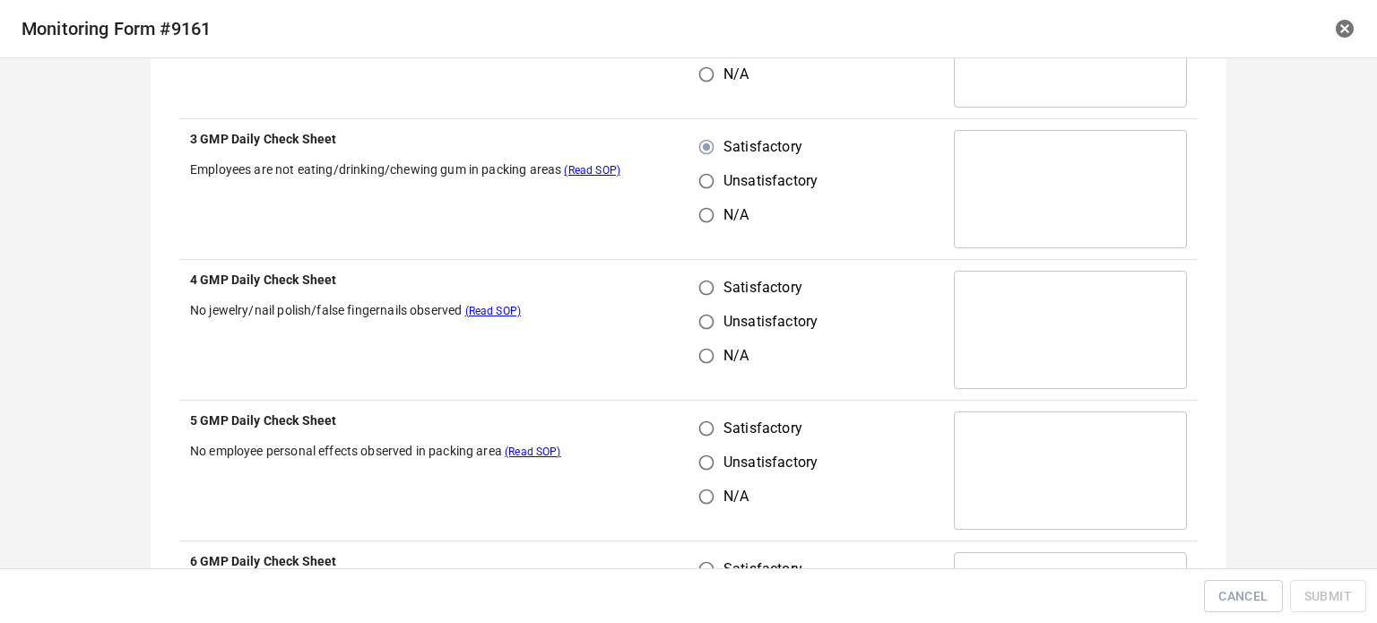
click at [699, 294] on input "Satisfactory" at bounding box center [706, 288] width 34 height 34
radio input "true"
drag, startPoint x: 710, startPoint y: 412, endPoint x: 765, endPoint y: 421, distance: 55.4
click at [710, 414] on input "Satisfactory" at bounding box center [706, 429] width 34 height 34
radio input "true"
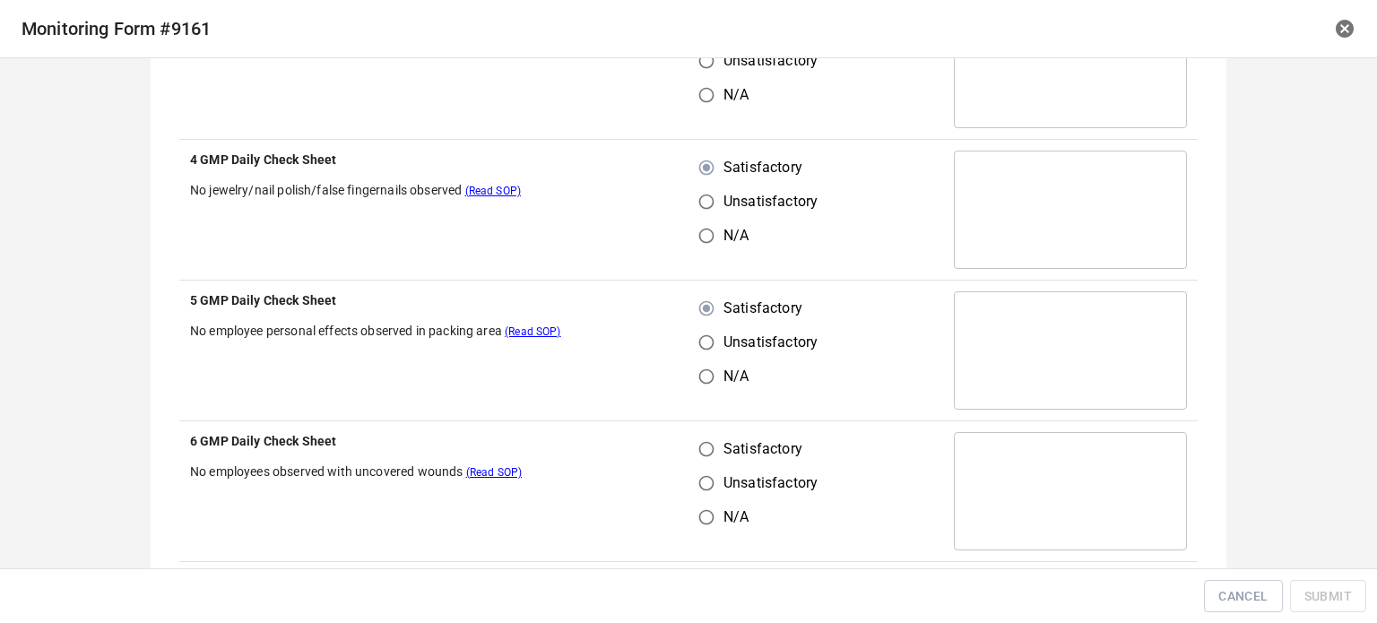
scroll to position [2062, 0]
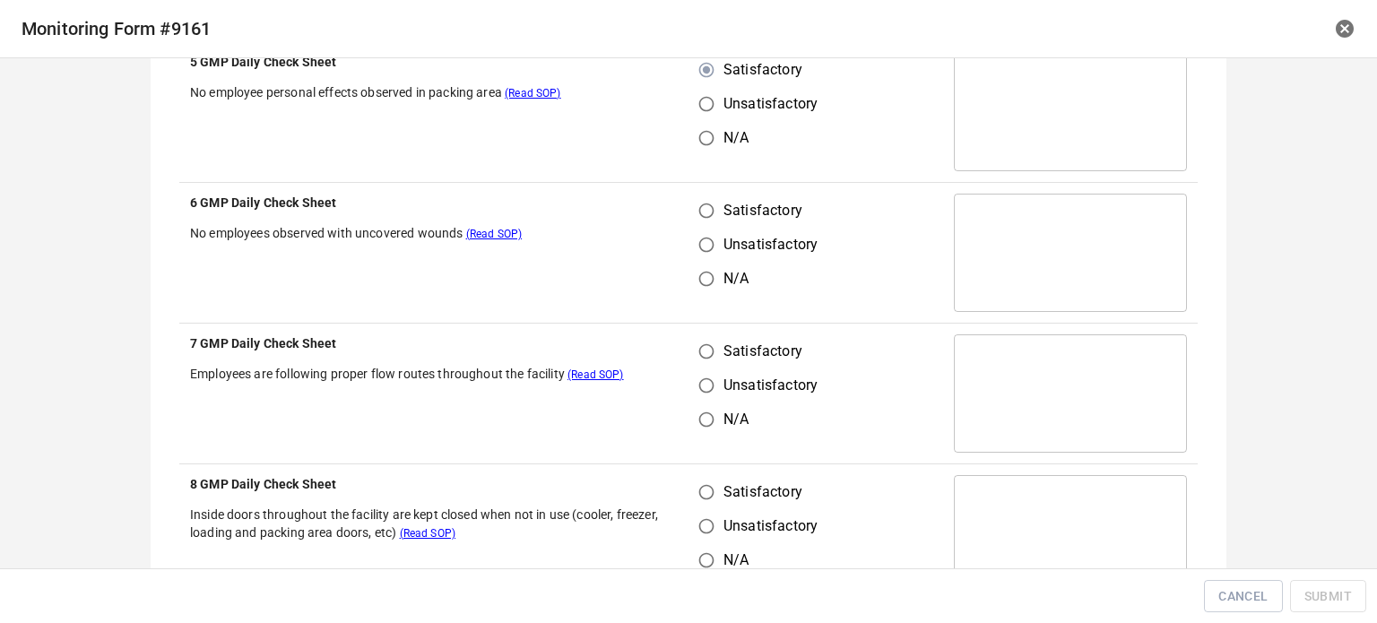
click at [703, 228] on input "Unsatisfactory" at bounding box center [706, 245] width 34 height 34
radio input "true"
click at [695, 204] on input "Satisfactory" at bounding box center [706, 211] width 34 height 34
radio input "true"
click at [711, 351] on input "Satisfactory" at bounding box center [706, 351] width 34 height 34
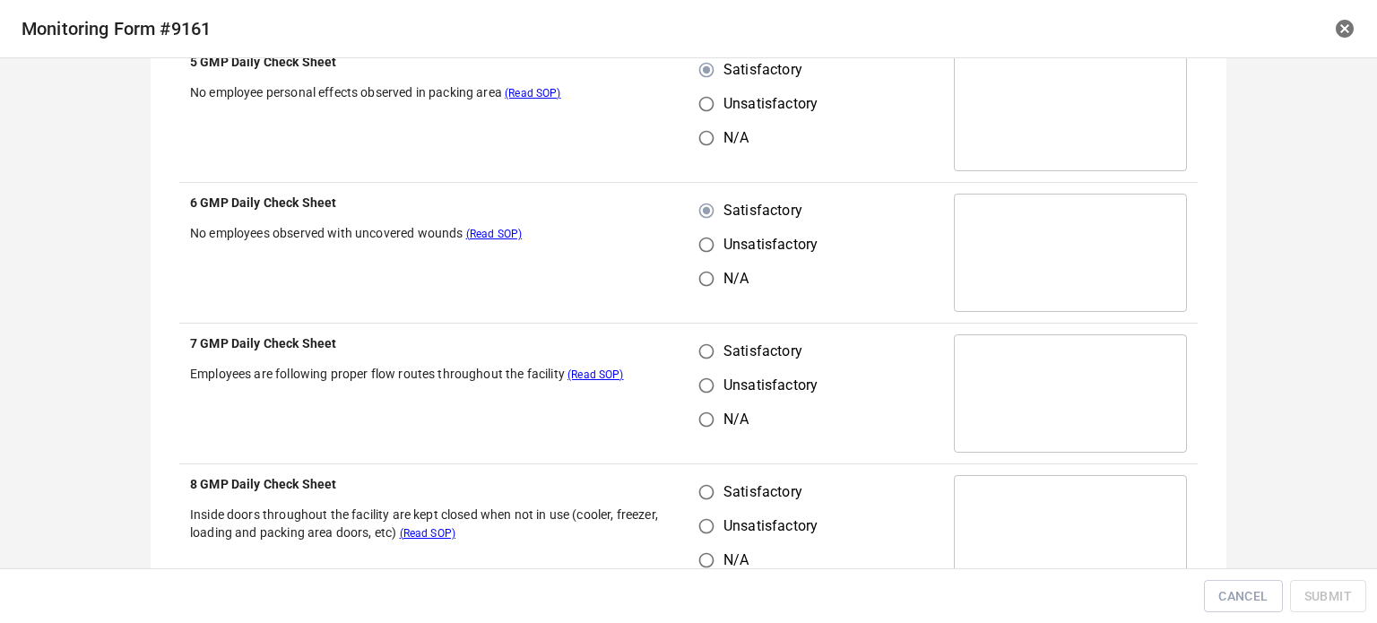
radio input "true"
drag, startPoint x: 705, startPoint y: 498, endPoint x: 764, endPoint y: 433, distance: 87.6
click at [706, 498] on input "Satisfactory" at bounding box center [706, 492] width 34 height 34
radio input "true"
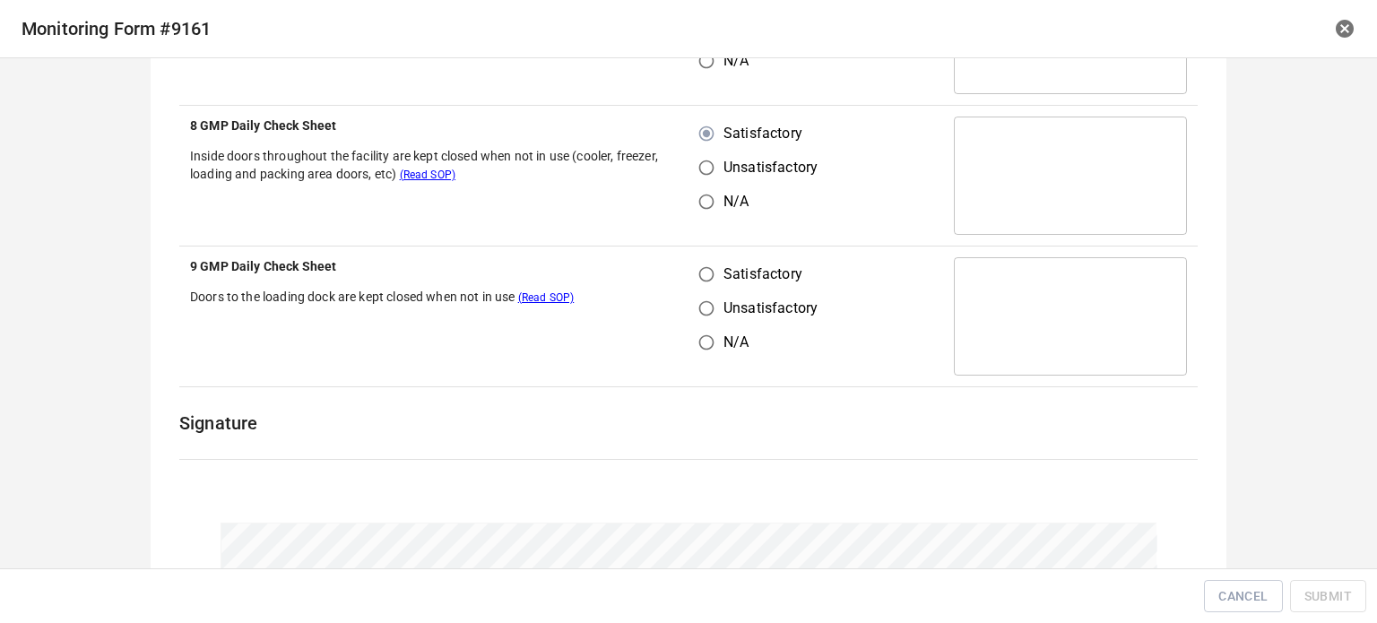
click at [713, 272] on input "Satisfactory" at bounding box center [706, 274] width 34 height 34
radio input "true"
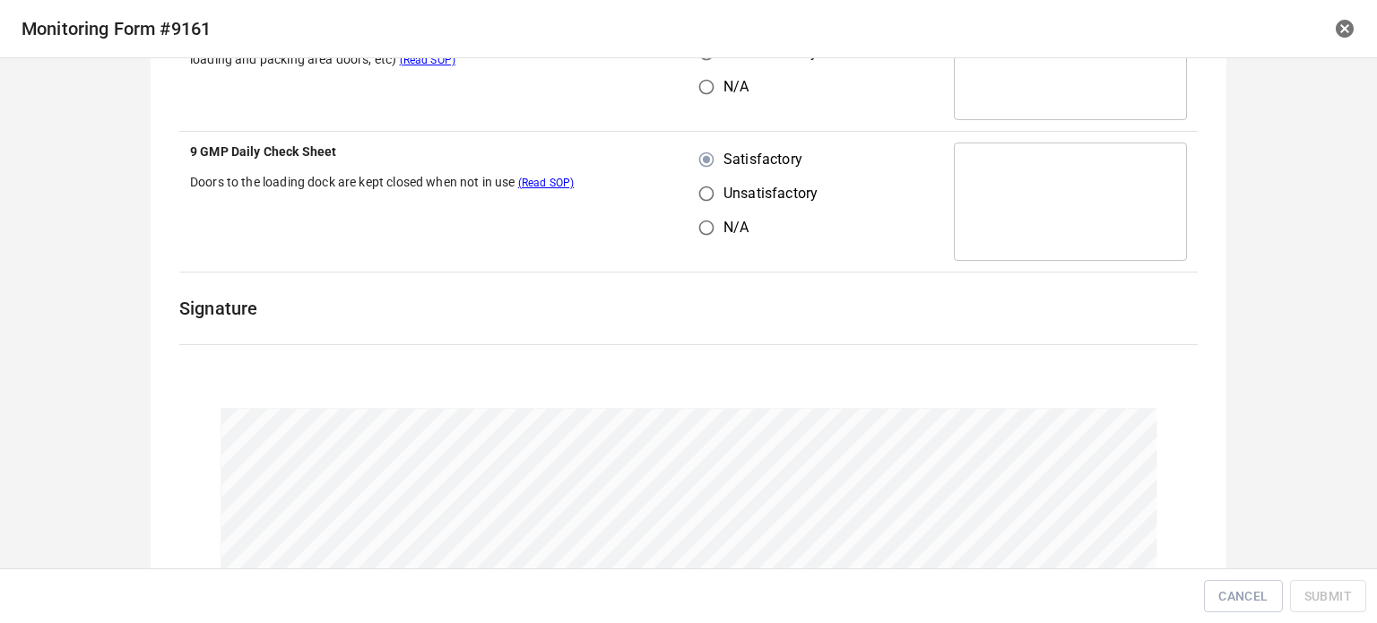
scroll to position [2663, 0]
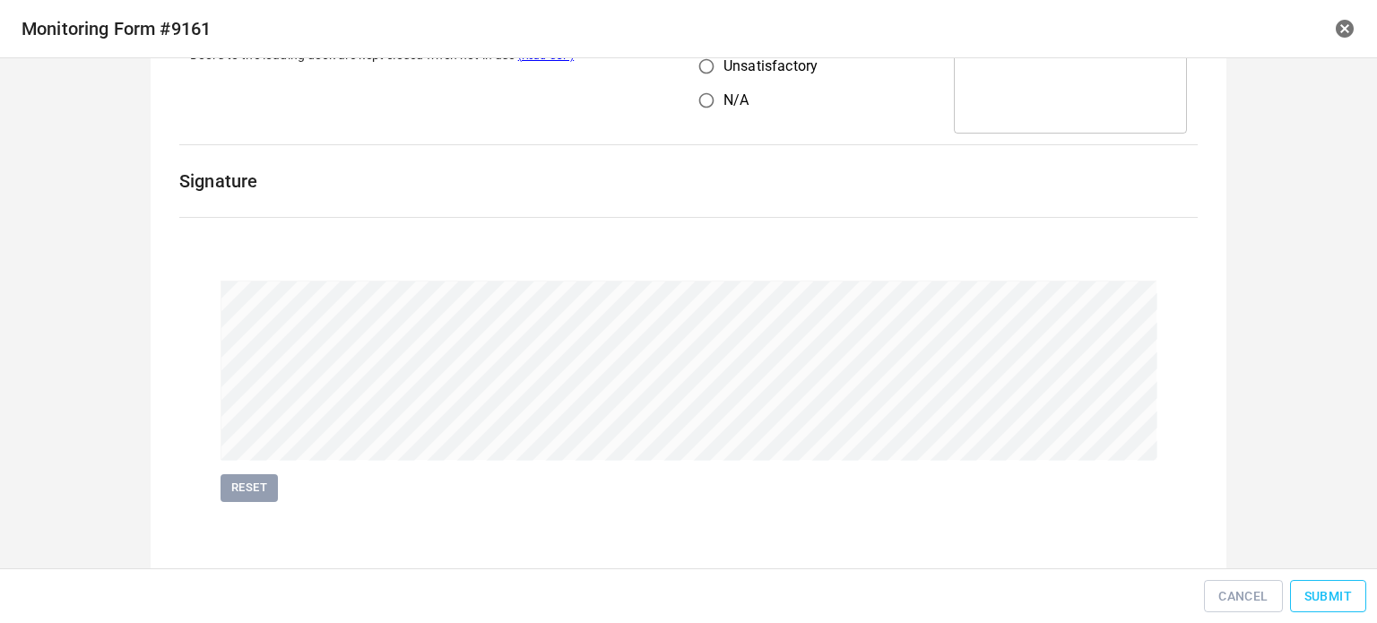
click at [1325, 583] on button "Submit" at bounding box center [1328, 596] width 76 height 33
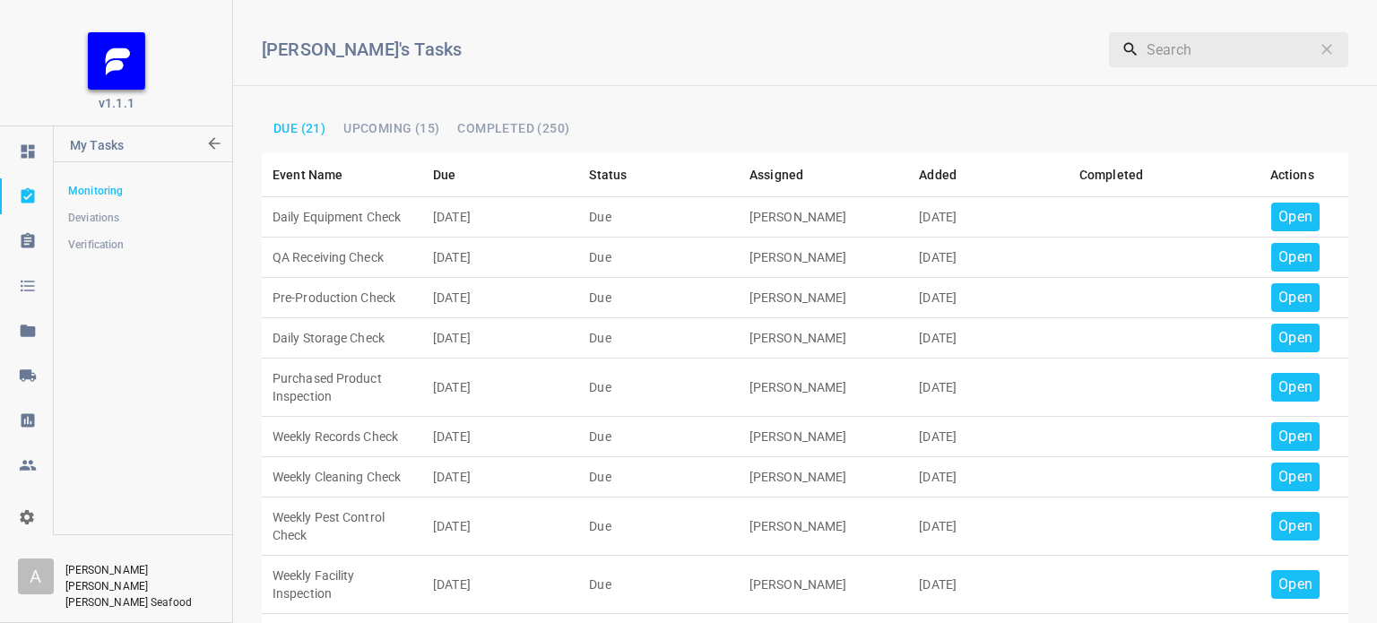
click at [1284, 218] on p "Open" at bounding box center [1295, 217] width 34 height 22
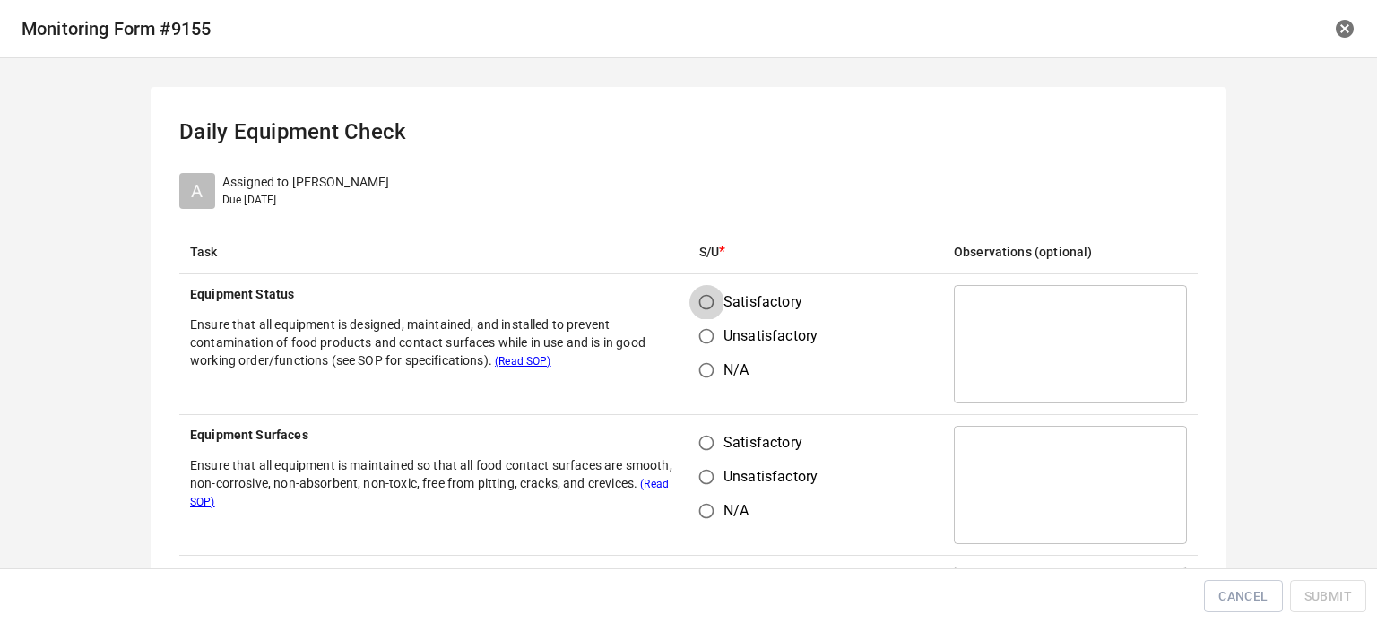
click at [708, 311] on input "Satisfactory" at bounding box center [706, 302] width 34 height 34
radio input "true"
click at [703, 444] on input "Satisfactory" at bounding box center [706, 443] width 34 height 34
radio input "true"
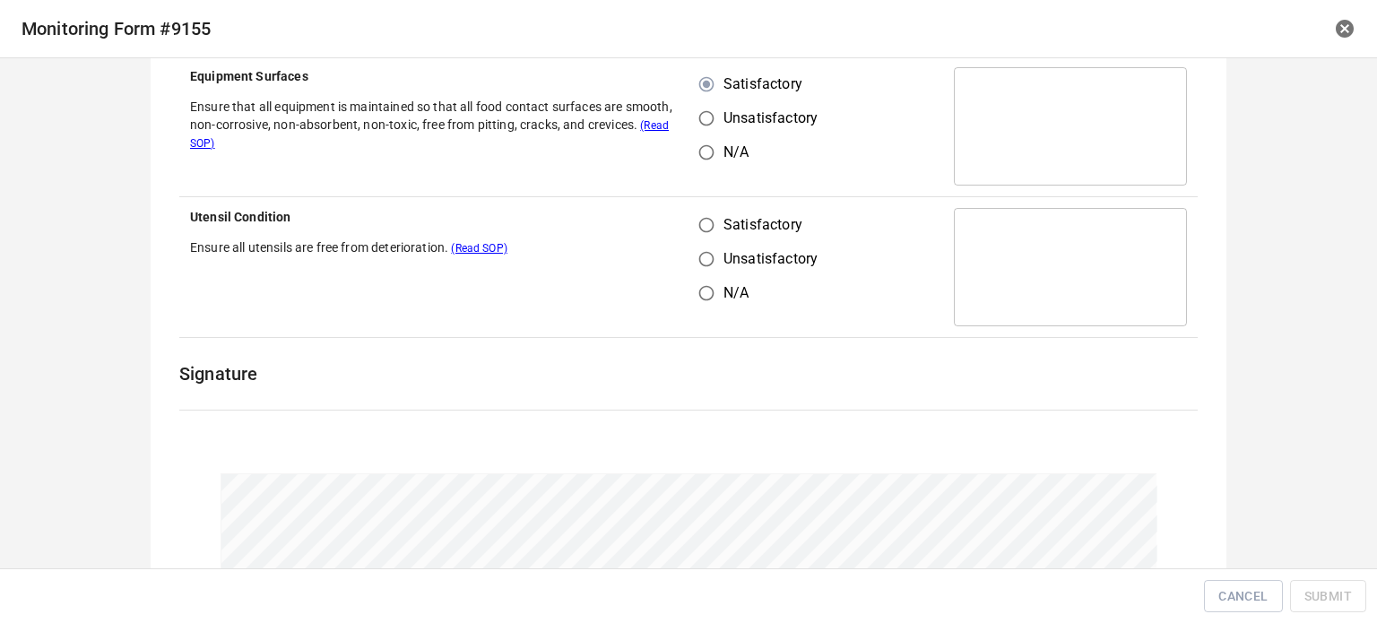
click at [724, 227] on span "Satisfactory" at bounding box center [763, 225] width 79 height 22
click at [724, 227] on input "Satisfactory" at bounding box center [706, 225] width 34 height 34
radio input "true"
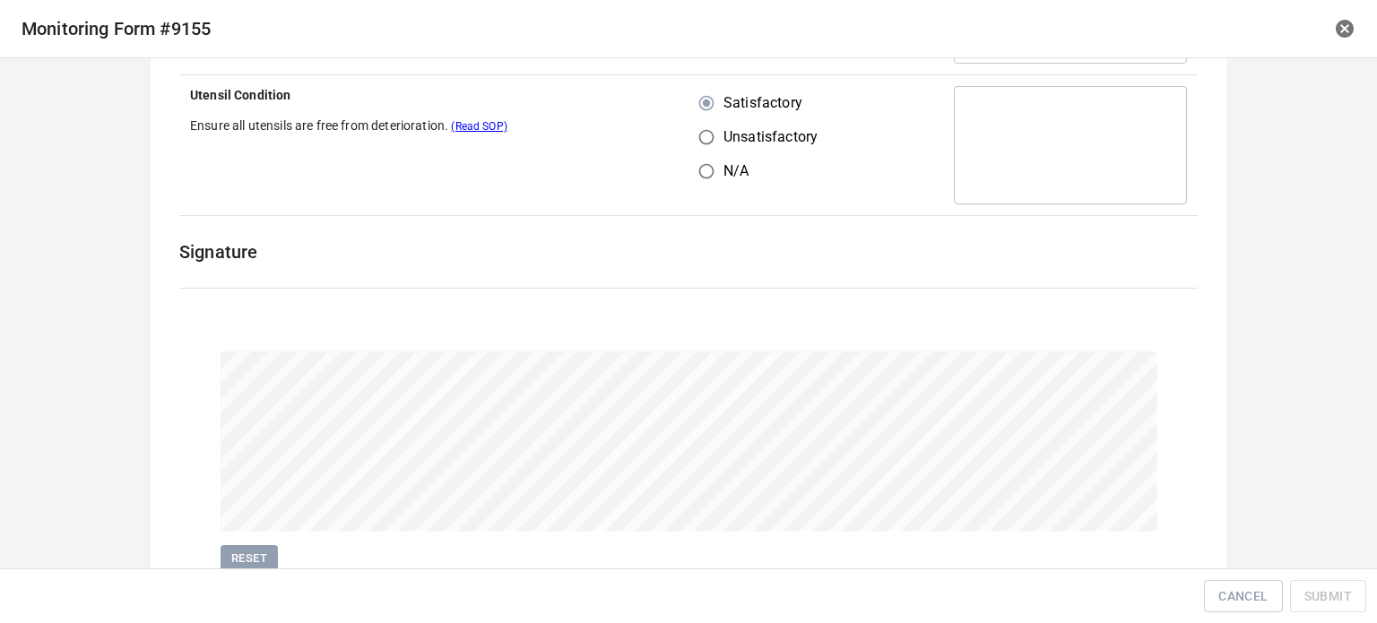
scroll to position [554, 0]
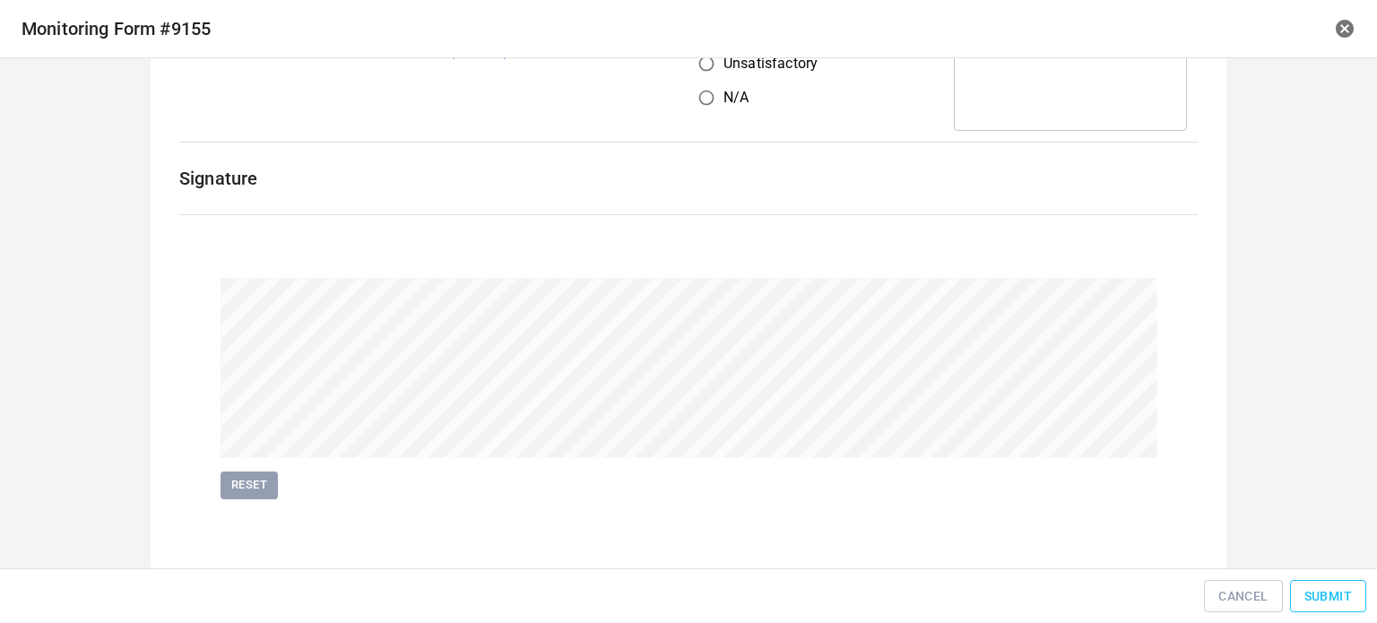
click at [1321, 602] on span "Submit" at bounding box center [1328, 596] width 48 height 22
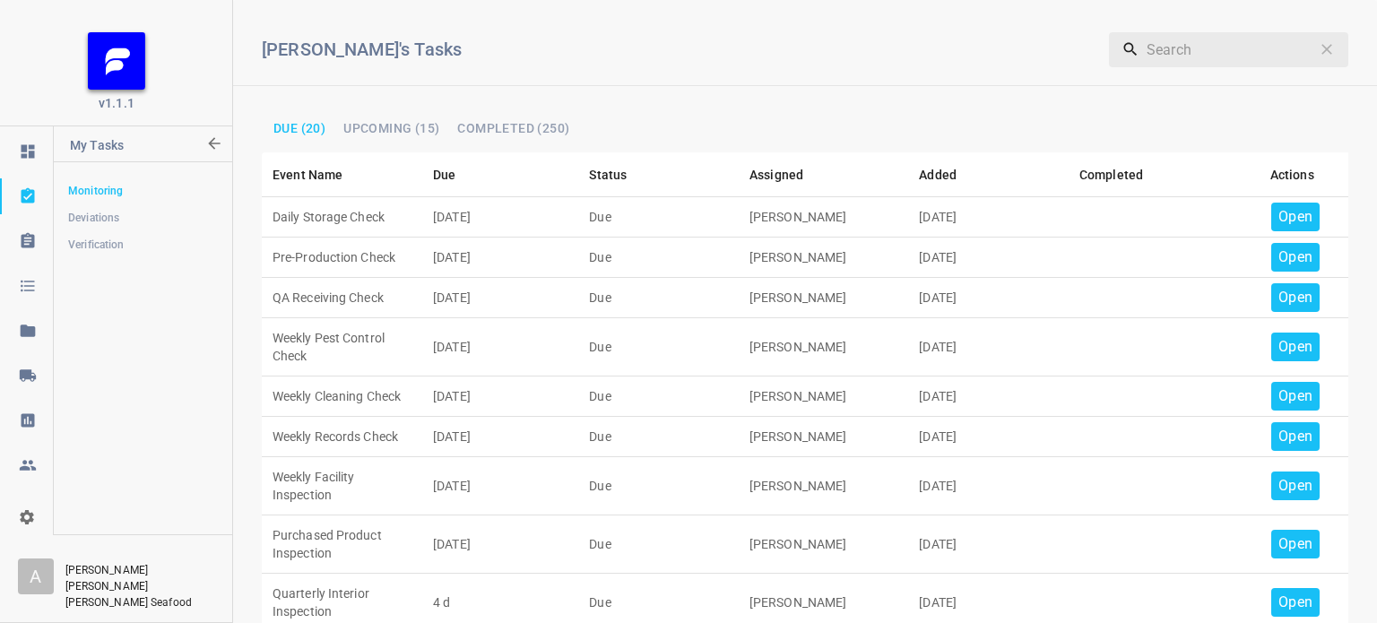
click at [1278, 224] on p "Open" at bounding box center [1295, 217] width 34 height 22
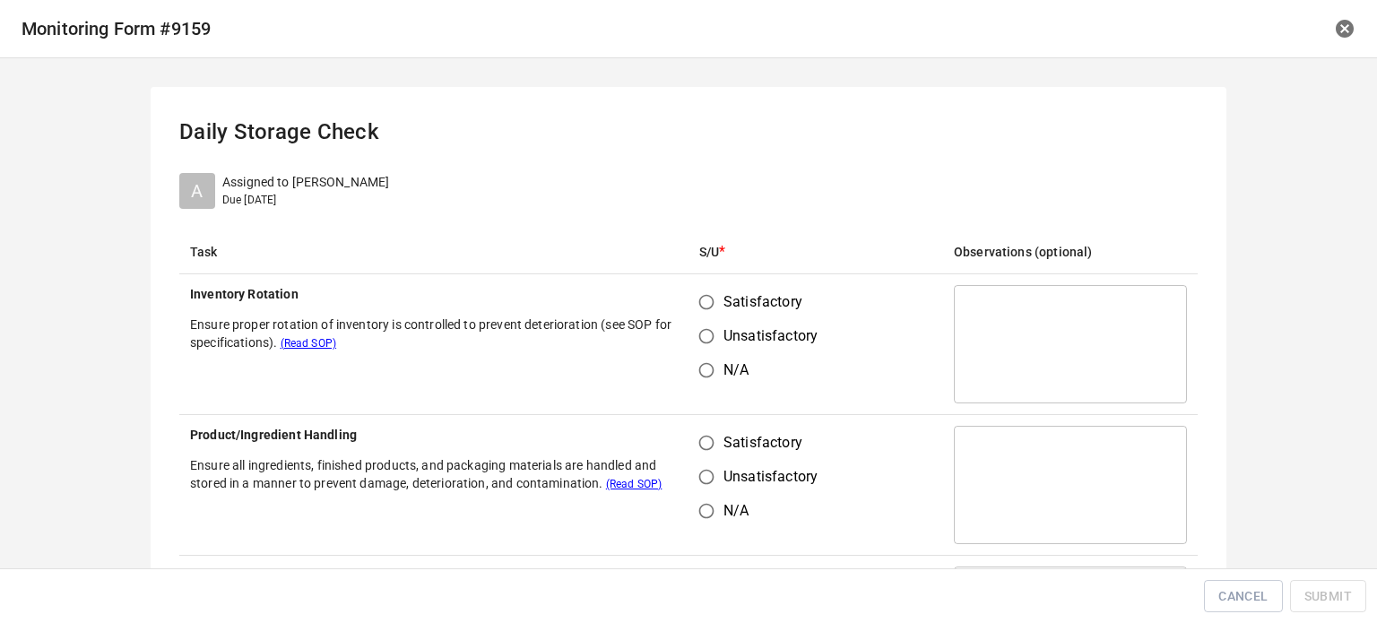
click at [696, 311] on input "Satisfactory" at bounding box center [706, 302] width 34 height 34
radio input "true"
drag, startPoint x: 699, startPoint y: 449, endPoint x: 871, endPoint y: 318, distance: 216.2
click at [699, 449] on input "Satisfactory" at bounding box center [706, 443] width 34 height 34
radio input "true"
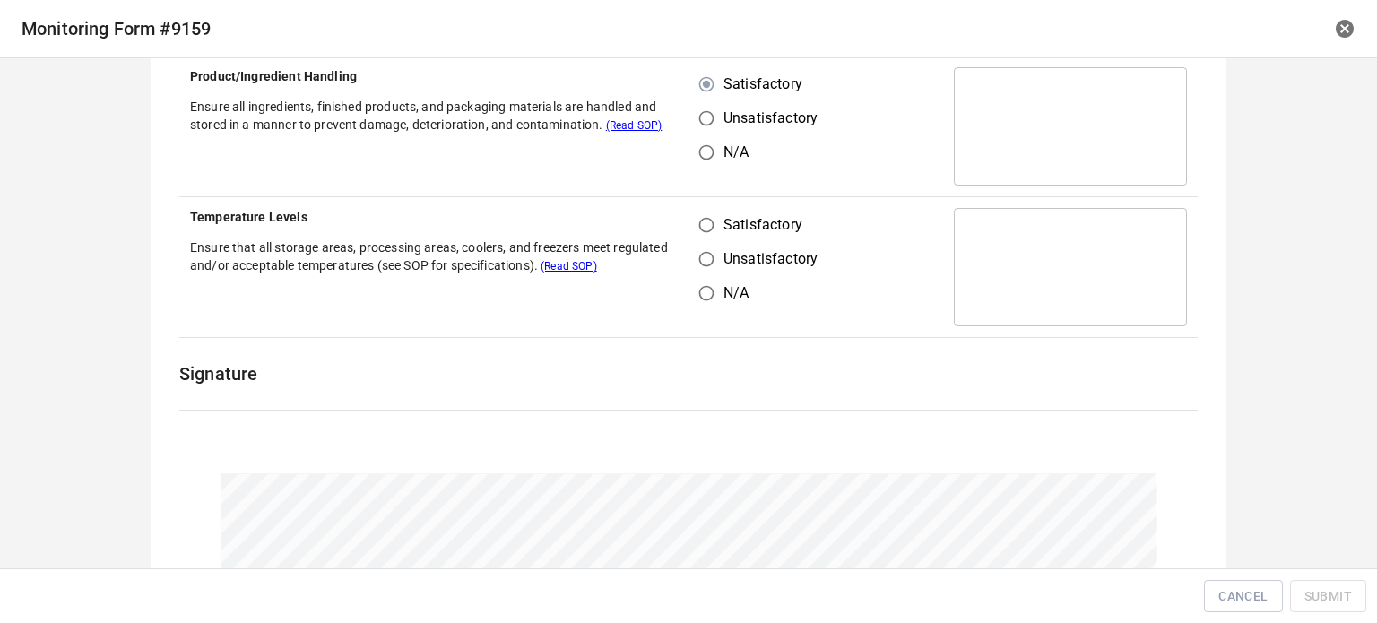
click at [689, 229] on input "Satisfactory" at bounding box center [706, 225] width 34 height 34
radio input "true"
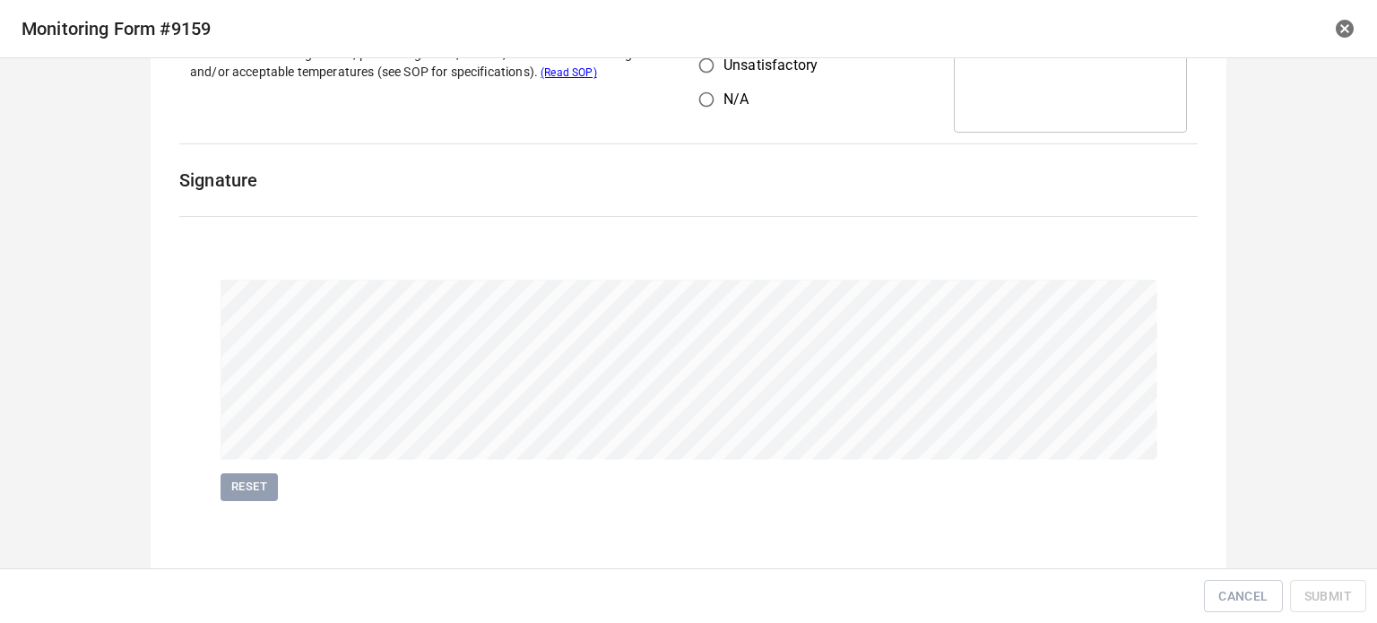
scroll to position [554, 0]
click at [1326, 587] on span "Submit" at bounding box center [1328, 596] width 48 height 22
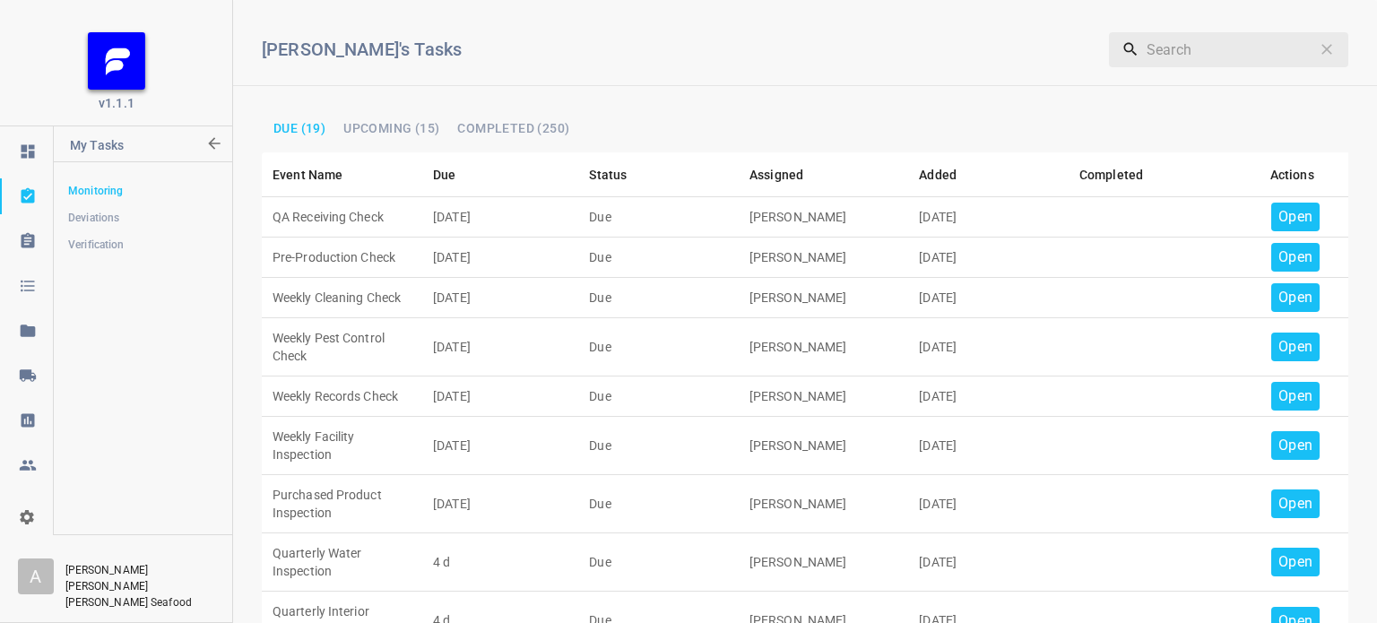
click at [1287, 212] on p "Open" at bounding box center [1295, 217] width 34 height 22
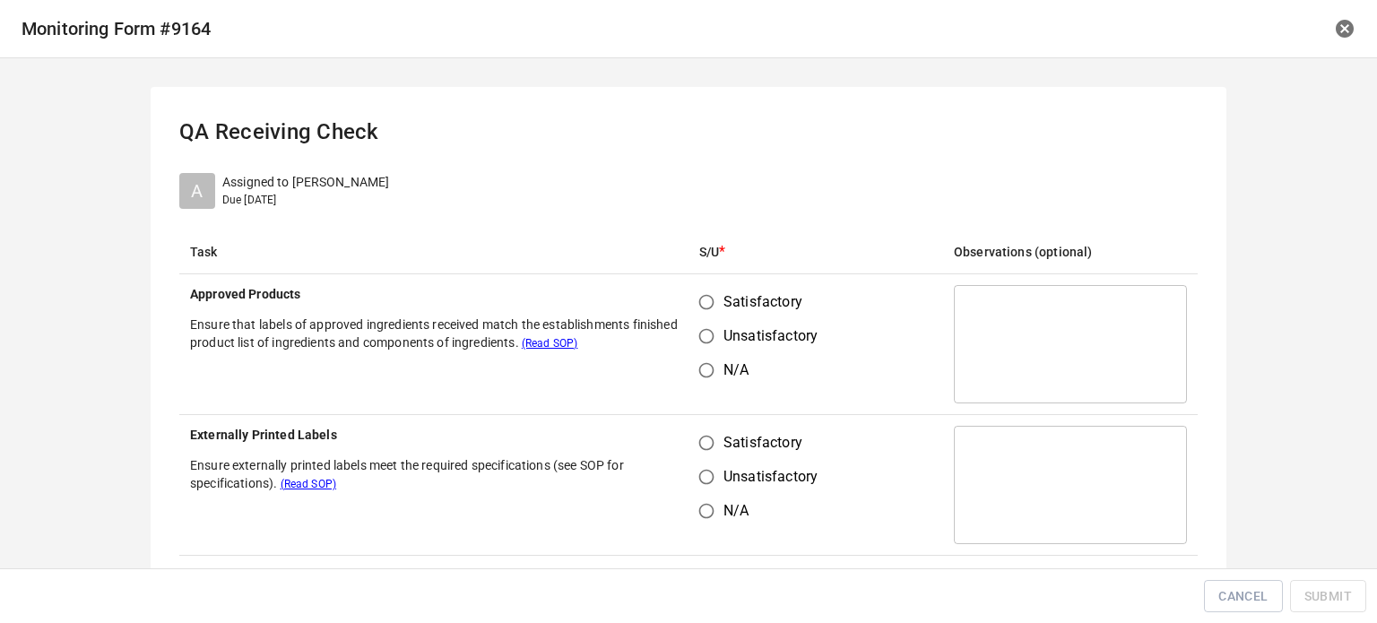
drag, startPoint x: 713, startPoint y: 292, endPoint x: 696, endPoint y: 391, distance: 100.1
click at [713, 294] on input "Satisfactory" at bounding box center [706, 302] width 34 height 34
radio input "true"
drag, startPoint x: 689, startPoint y: 436, endPoint x: 723, endPoint y: 460, distance: 41.8
click at [702, 450] on input "Satisfactory" at bounding box center [706, 443] width 34 height 34
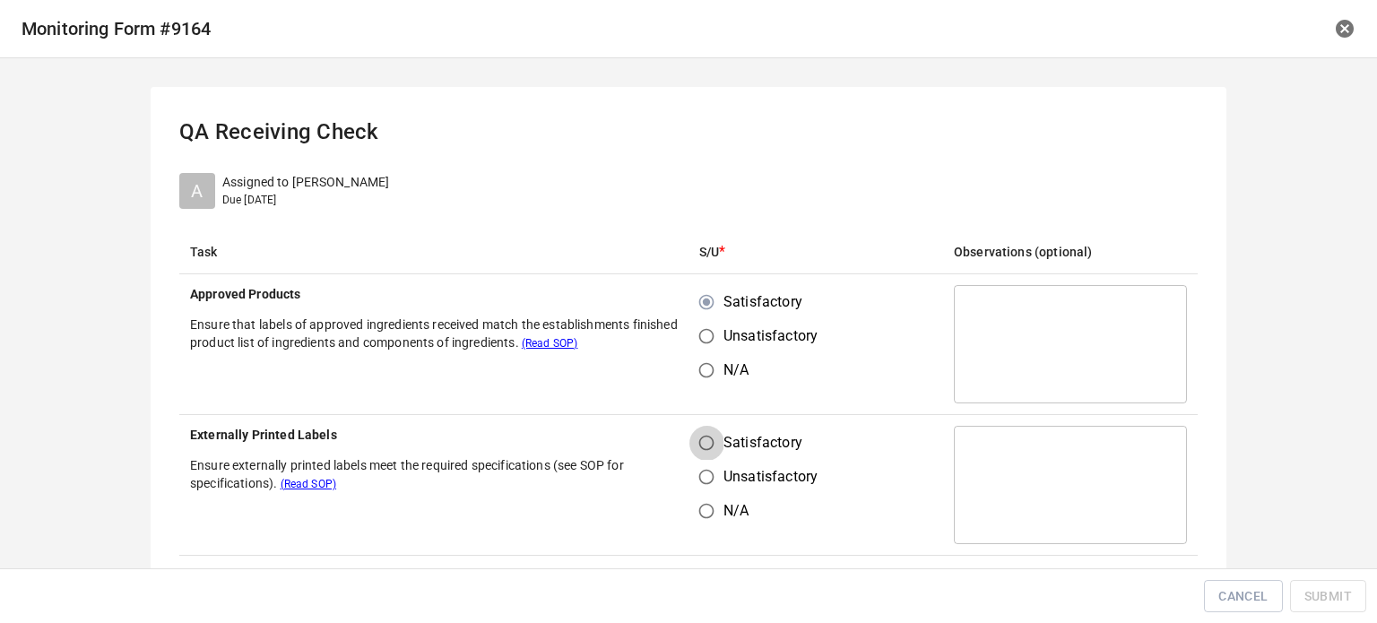
radio input "true"
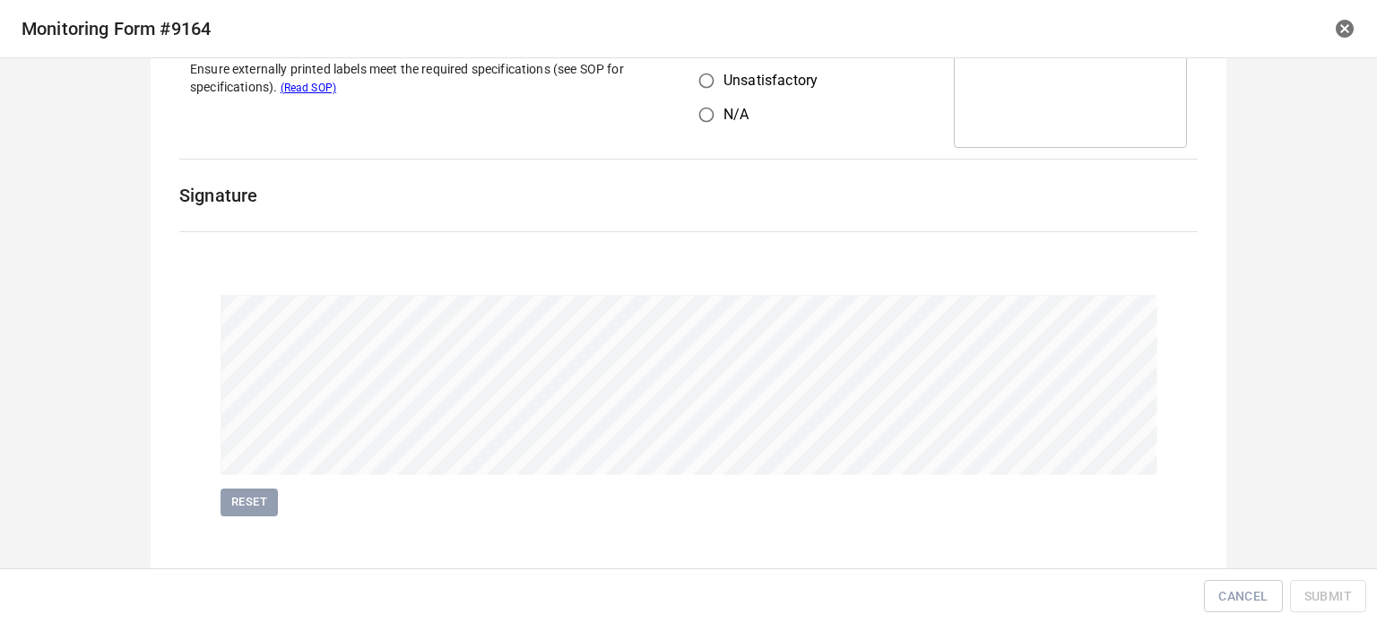
scroll to position [413, 0]
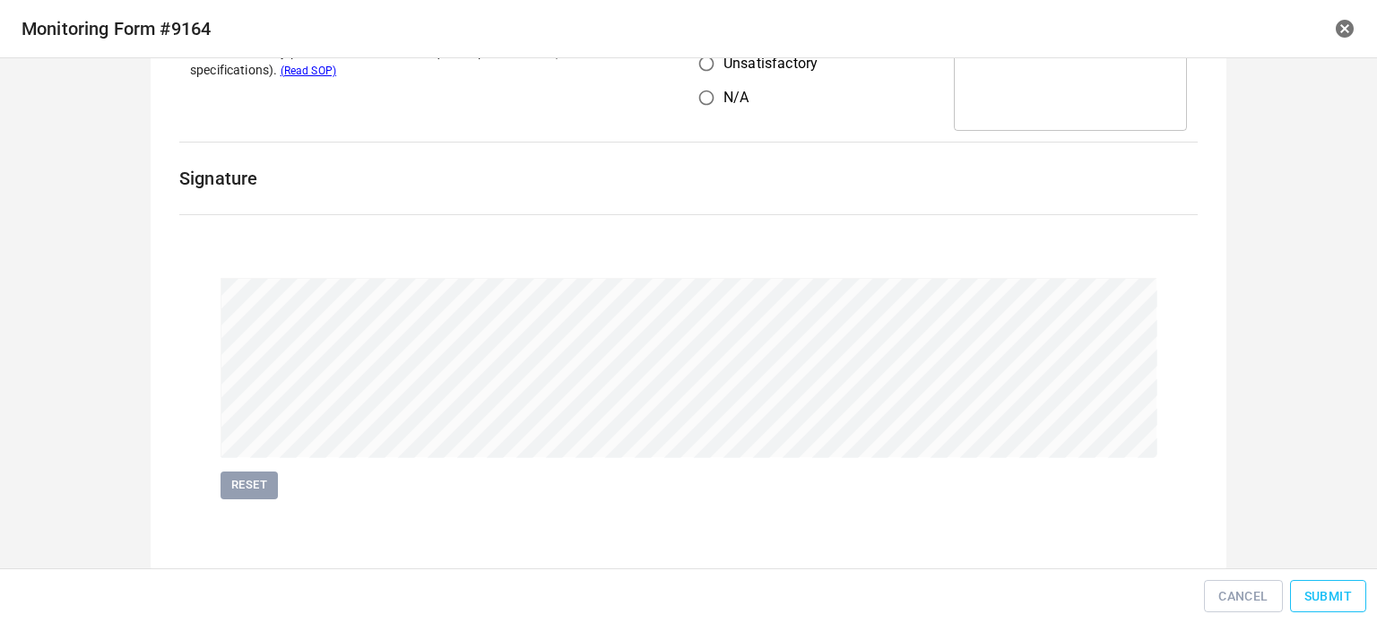
click at [1354, 609] on button "Submit" at bounding box center [1328, 596] width 76 height 33
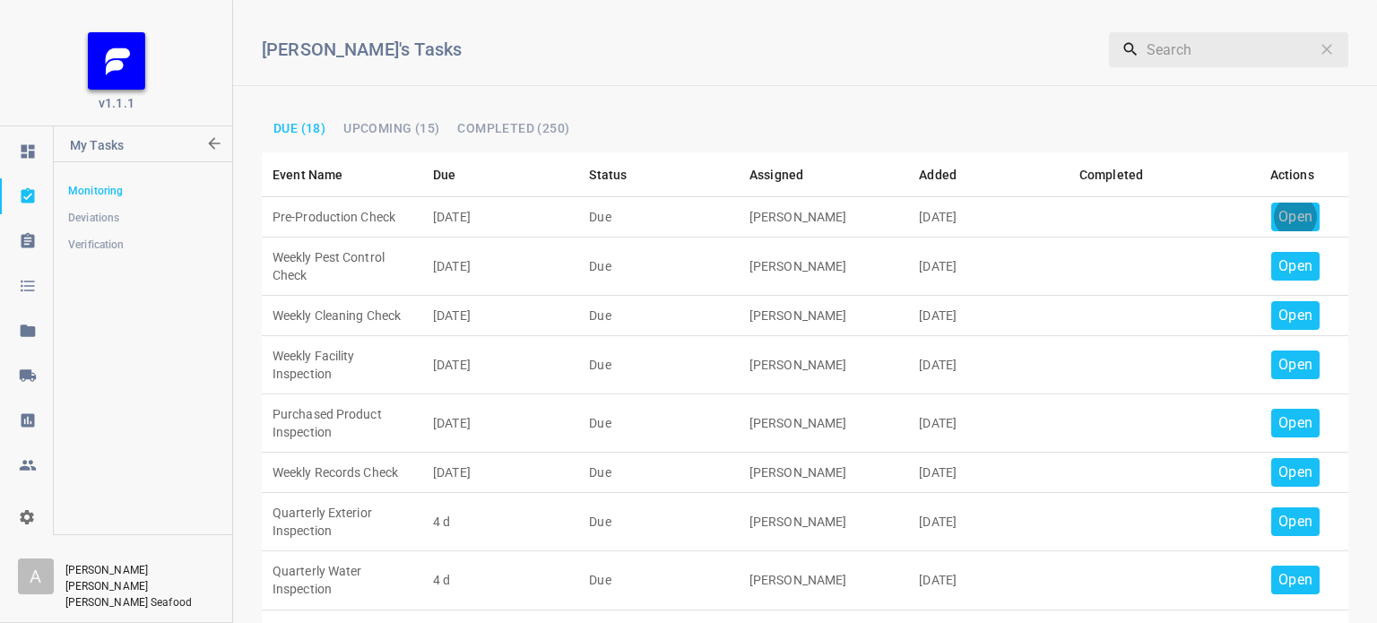
click at [1287, 214] on p "Open" at bounding box center [1295, 217] width 34 height 22
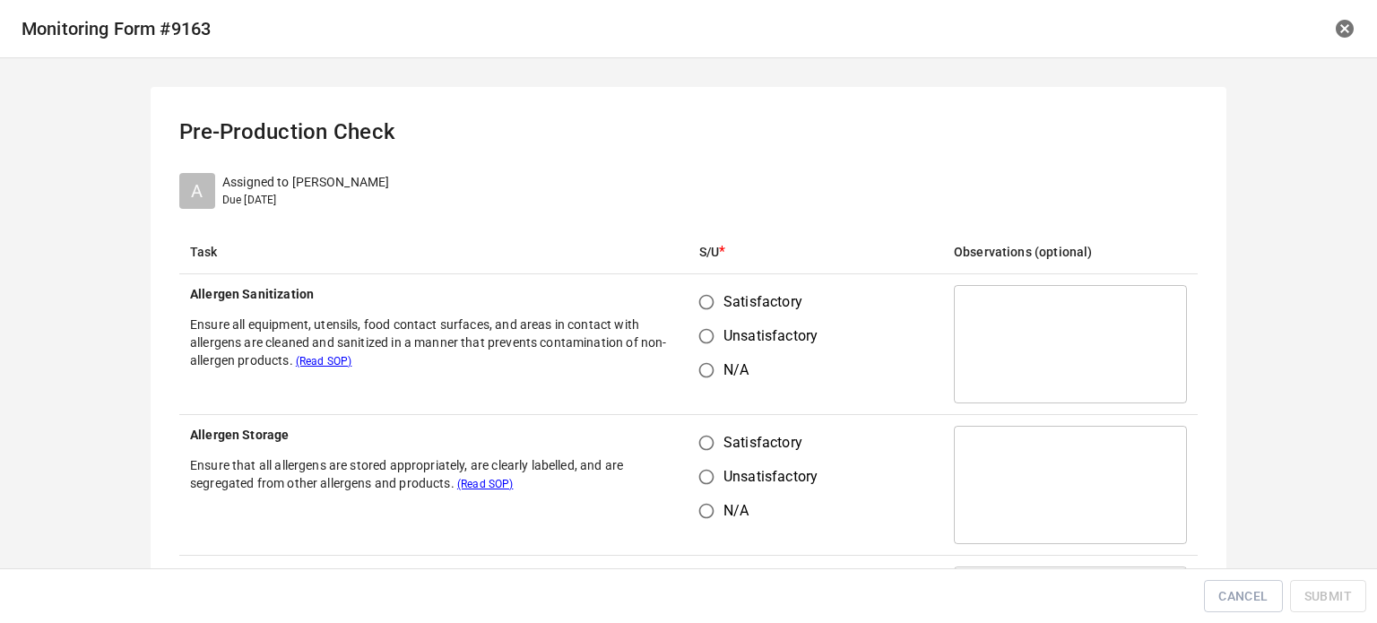
click at [689, 295] on input "Satisfactory" at bounding box center [706, 302] width 34 height 34
radio input "true"
drag, startPoint x: 692, startPoint y: 450, endPoint x: 802, endPoint y: 365, distance: 139.3
click at [702, 450] on input "Satisfactory" at bounding box center [706, 443] width 34 height 34
radio input "true"
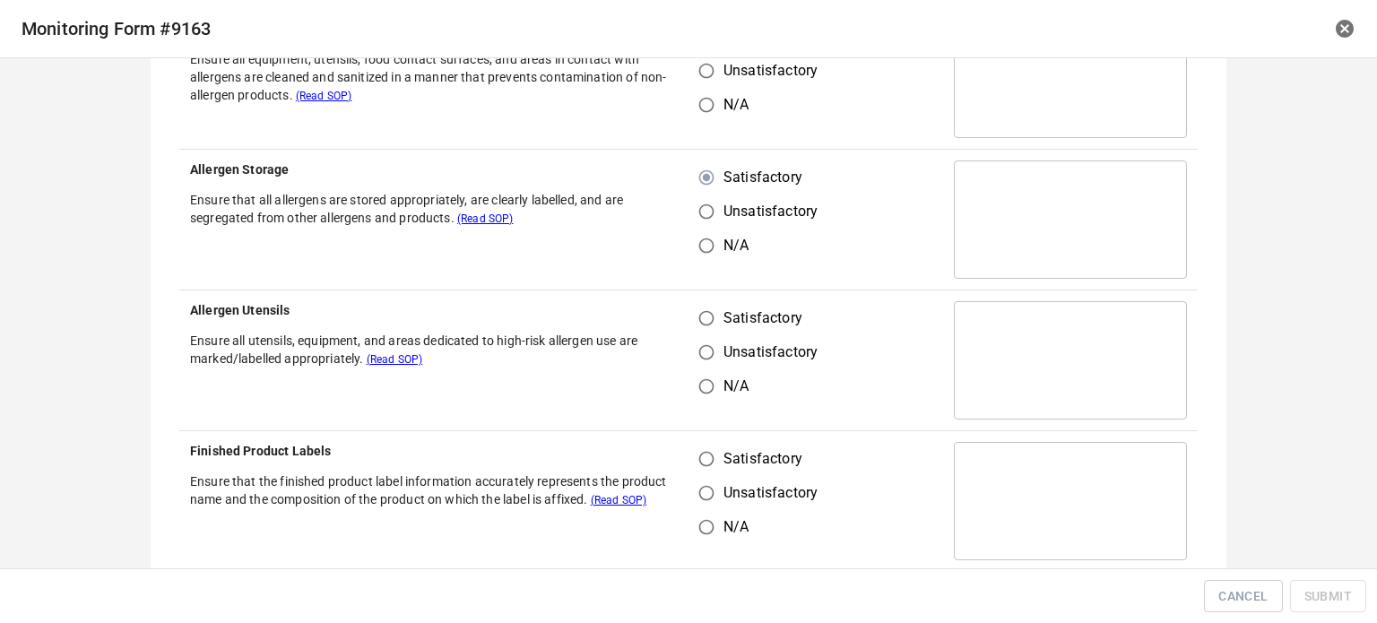
scroll to position [269, 0]
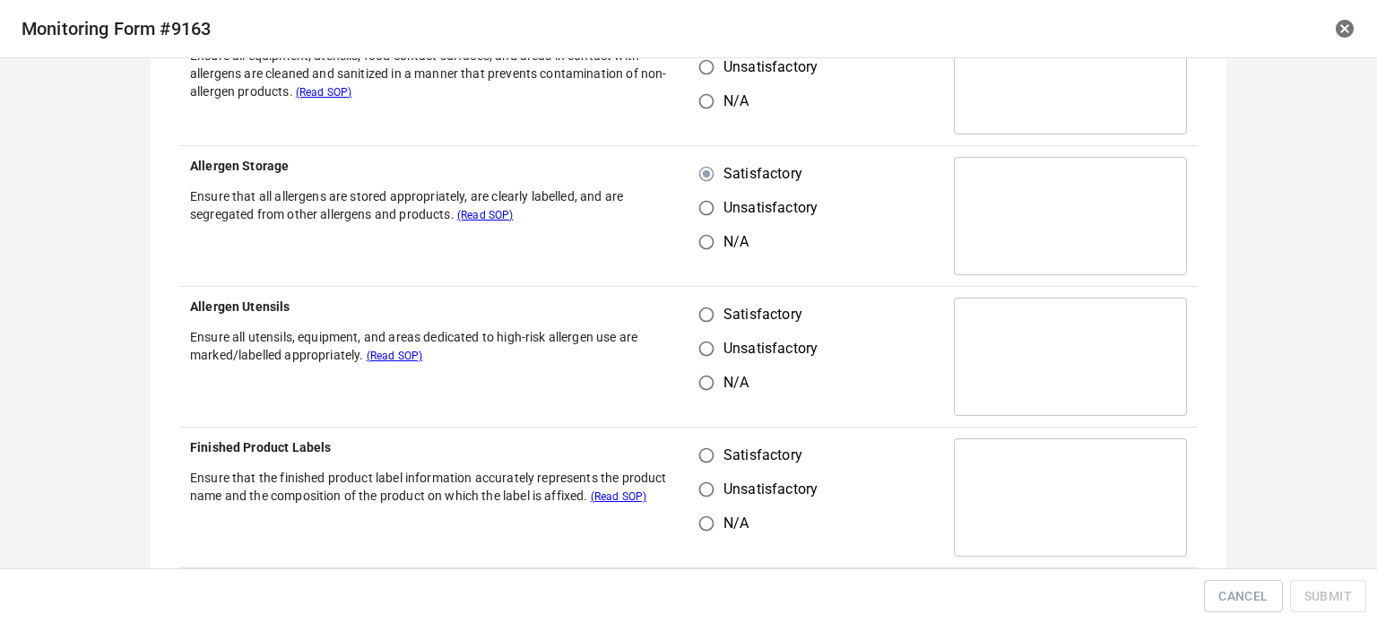
click at [699, 304] on input "Satisfactory" at bounding box center [706, 315] width 34 height 34
radio input "true"
drag, startPoint x: 709, startPoint y: 458, endPoint x: 814, endPoint y: 368, distance: 138.6
click at [709, 462] on input "Satisfactory" at bounding box center [706, 455] width 34 height 34
radio input "true"
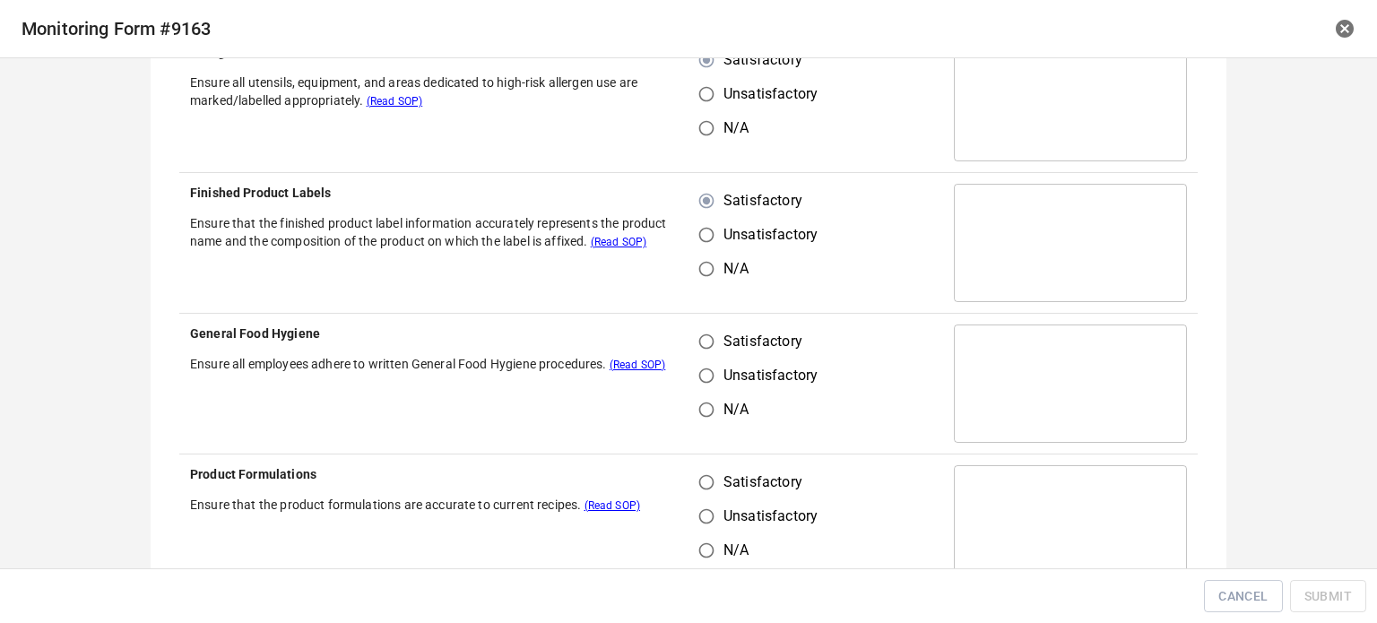
scroll to position [538, 0]
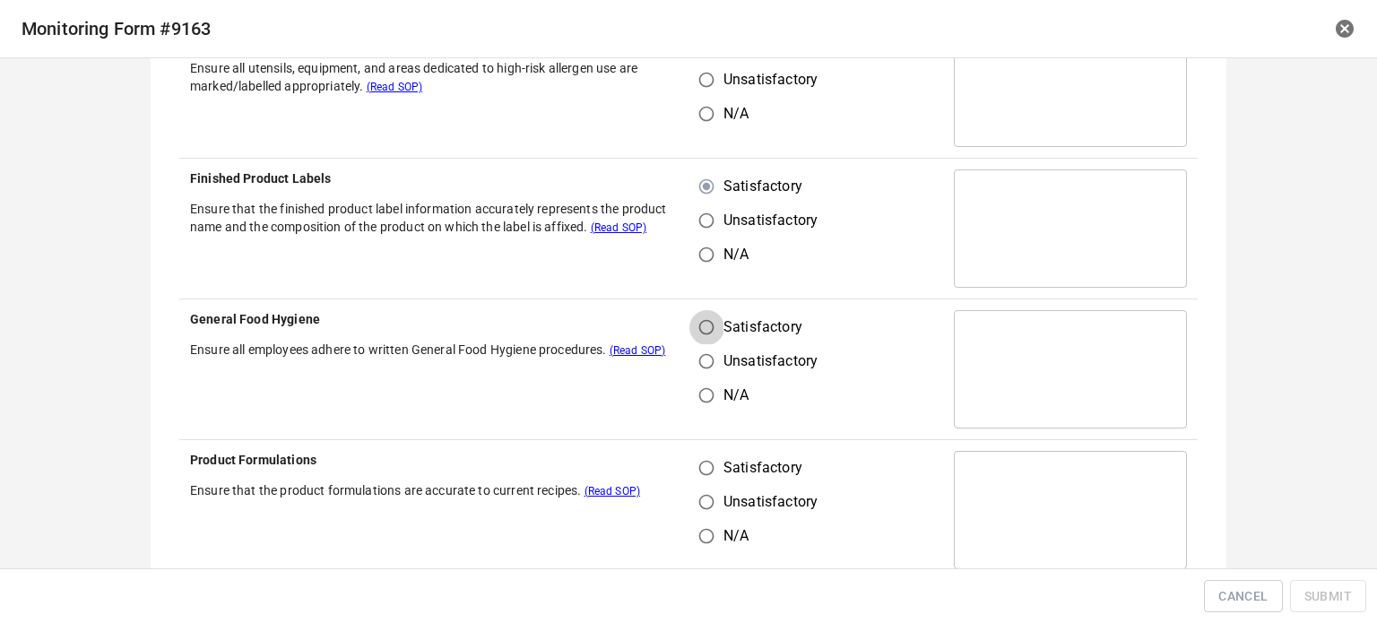
click at [701, 326] on input "Satisfactory" at bounding box center [706, 327] width 34 height 34
radio input "true"
click at [710, 471] on input "Satisfactory" at bounding box center [706, 468] width 34 height 34
radio input "true"
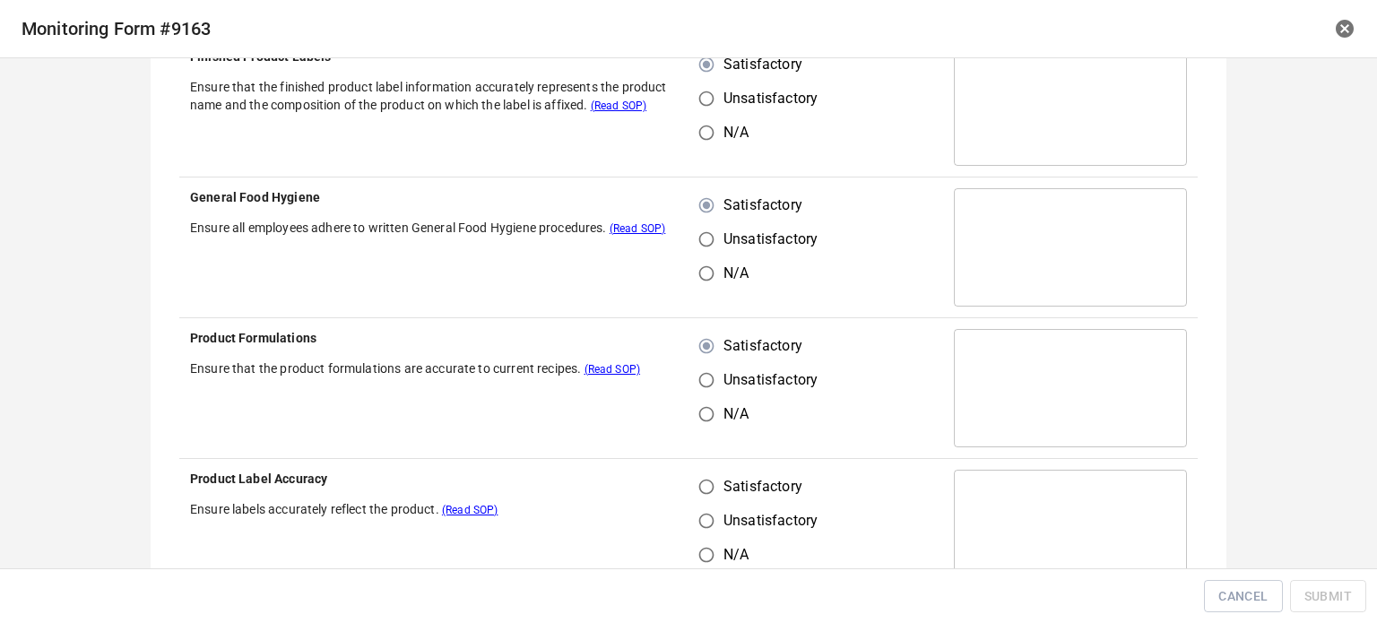
scroll to position [807, 0]
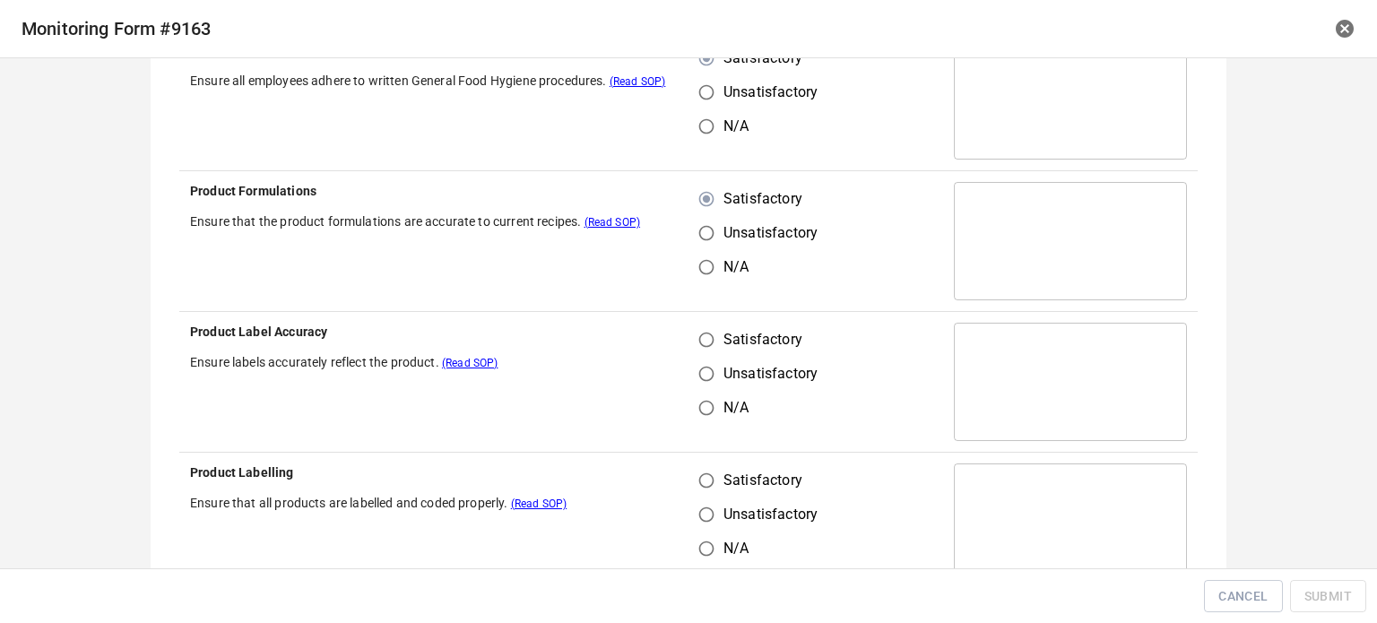
click at [703, 357] on input "Unsatisfactory" at bounding box center [706, 374] width 34 height 34
radio input "true"
click at [695, 338] on input "Satisfactory" at bounding box center [706, 340] width 34 height 34
radio input "true"
drag, startPoint x: 697, startPoint y: 484, endPoint x: 800, endPoint y: 400, distance: 133.2
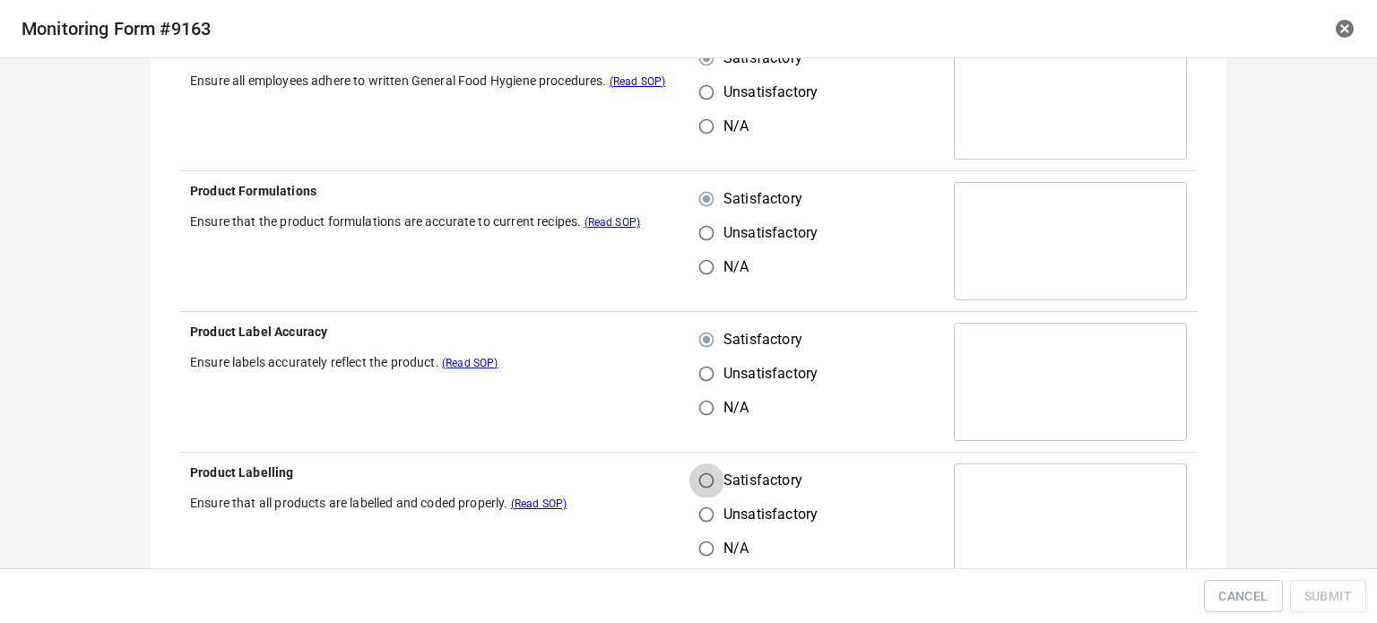
click at [698, 484] on input "Satisfactory" at bounding box center [706, 481] width 34 height 34
radio input "true"
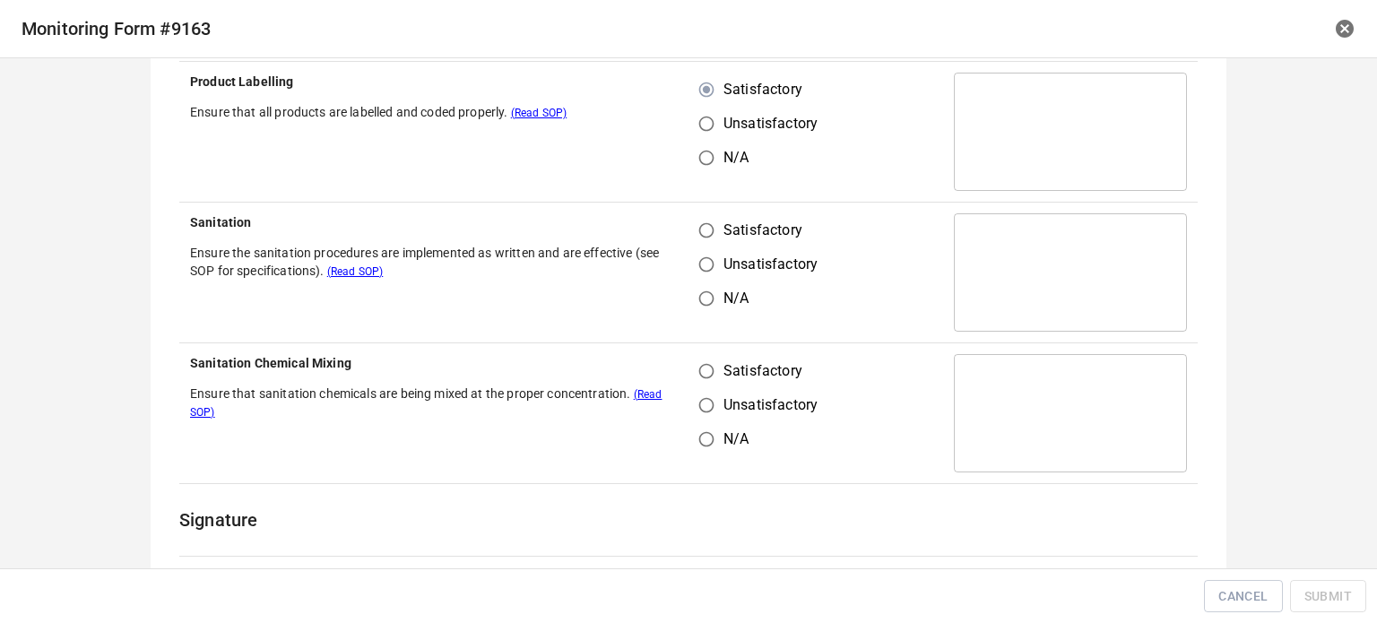
scroll to position [1255, 0]
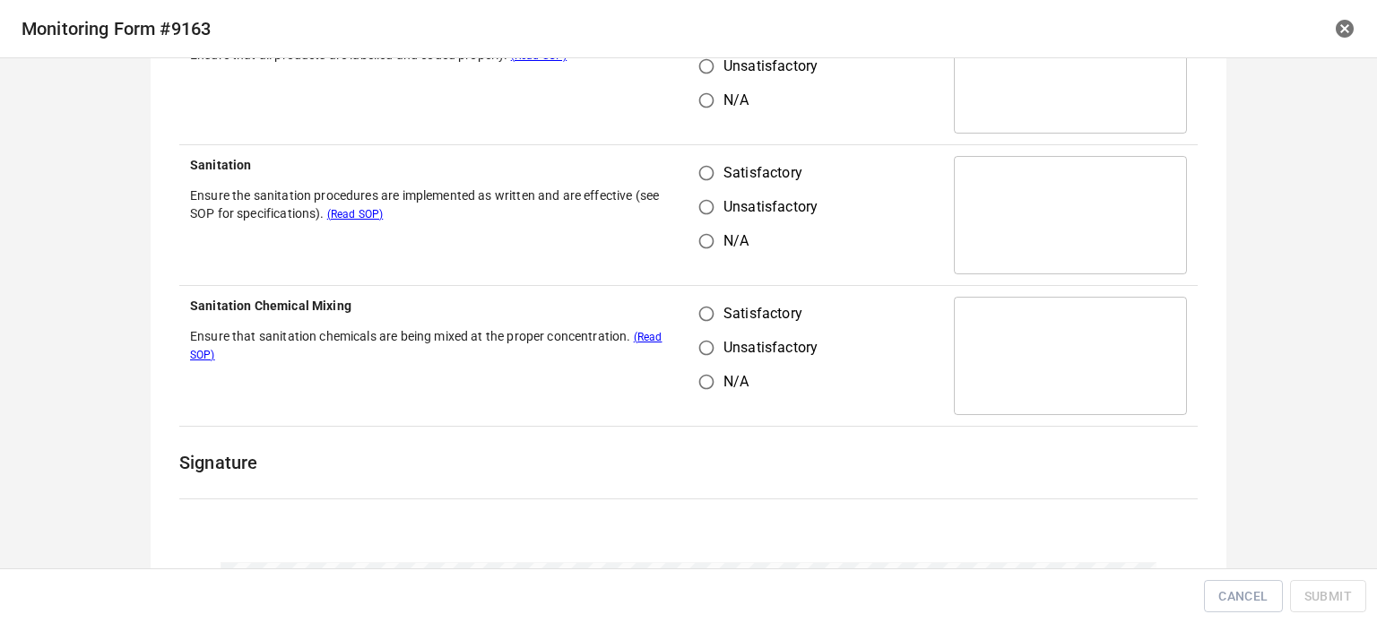
click at [708, 274] on td "Satisfactory Unsatisfactory N/A" at bounding box center [816, 215] width 255 height 141
drag, startPoint x: 692, startPoint y: 325, endPoint x: 699, endPoint y: 277, distance: 48.9
click at [692, 322] on input "Satisfactory" at bounding box center [706, 314] width 34 height 34
radio input "true"
click at [698, 153] on td "Satisfactory Unsatisfactory N/A" at bounding box center [816, 215] width 255 height 141
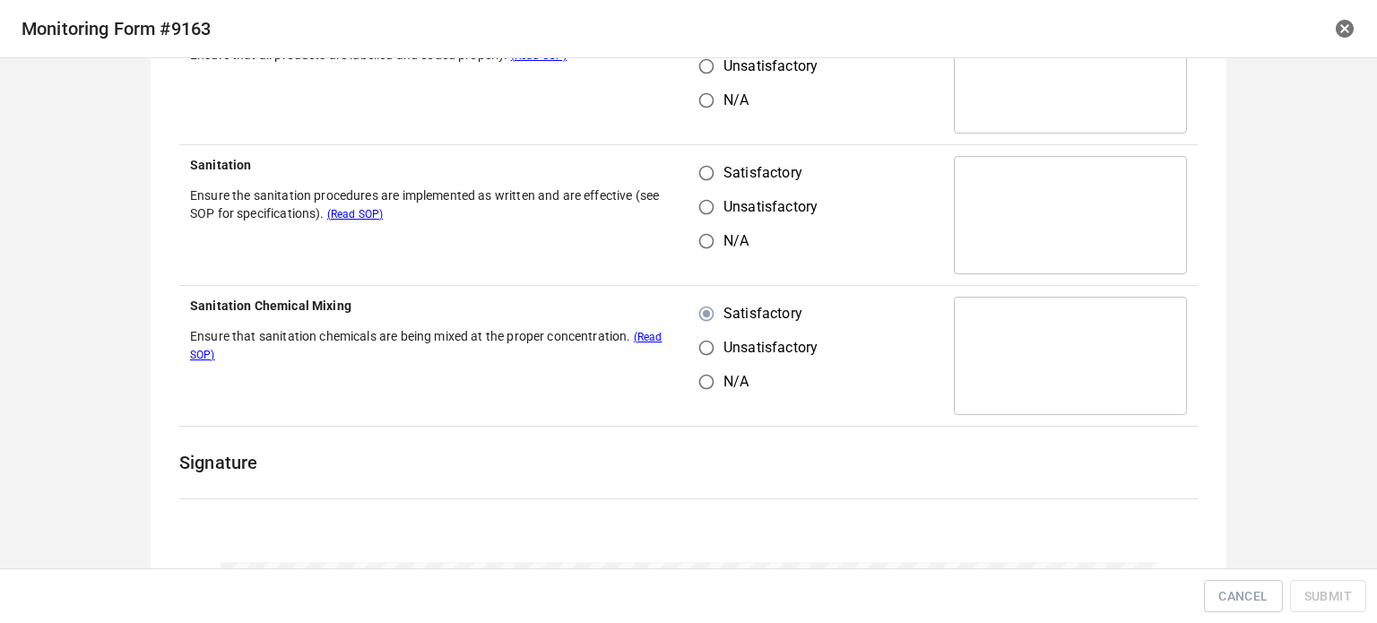
click at [704, 168] on input "Satisfactory" at bounding box center [706, 173] width 34 height 34
radio input "true"
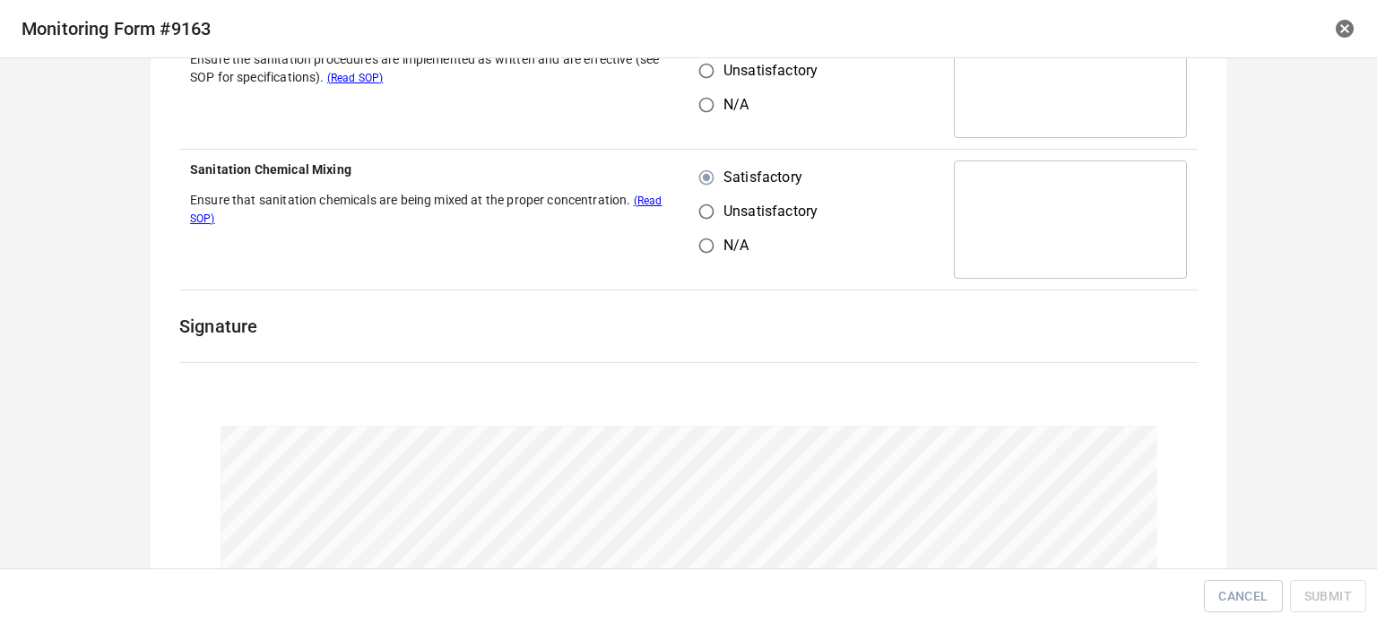
scroll to position [1538, 0]
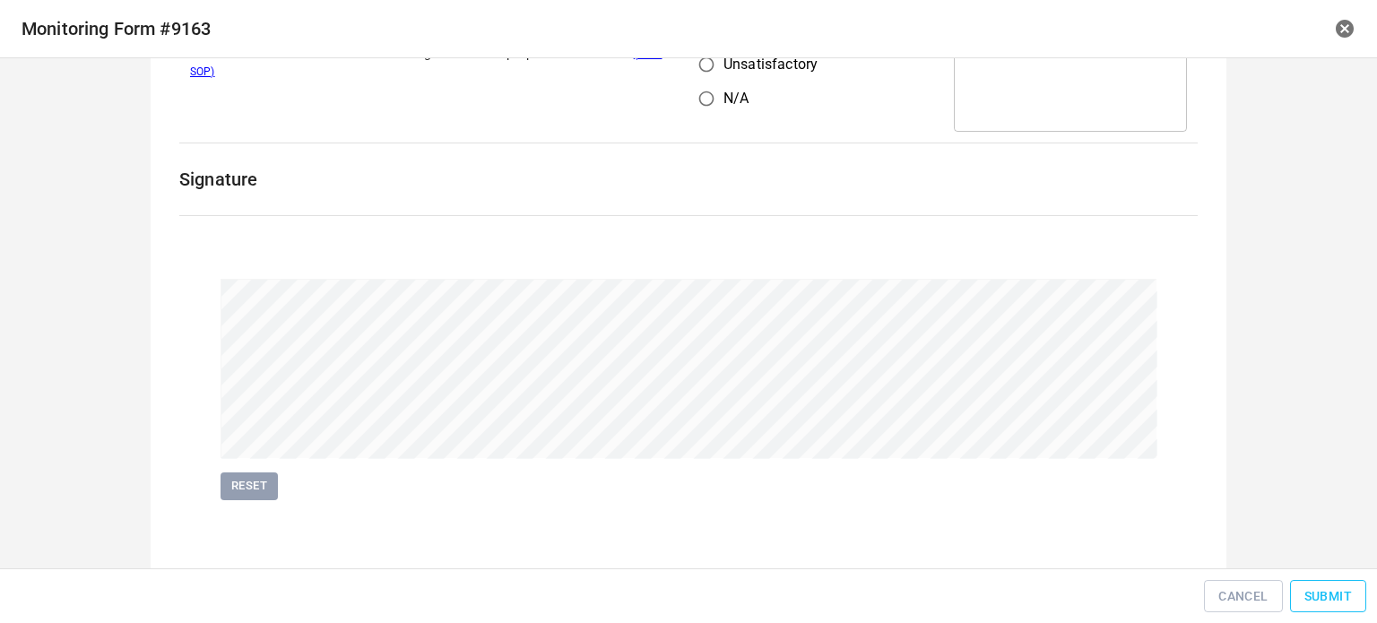
click at [1343, 602] on span "Submit" at bounding box center [1328, 596] width 48 height 22
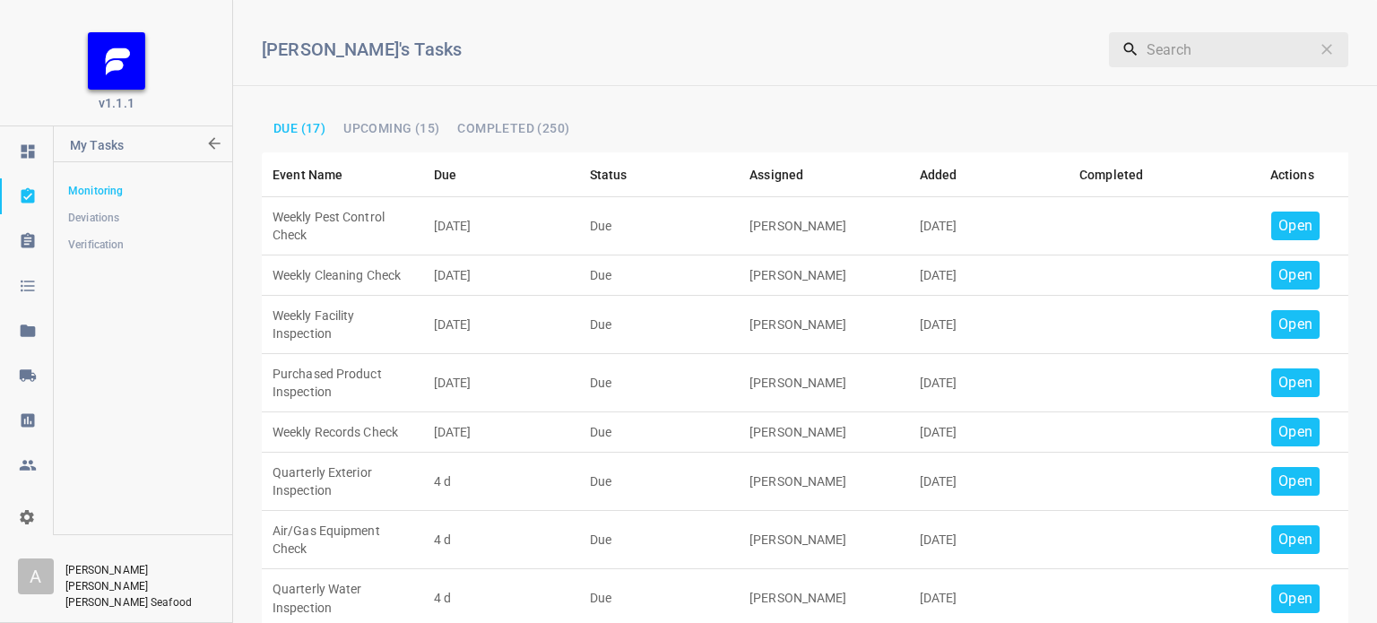
click at [1295, 221] on p "Open" at bounding box center [1295, 226] width 34 height 22
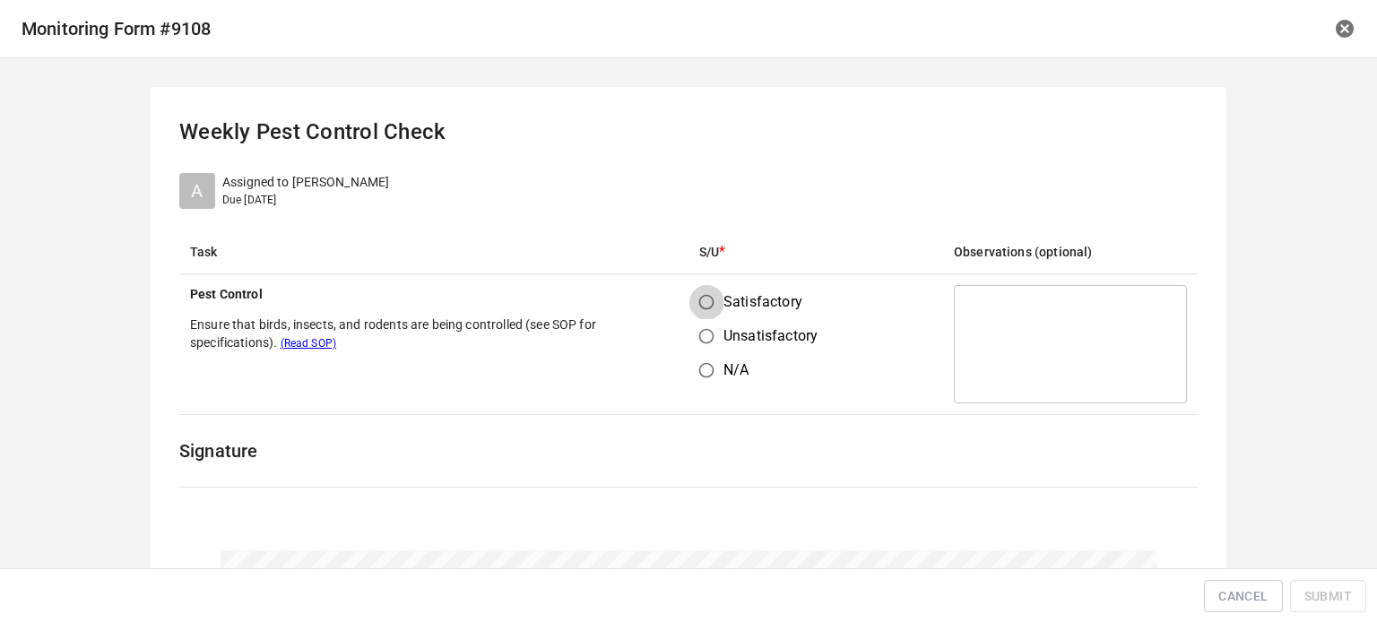
drag, startPoint x: 700, startPoint y: 292, endPoint x: 758, endPoint y: 297, distance: 58.4
click at [702, 294] on input "Satisfactory" at bounding box center [706, 302] width 34 height 34
radio input "true"
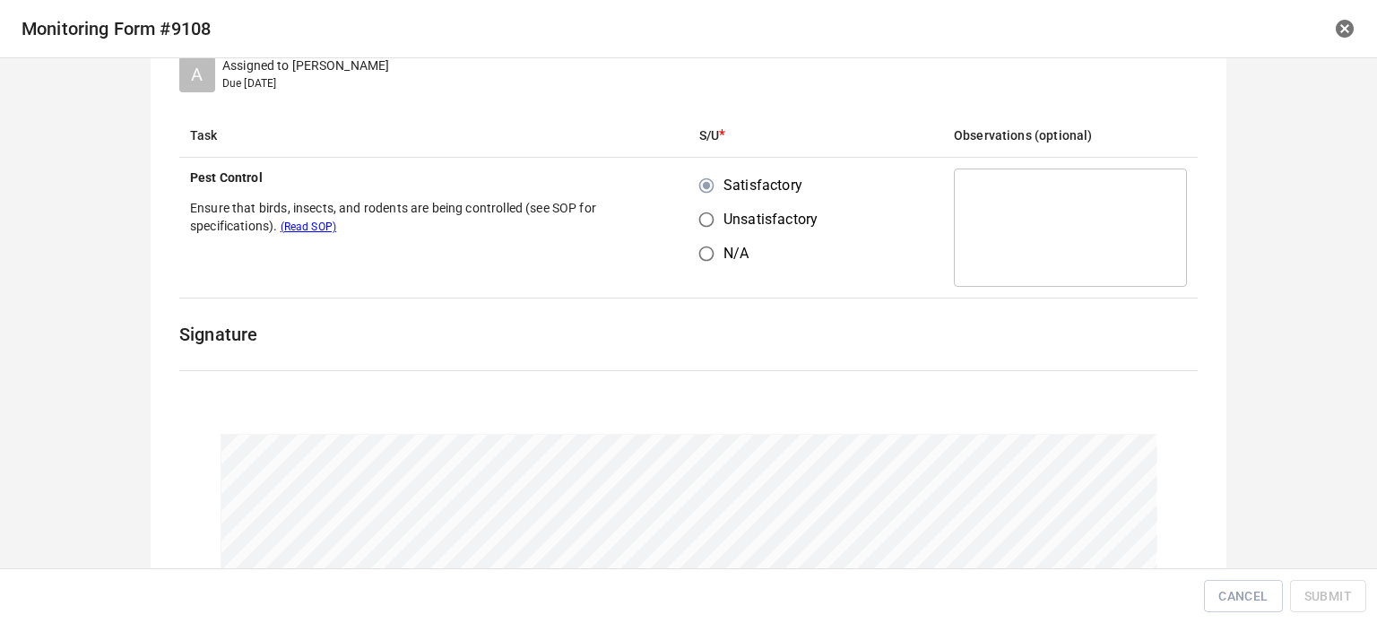
scroll to position [273, 0]
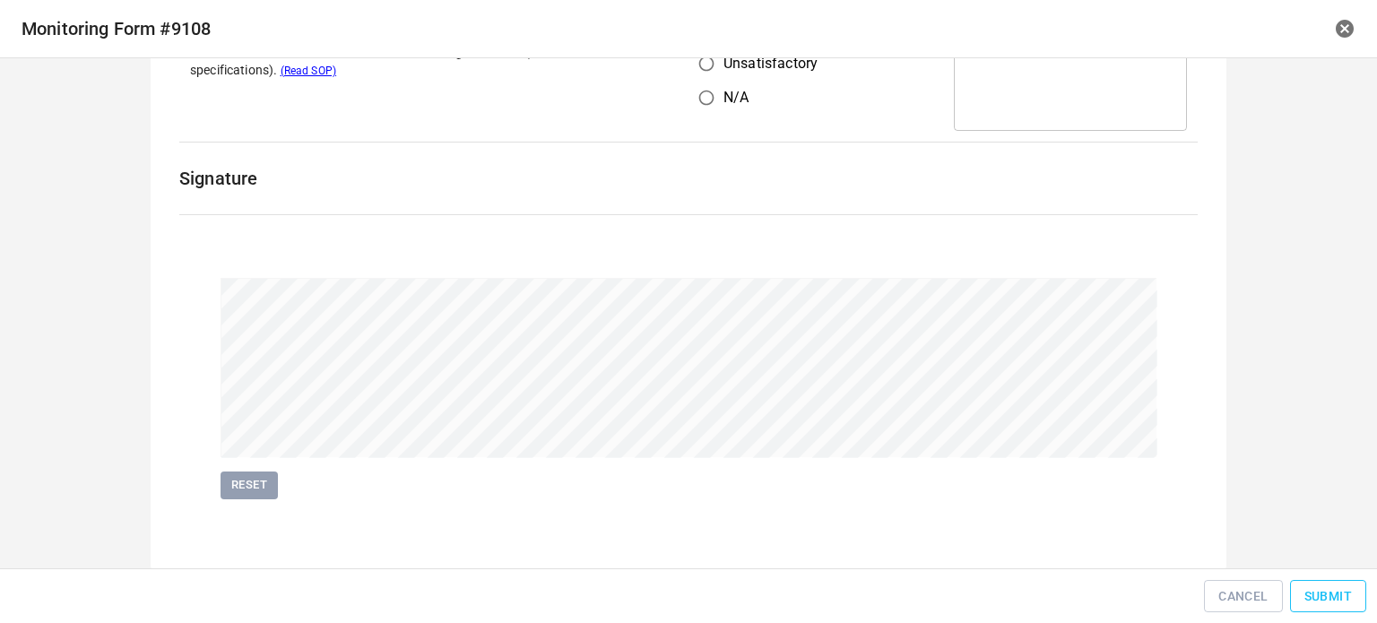
click at [1356, 591] on button "Submit" at bounding box center [1328, 596] width 76 height 33
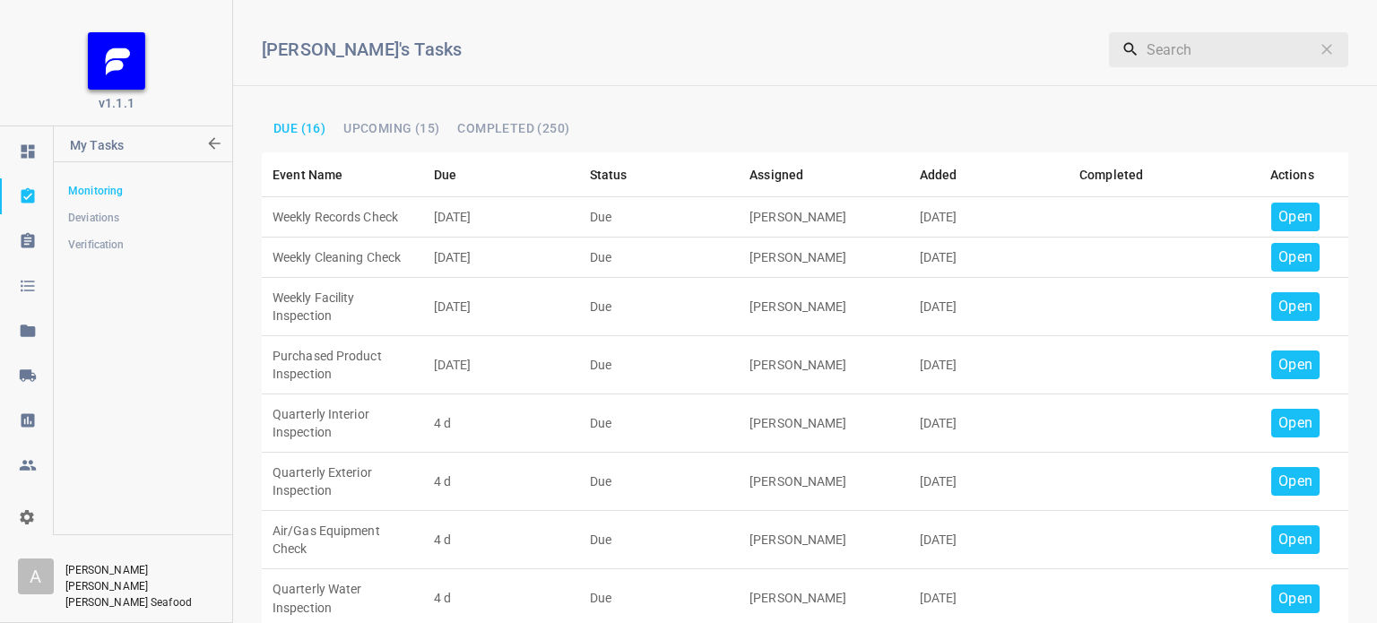
click at [1280, 218] on p "Open" at bounding box center [1295, 217] width 34 height 22
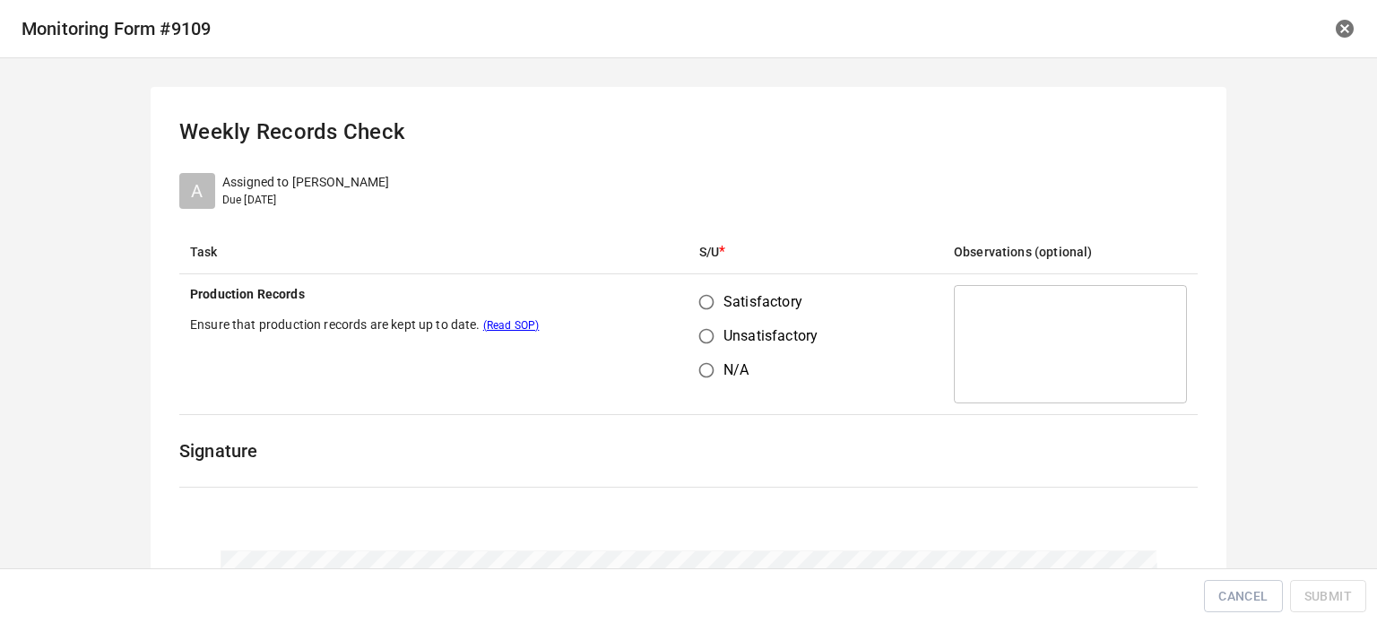
drag, startPoint x: 711, startPoint y: 303, endPoint x: 778, endPoint y: 360, distance: 87.8
click at [712, 304] on input "Satisfactory" at bounding box center [706, 302] width 34 height 34
radio input "true"
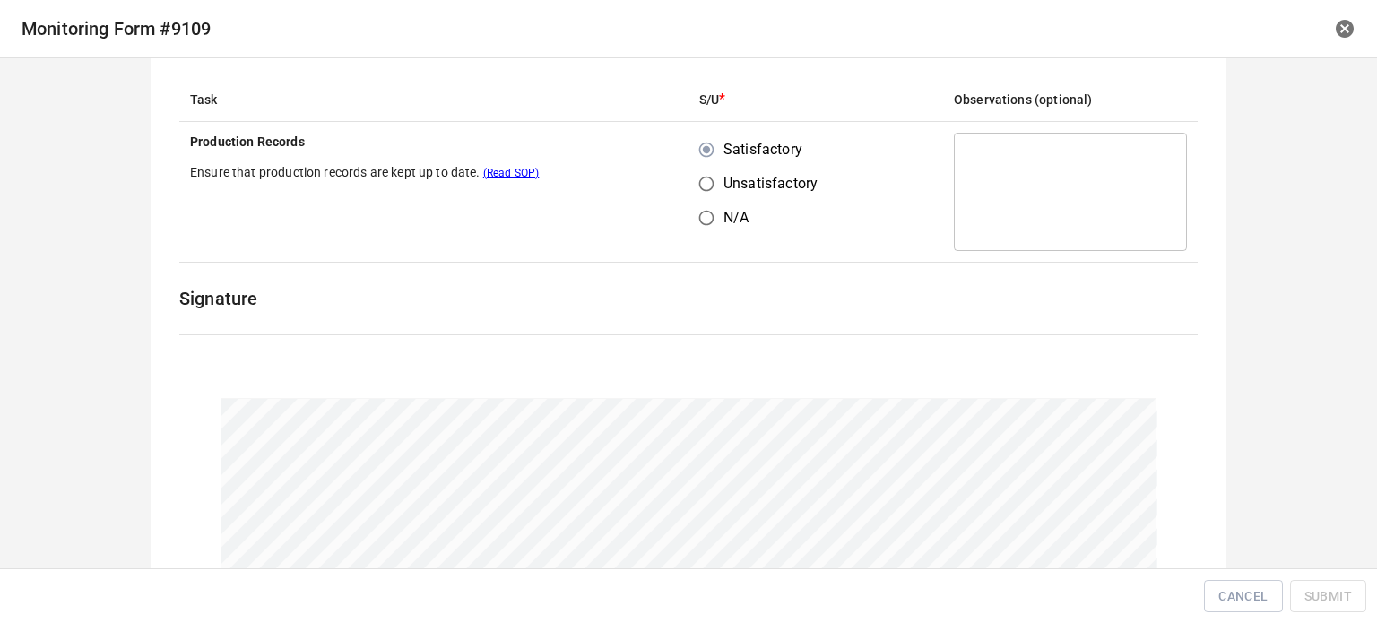
scroll to position [269, 0]
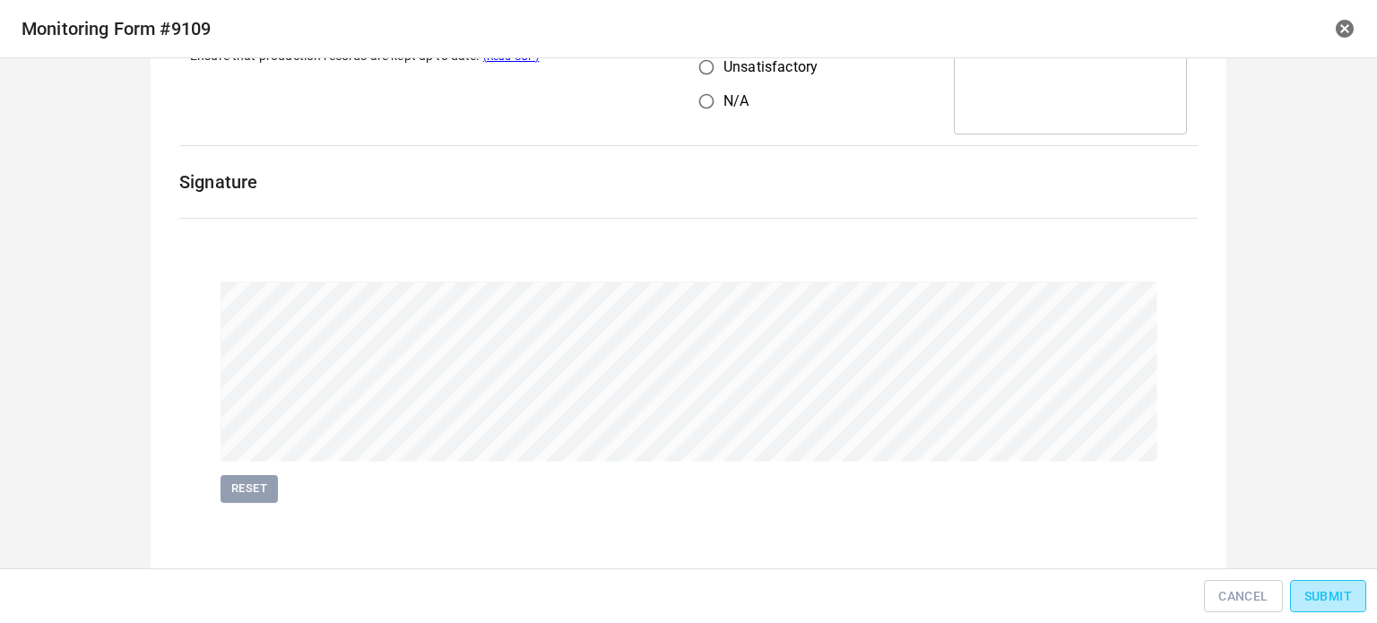
click at [1341, 608] on button "Submit" at bounding box center [1328, 596] width 76 height 33
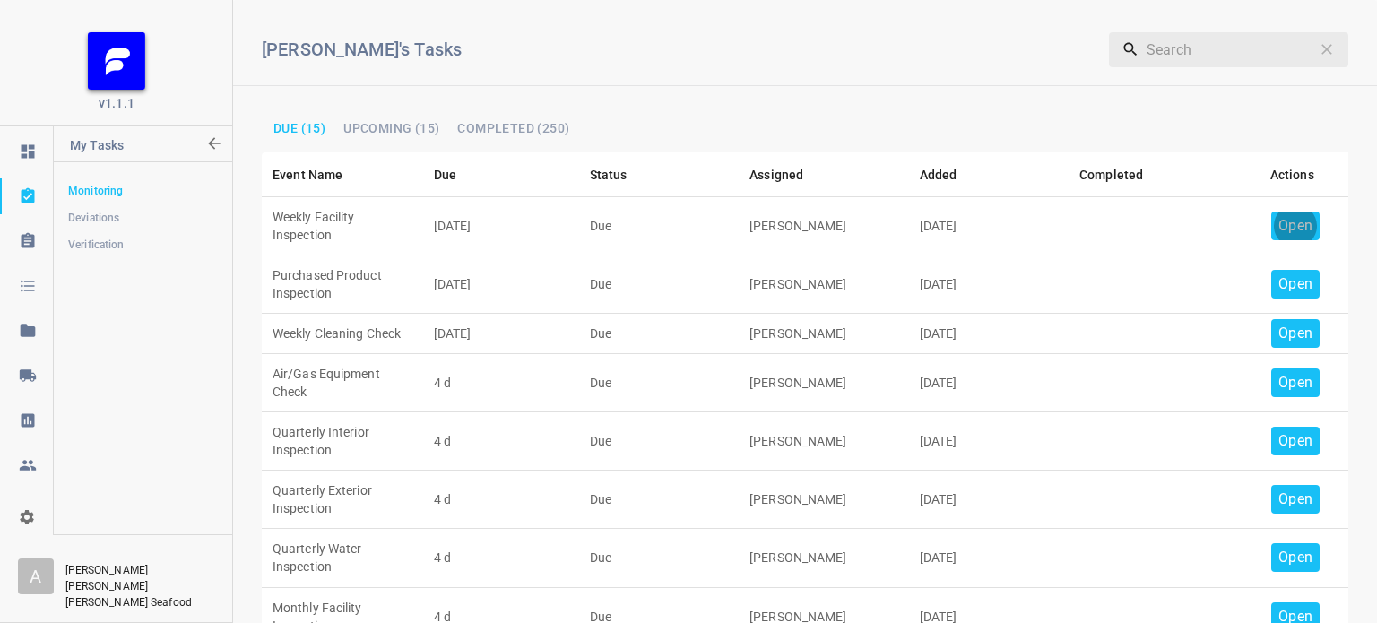
click at [1280, 218] on p "Open" at bounding box center [1295, 226] width 34 height 22
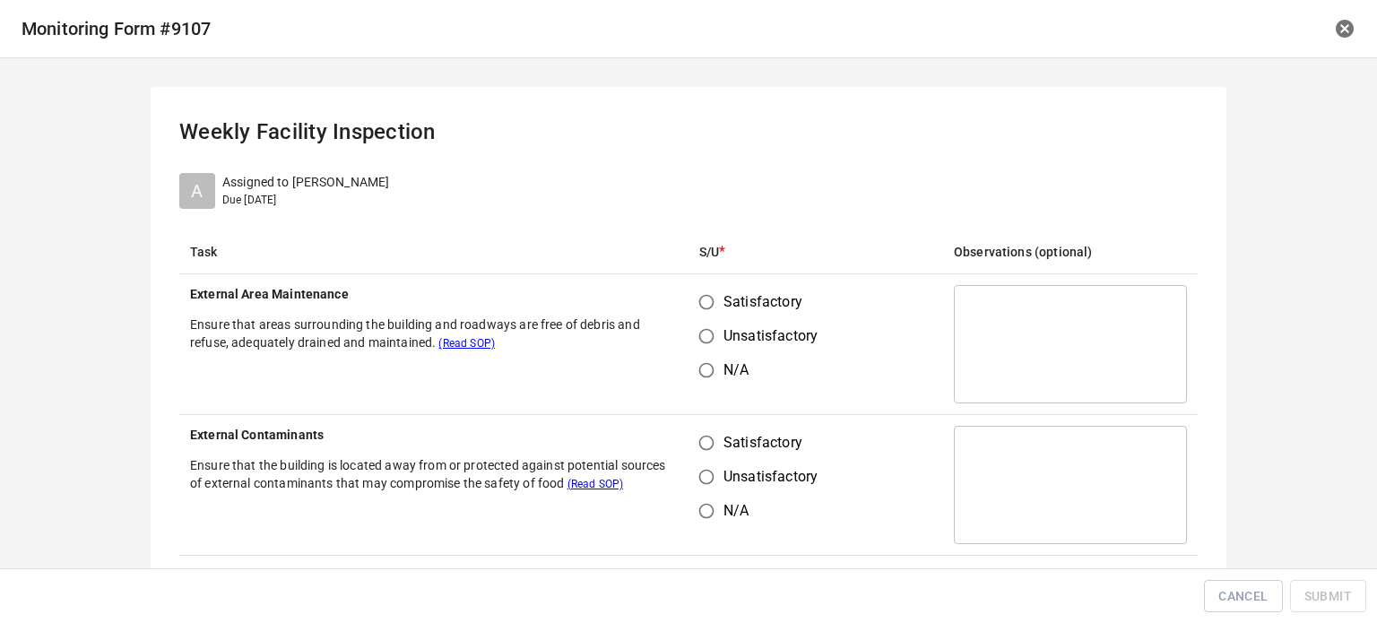
click at [689, 300] on input "Satisfactory" at bounding box center [706, 302] width 34 height 34
radio input "true"
drag, startPoint x: 705, startPoint y: 429, endPoint x: 766, endPoint y: 414, distance: 62.8
click at [709, 433] on input "Satisfactory" at bounding box center [706, 443] width 34 height 34
radio input "true"
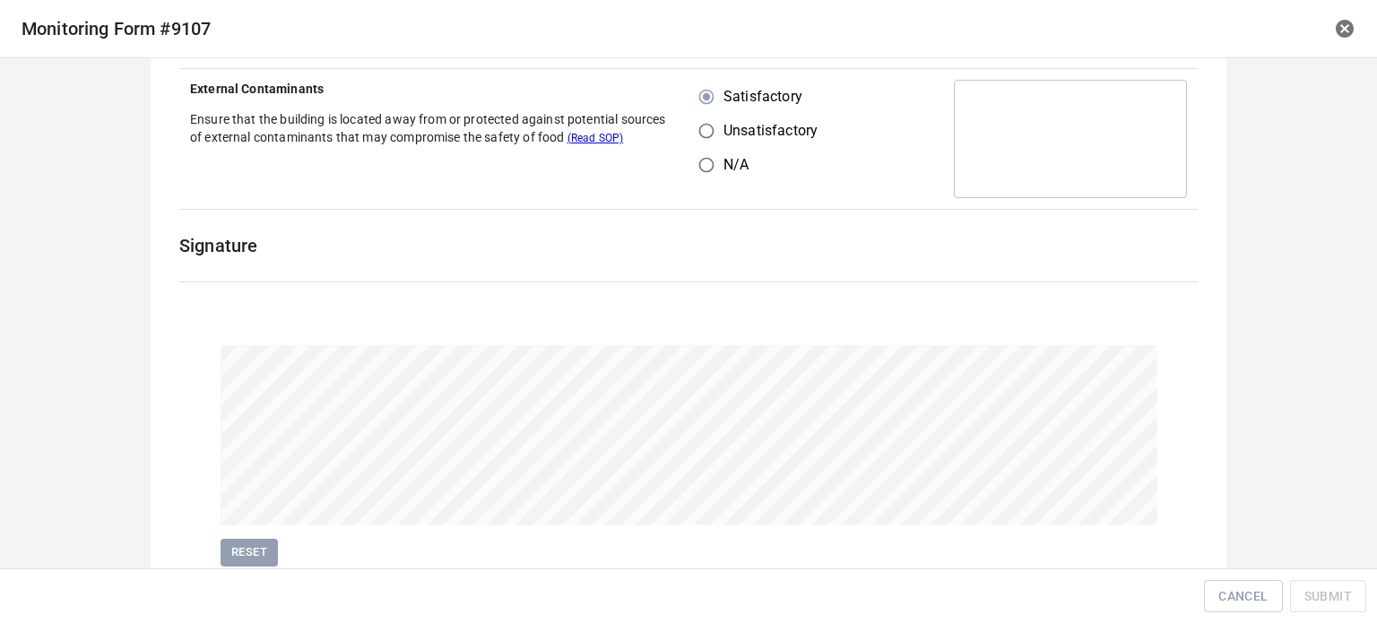
scroll to position [413, 0]
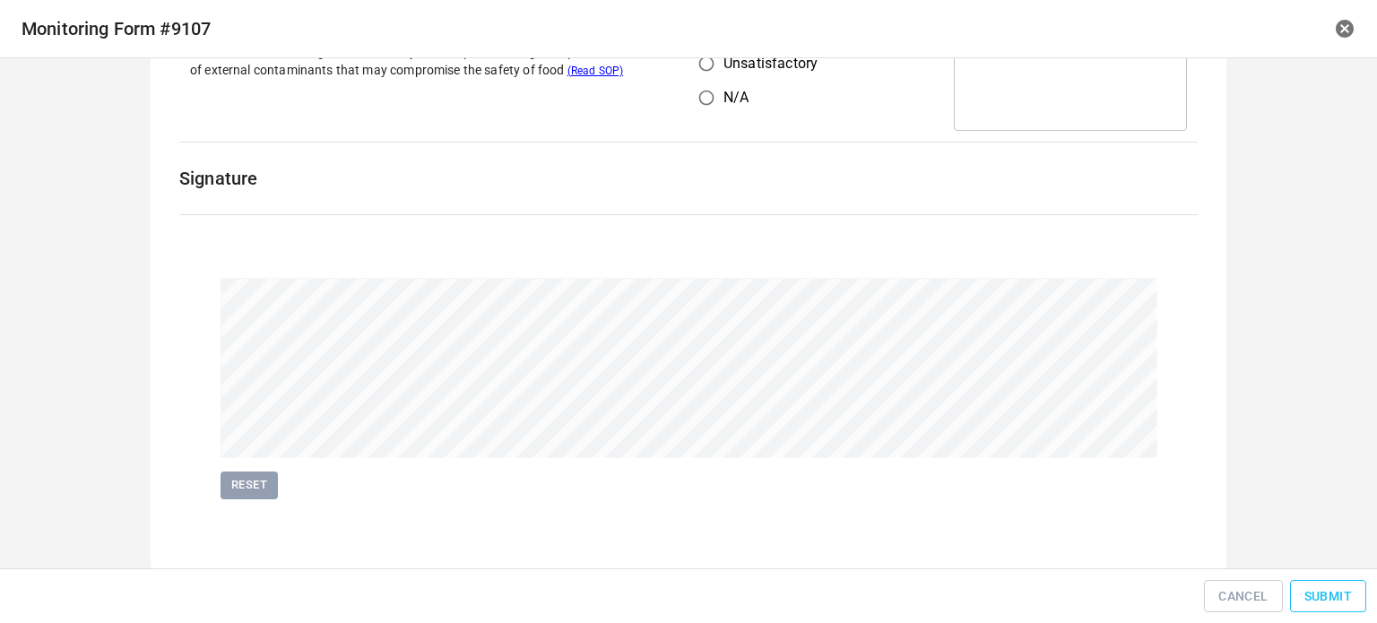
click at [1316, 599] on span "Submit" at bounding box center [1328, 596] width 48 height 22
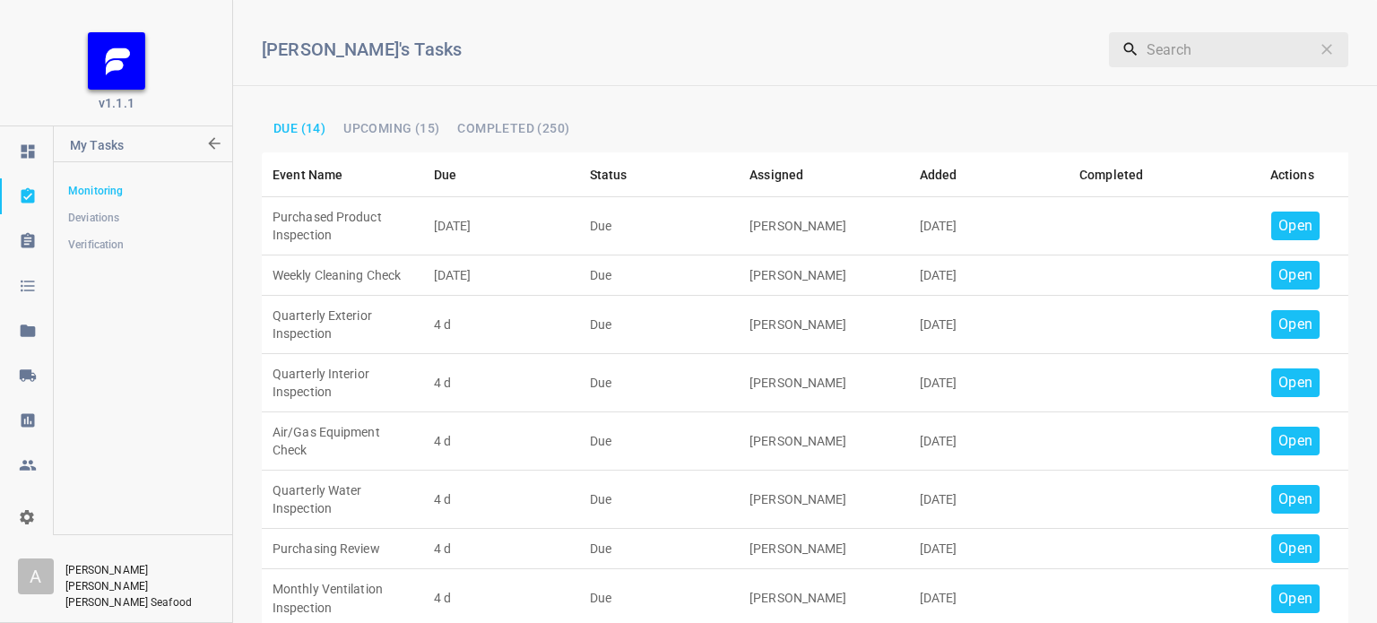
click at [1284, 221] on p "Open" at bounding box center [1295, 226] width 34 height 22
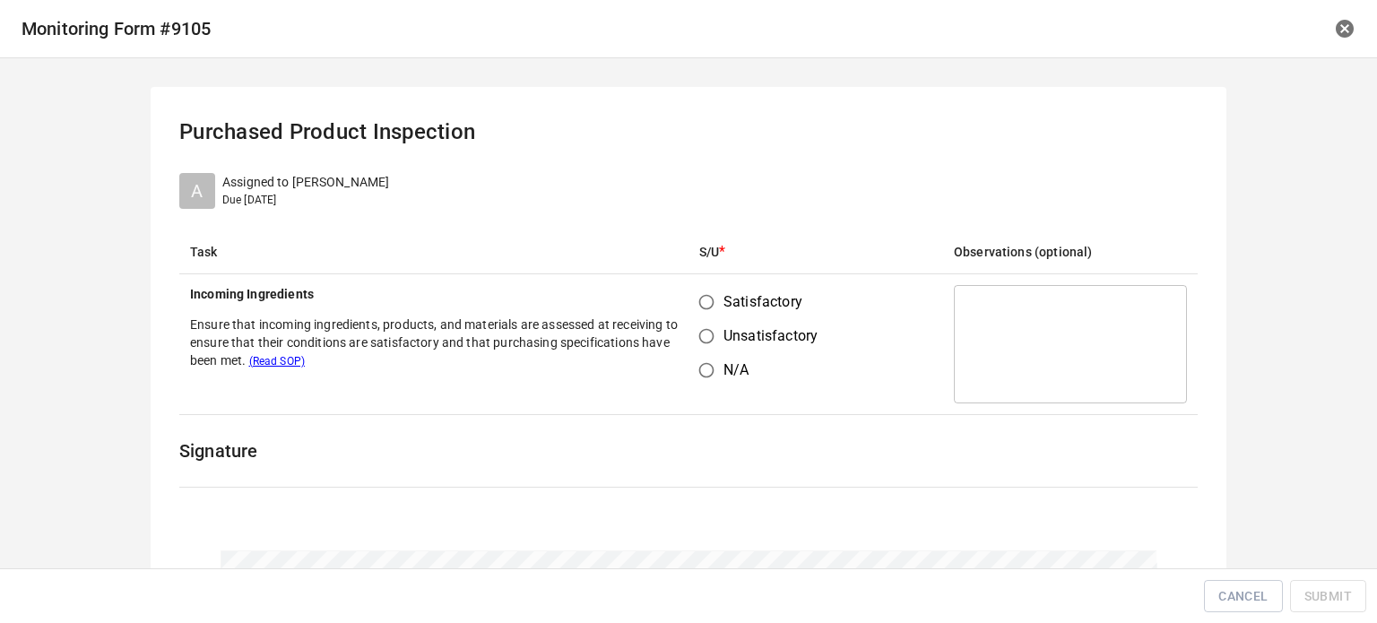
click at [706, 295] on input "Satisfactory" at bounding box center [706, 302] width 34 height 34
radio input "true"
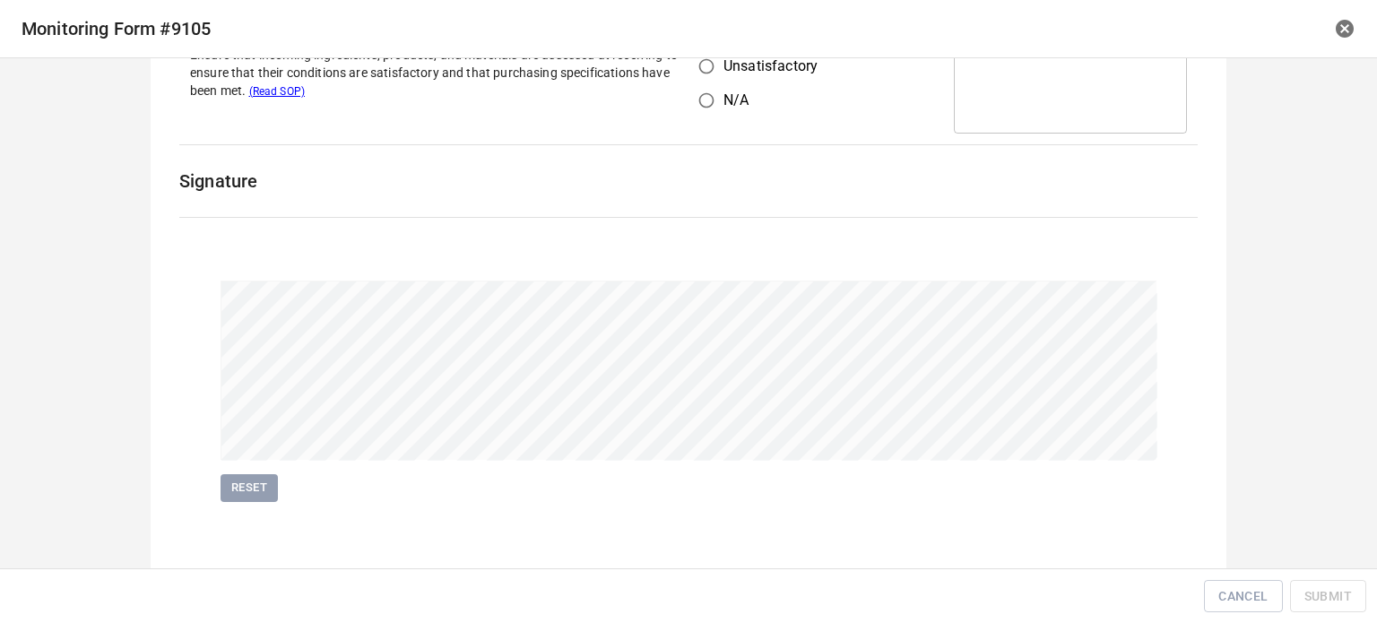
scroll to position [273, 0]
click at [1339, 586] on span "Submit" at bounding box center [1328, 596] width 48 height 22
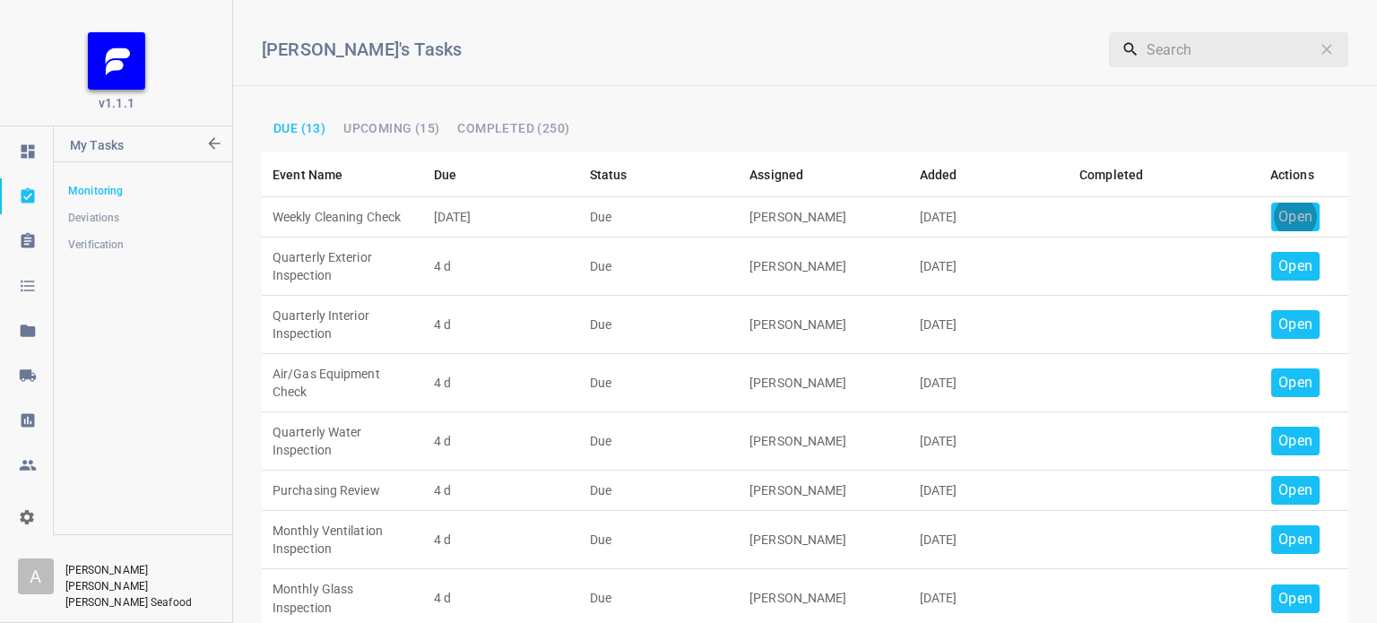
click at [1282, 216] on p "Open" at bounding box center [1295, 217] width 34 height 22
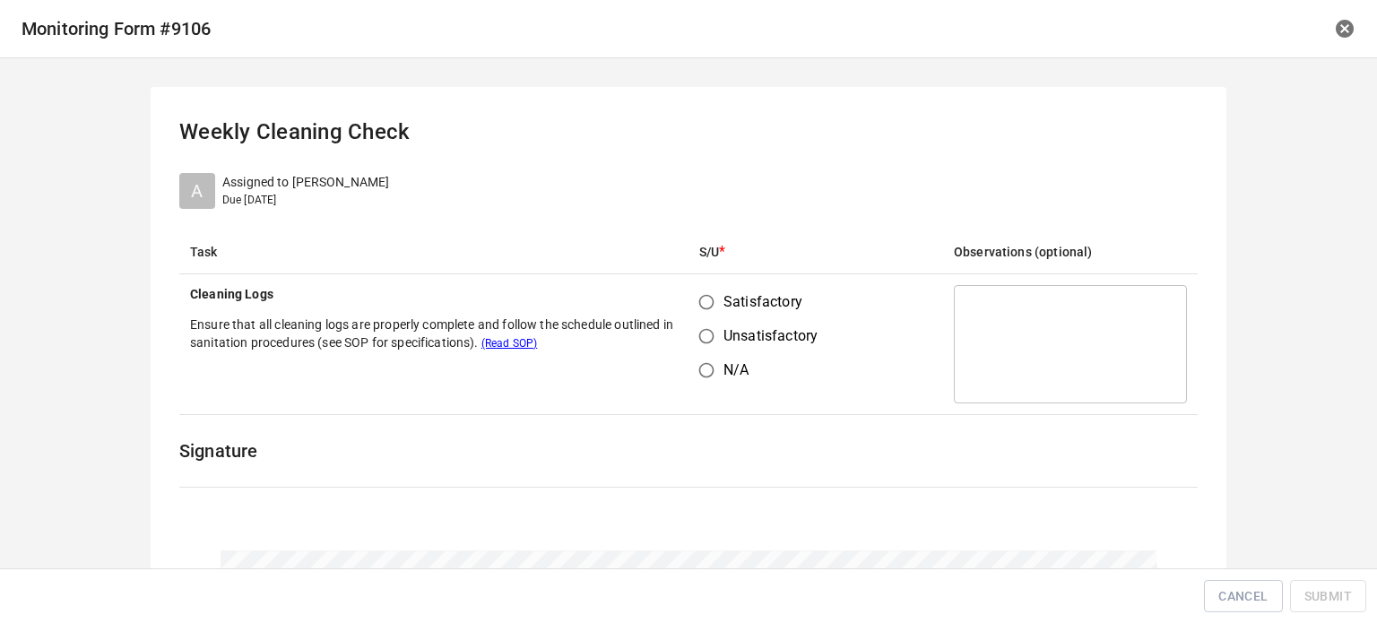
drag, startPoint x: 692, startPoint y: 293, endPoint x: 734, endPoint y: 293, distance: 42.1
click at [693, 297] on input "Satisfactory" at bounding box center [706, 302] width 34 height 34
radio input "true"
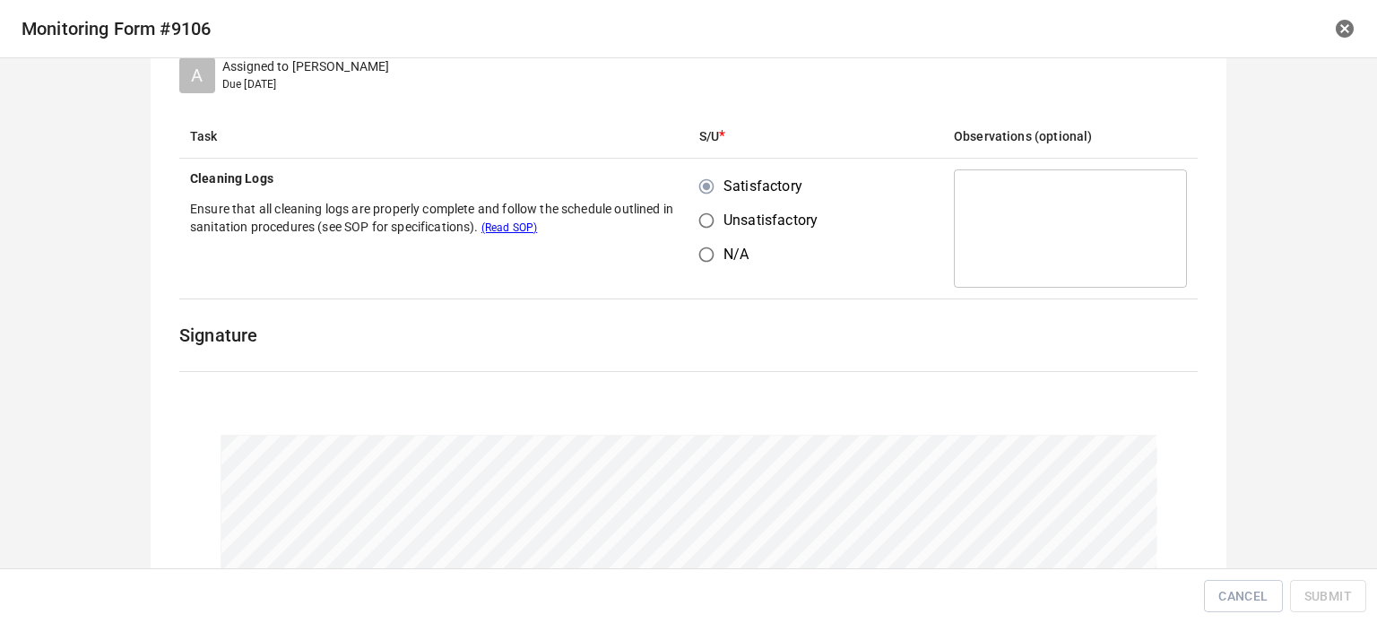
scroll to position [273, 0]
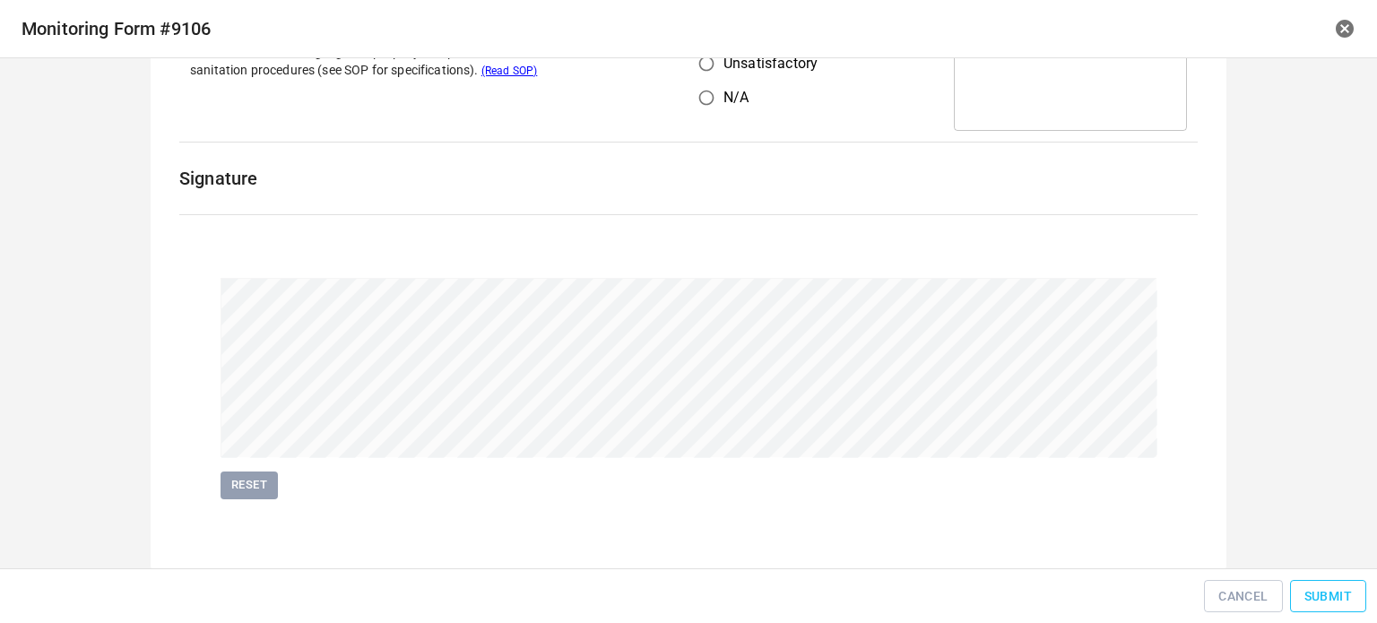
click at [1342, 602] on span "Submit" at bounding box center [1328, 596] width 48 height 22
